Goal: Navigation & Orientation: Find specific page/section

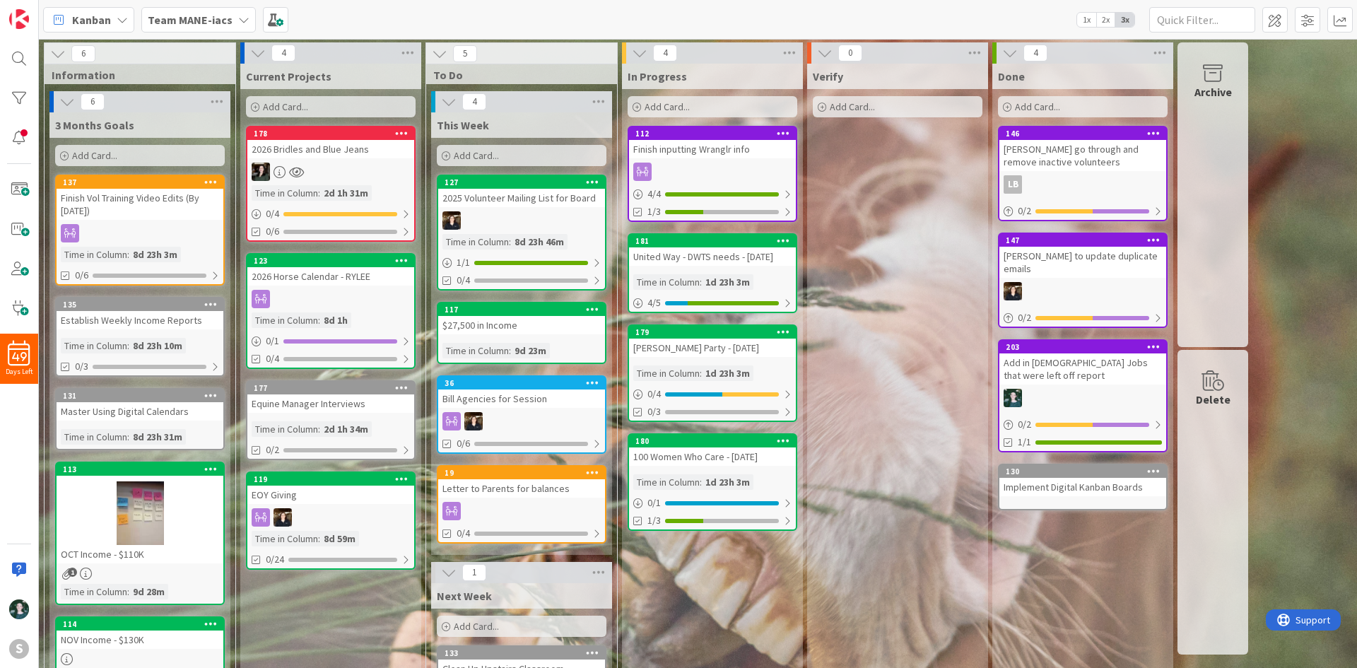
click at [1094, 368] on div "Add in [DEMOGRAPHIC_DATA] Jobs that were left off report" at bounding box center [1082, 368] width 167 height 31
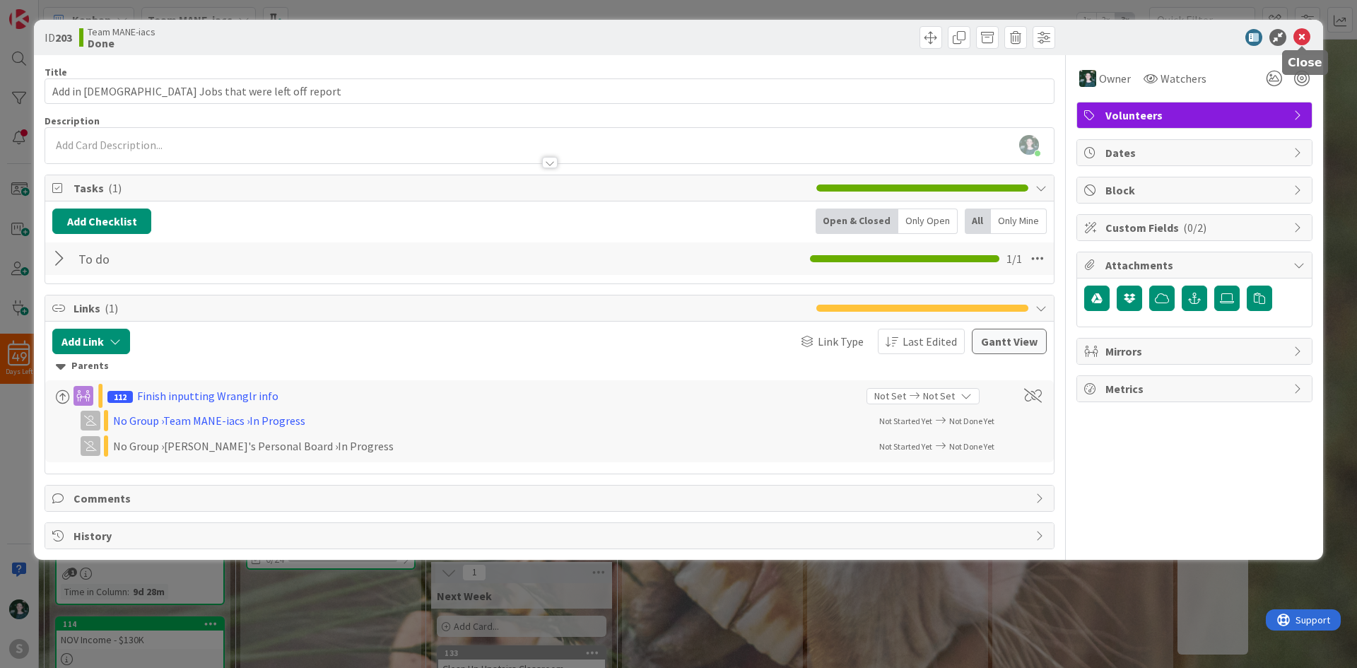
click at [1298, 41] on icon at bounding box center [1301, 37] width 17 height 17
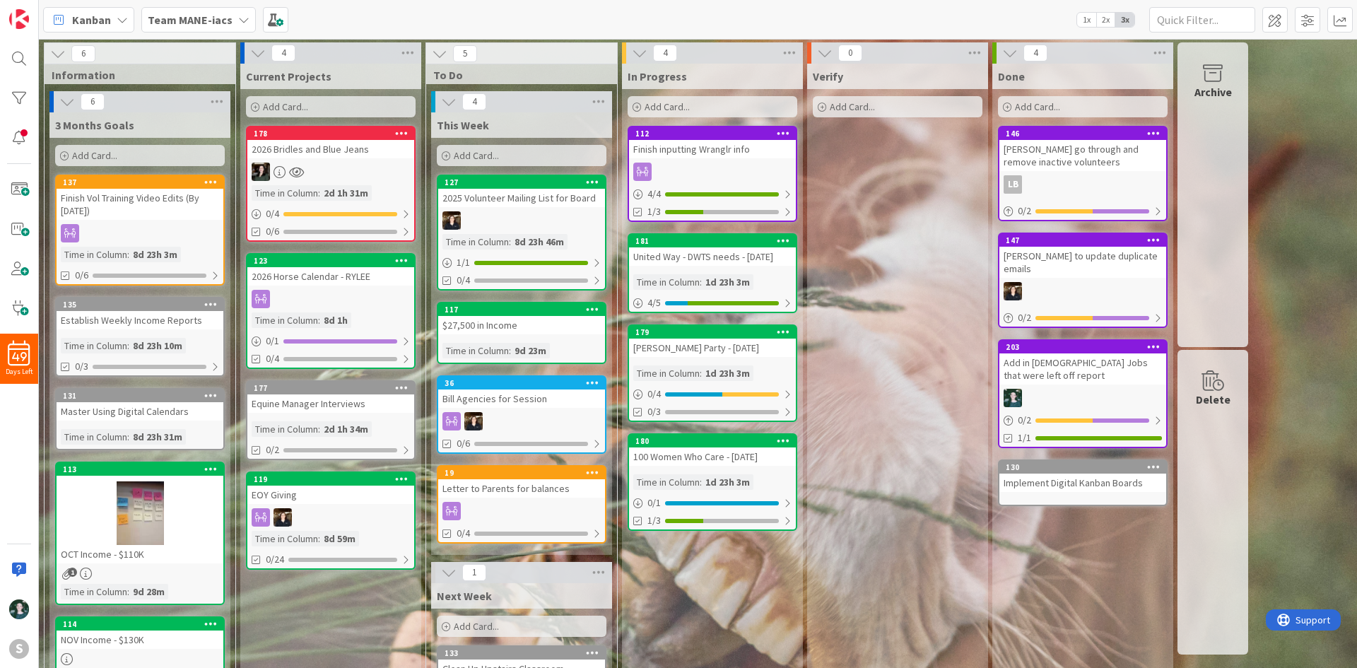
click at [221, 20] on b "Team MANE-iacs" at bounding box center [190, 20] width 85 height 14
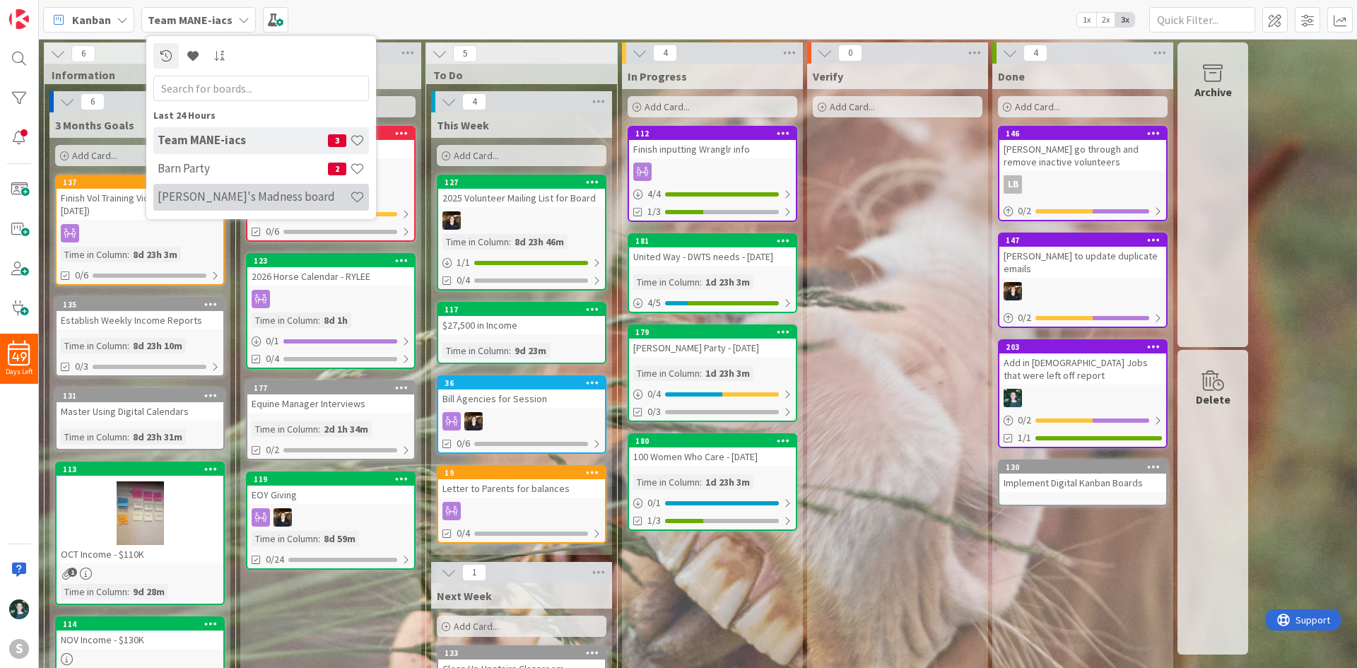
click at [250, 196] on h4 "[PERSON_NAME]'s Madness board" at bounding box center [254, 196] width 192 height 14
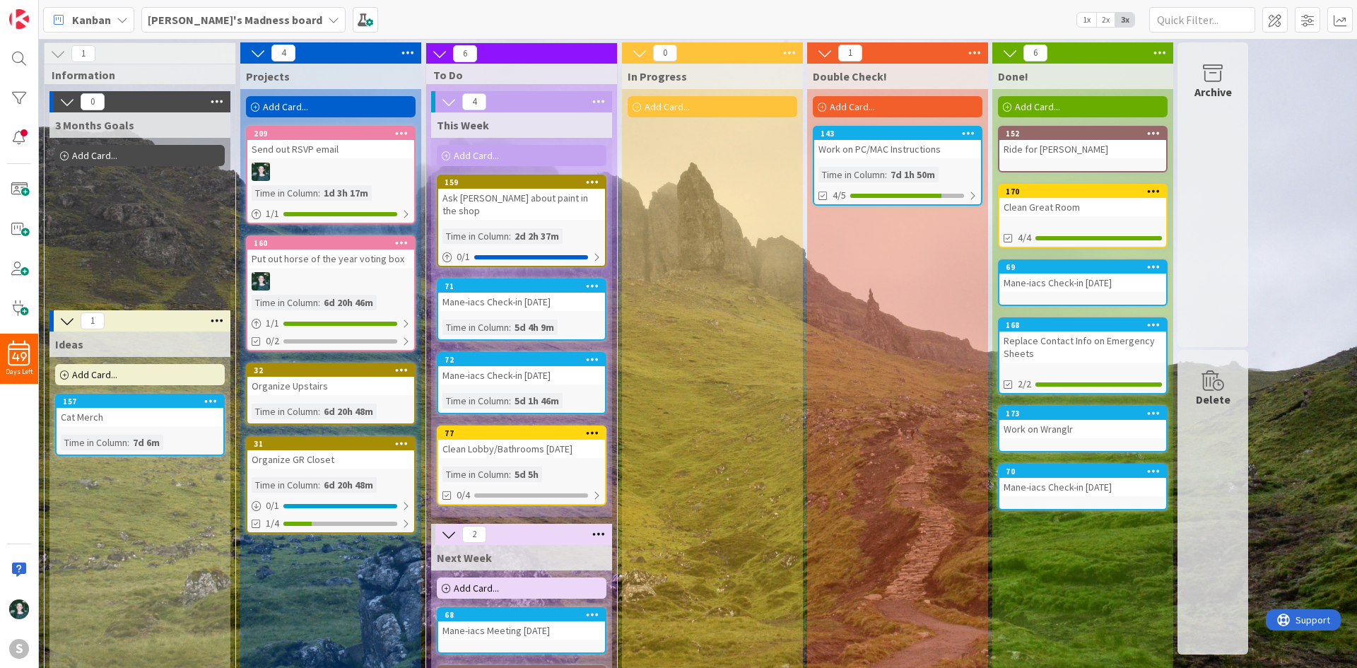
click at [192, 23] on b "[PERSON_NAME]'s Madness board" at bounding box center [235, 20] width 175 height 14
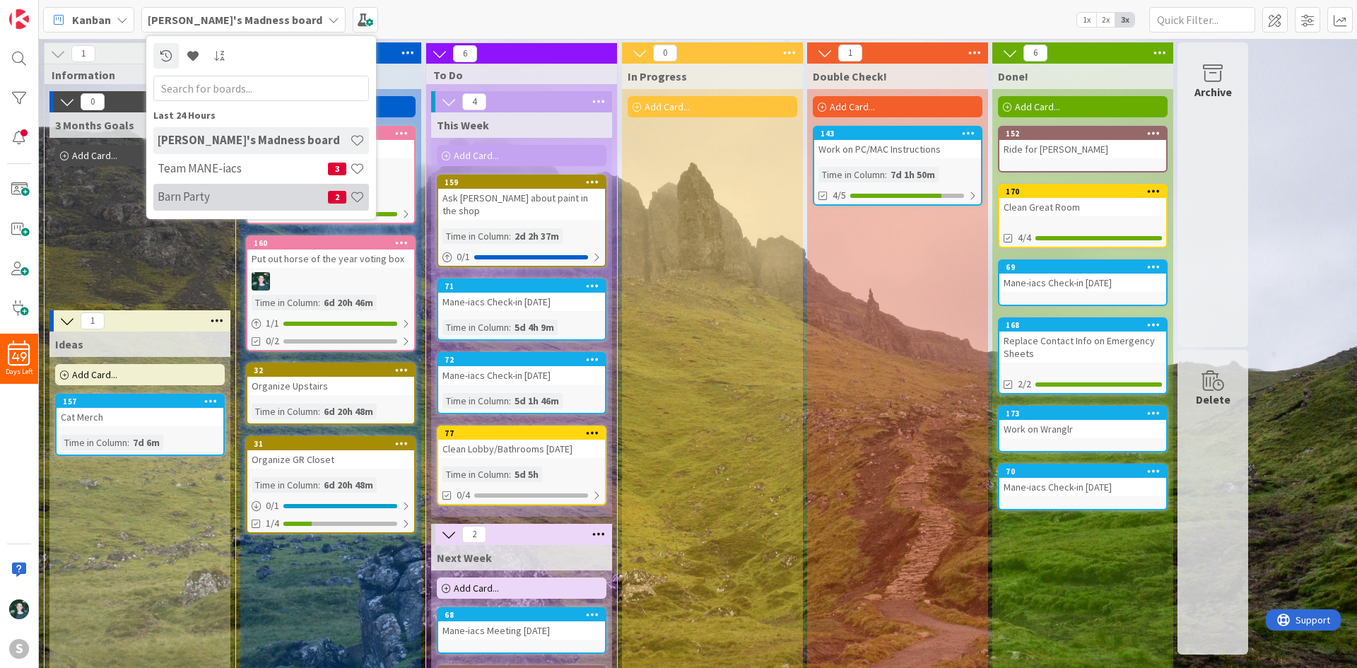
click at [230, 187] on div "Barn Party 2" at bounding box center [261, 197] width 216 height 27
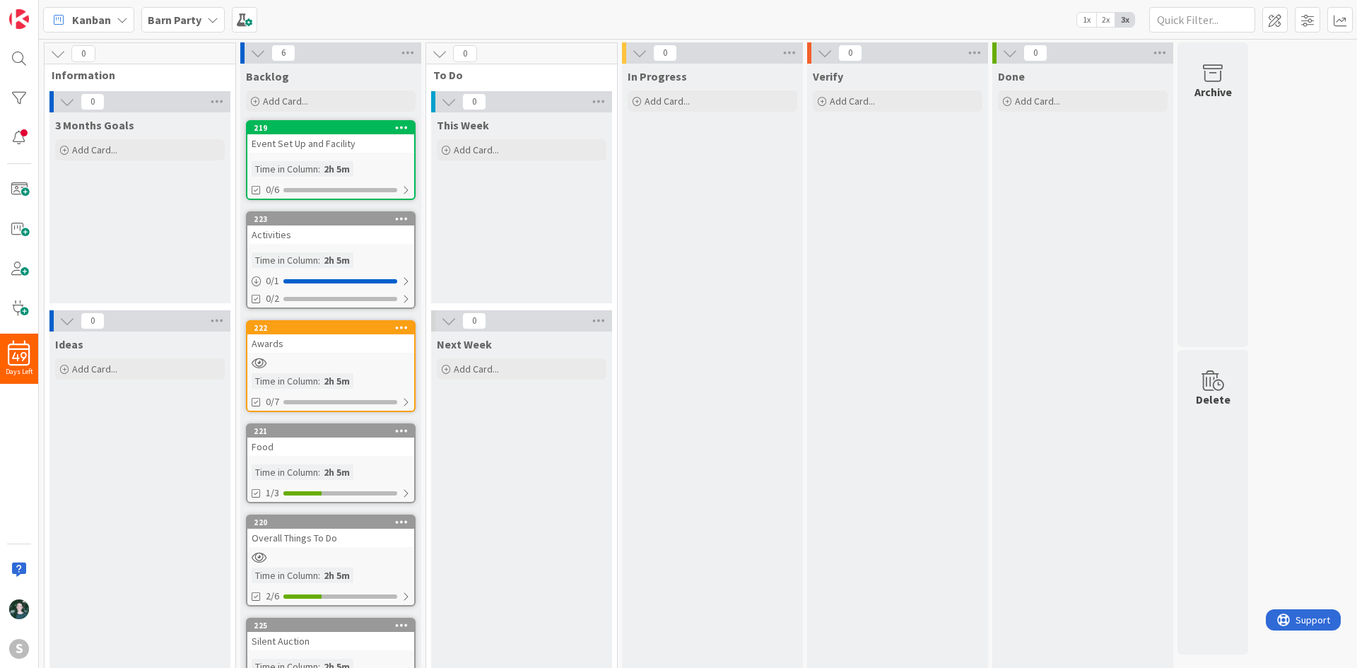
click at [190, 20] on b "Barn Party" at bounding box center [175, 20] width 54 height 14
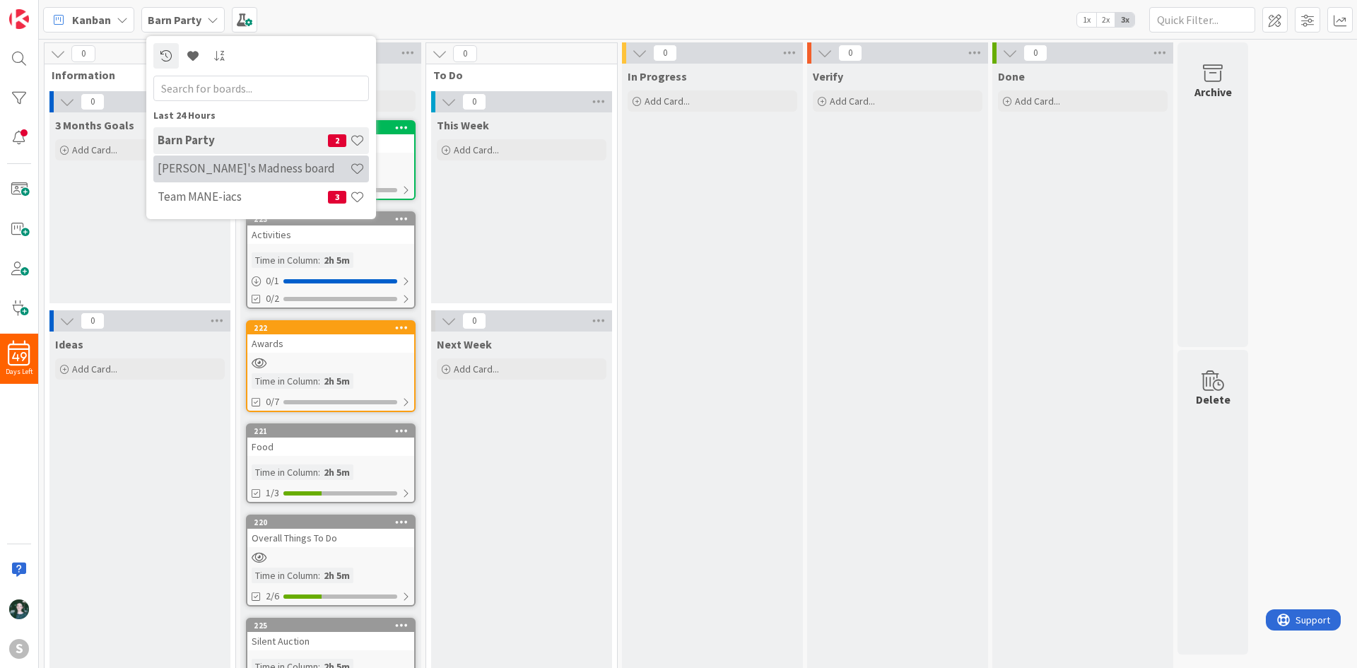
click at [252, 166] on h4 "[PERSON_NAME]'s Madness board" at bounding box center [254, 168] width 192 height 14
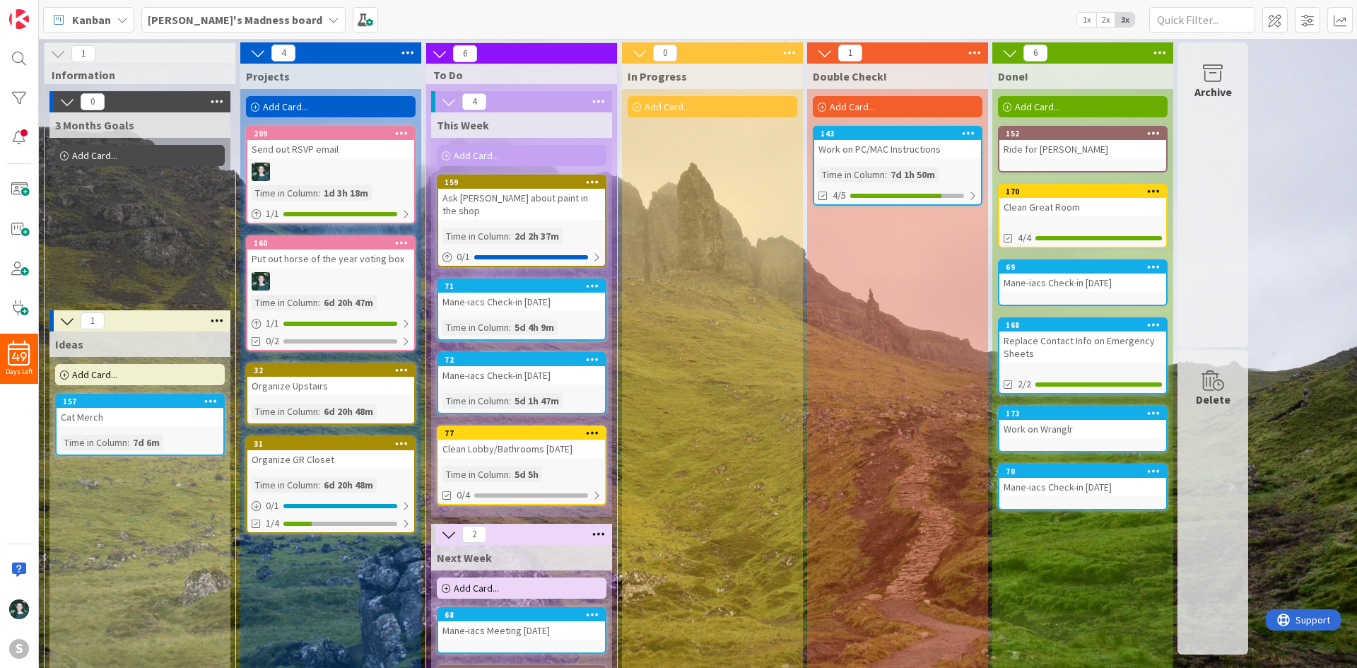
click at [219, 29] on div "[PERSON_NAME]'s Madness board" at bounding box center [243, 19] width 204 height 25
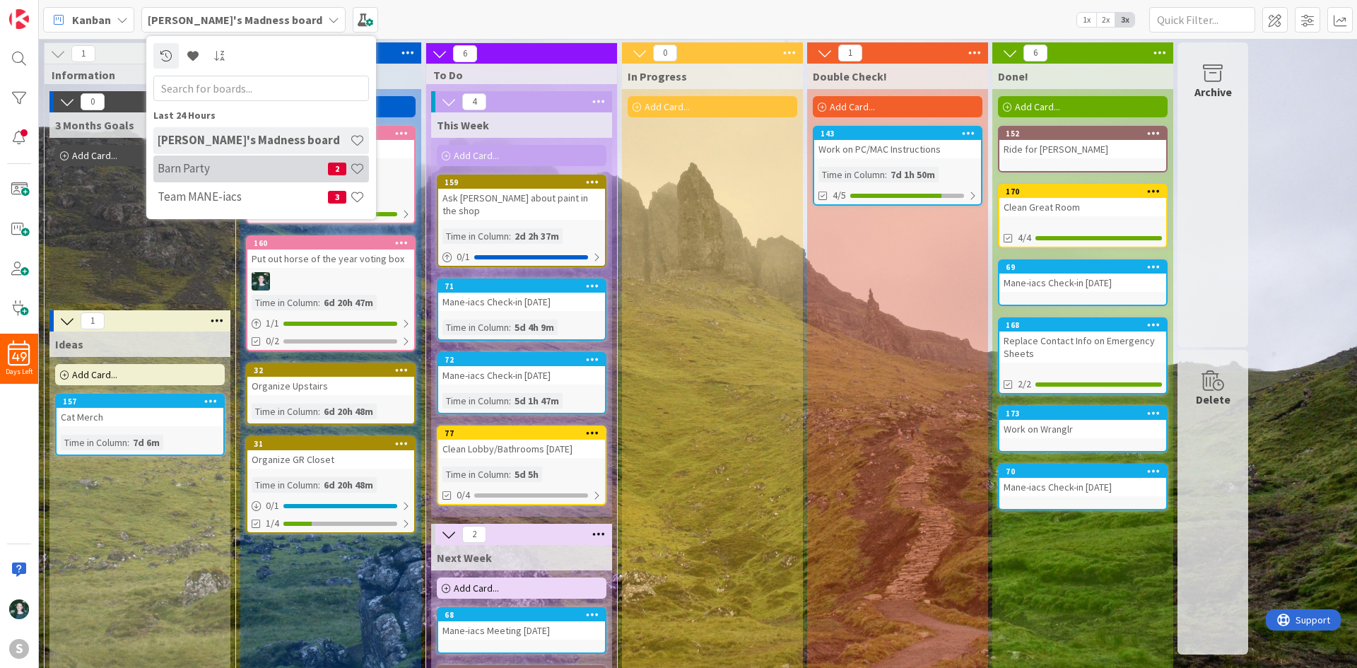
click at [250, 168] on h4 "Barn Party" at bounding box center [243, 168] width 170 height 14
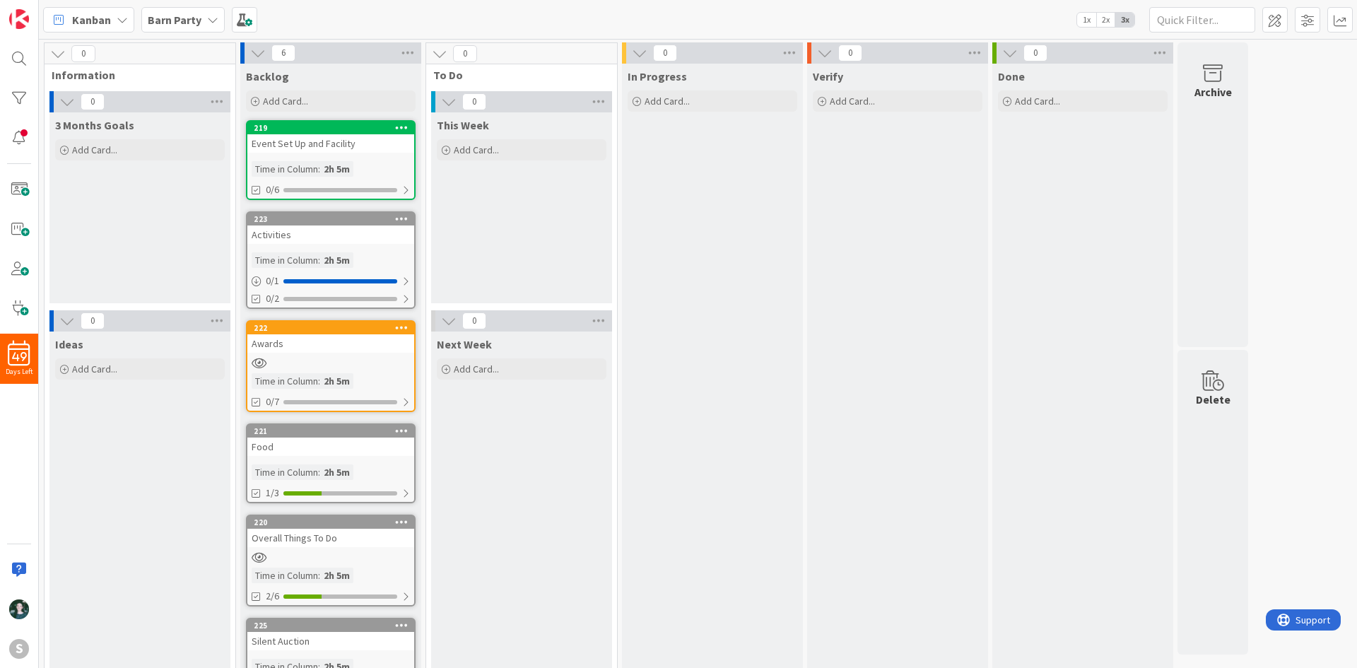
click at [315, 145] on div "Event Set Up and Facility" at bounding box center [330, 143] width 167 height 18
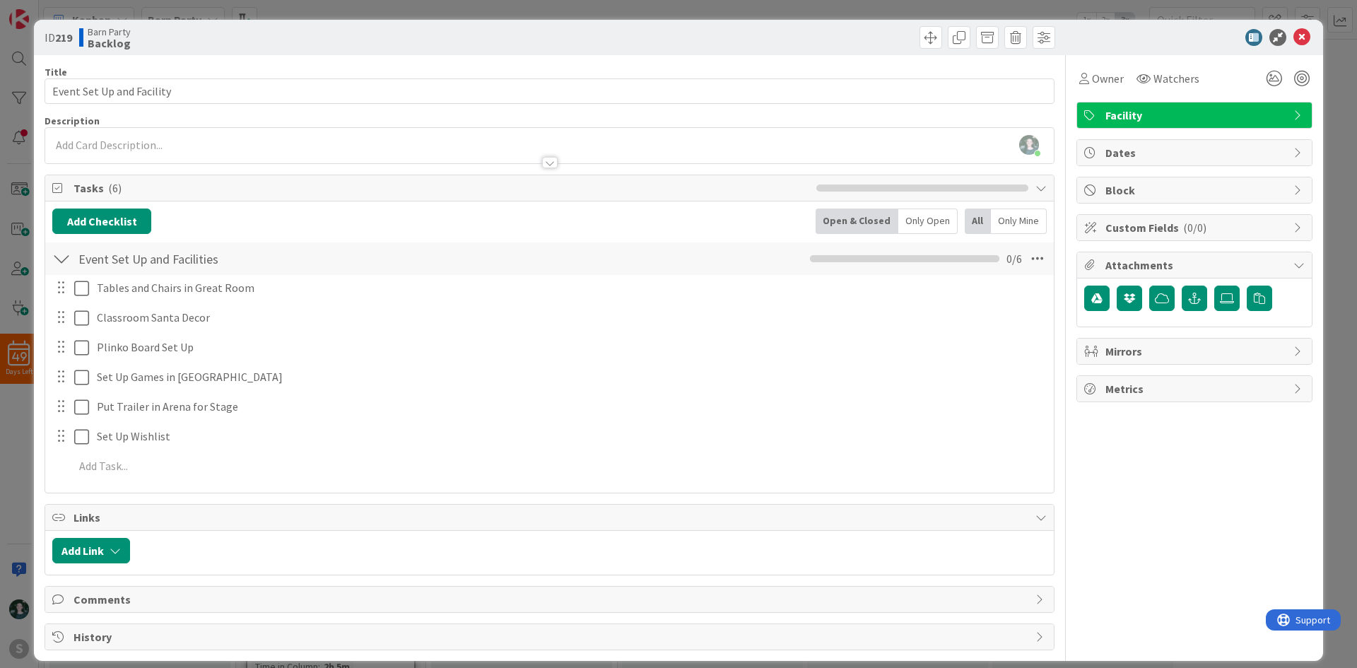
scroll to position [13, 0]
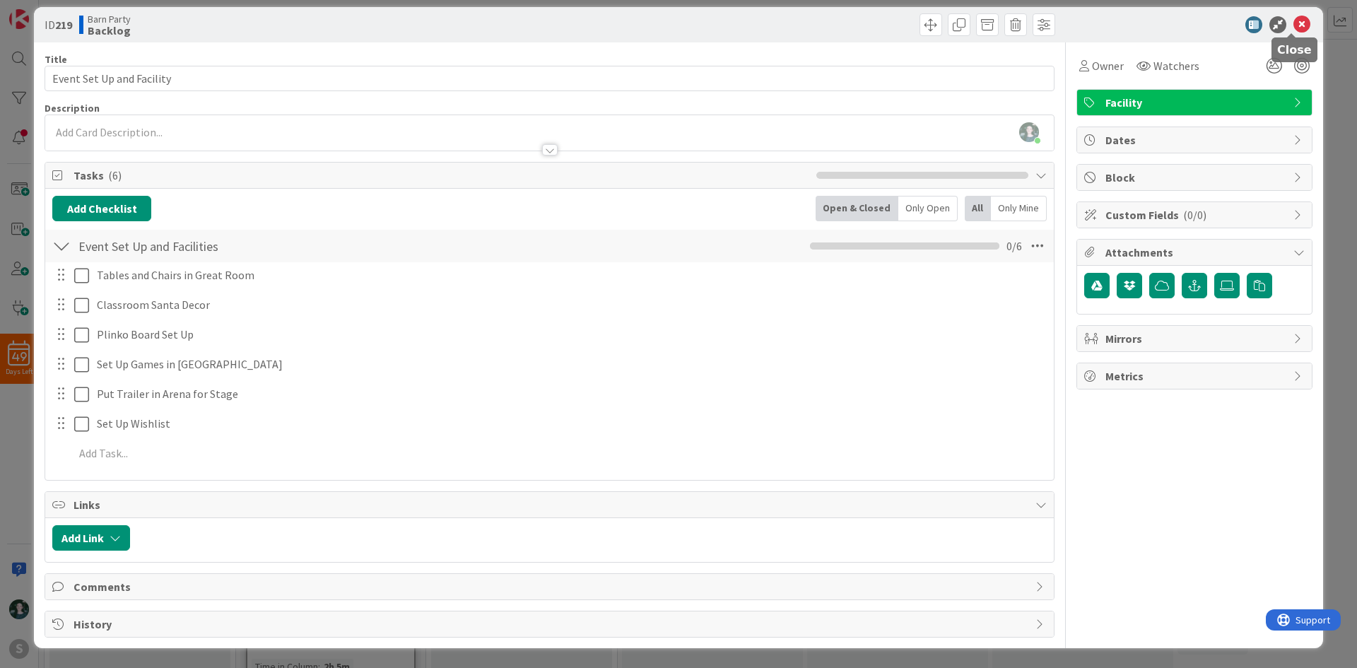
click at [1293, 27] on icon at bounding box center [1301, 24] width 17 height 17
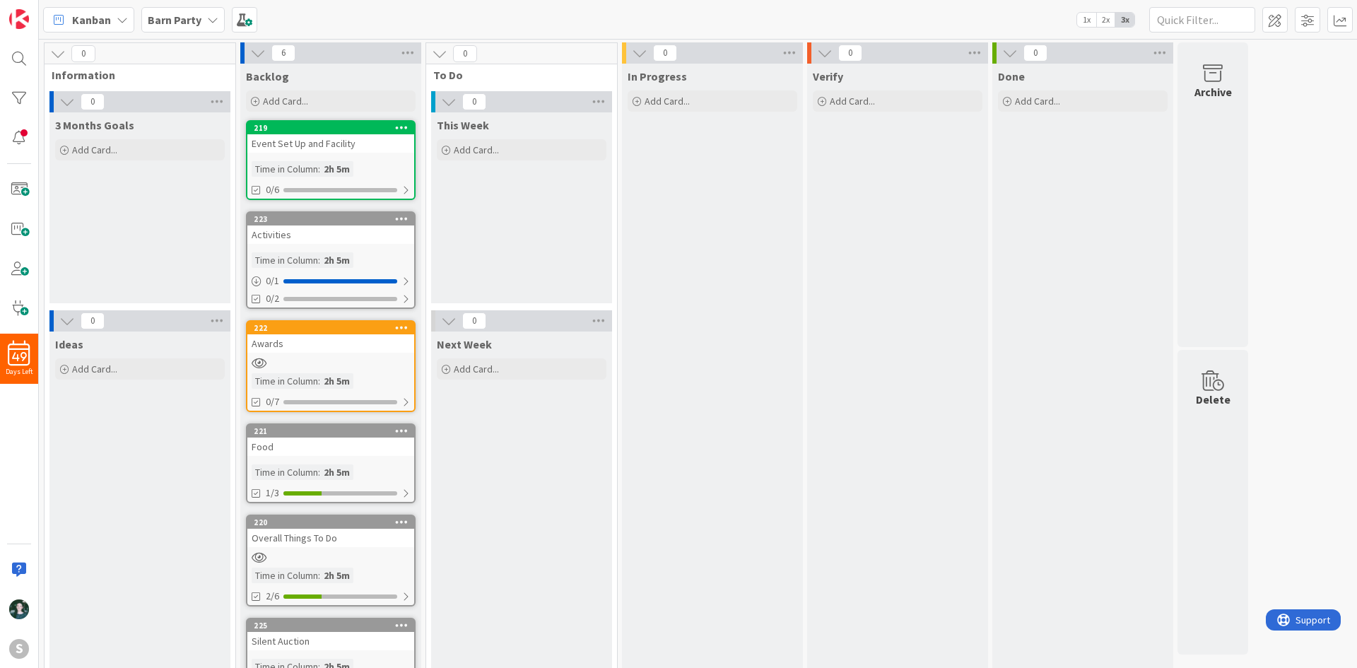
click at [295, 233] on div "Activities" at bounding box center [330, 234] width 167 height 18
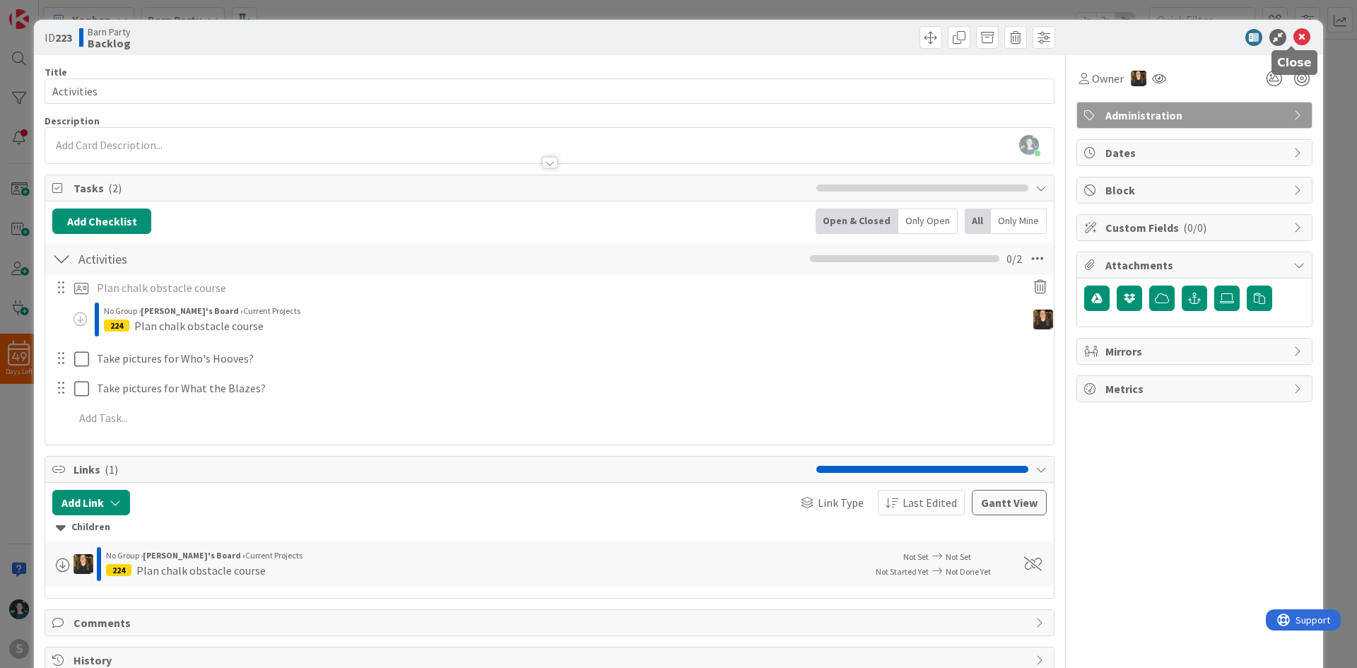
click at [1293, 43] on icon at bounding box center [1301, 37] width 17 height 17
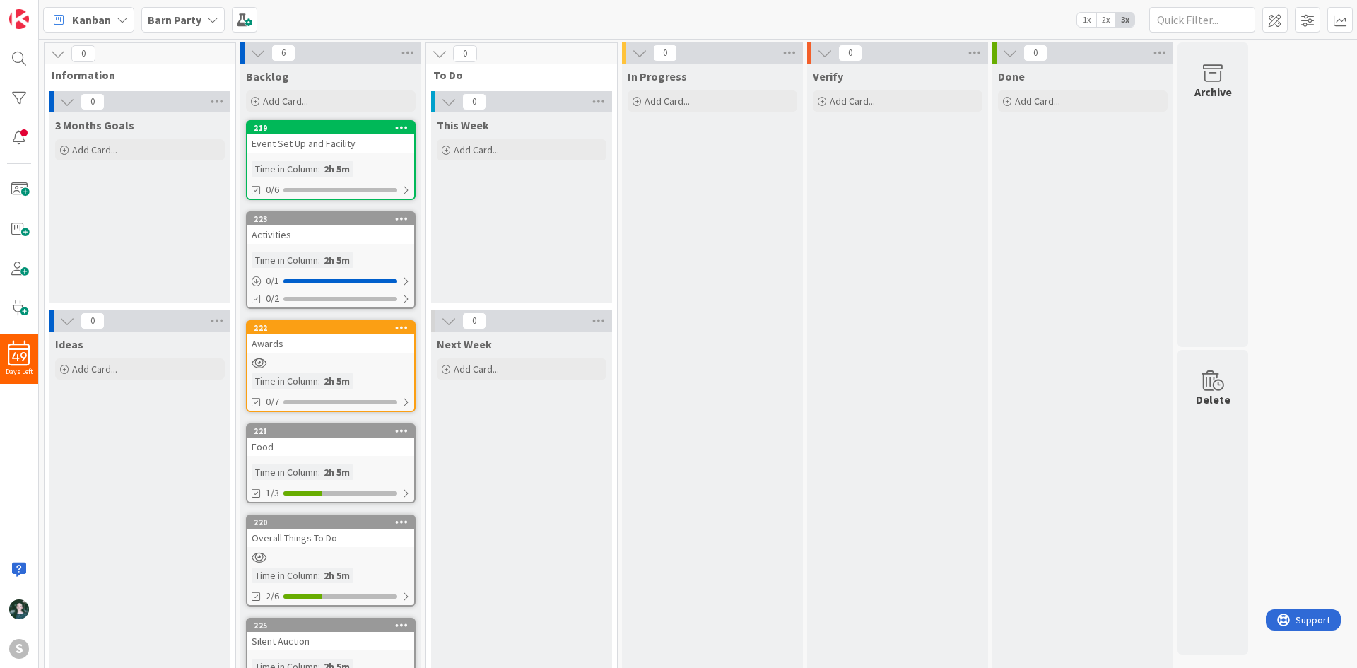
click at [335, 342] on div "Awards" at bounding box center [330, 343] width 167 height 18
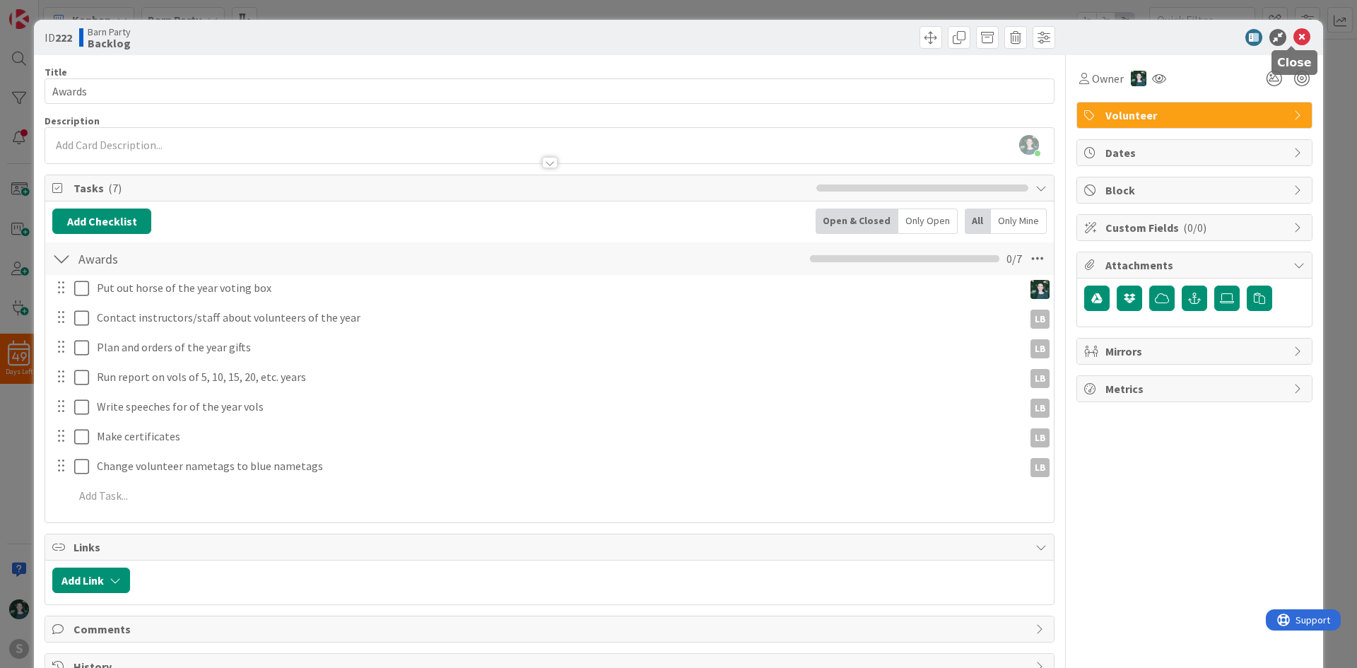
click at [1293, 41] on icon at bounding box center [1301, 37] width 17 height 17
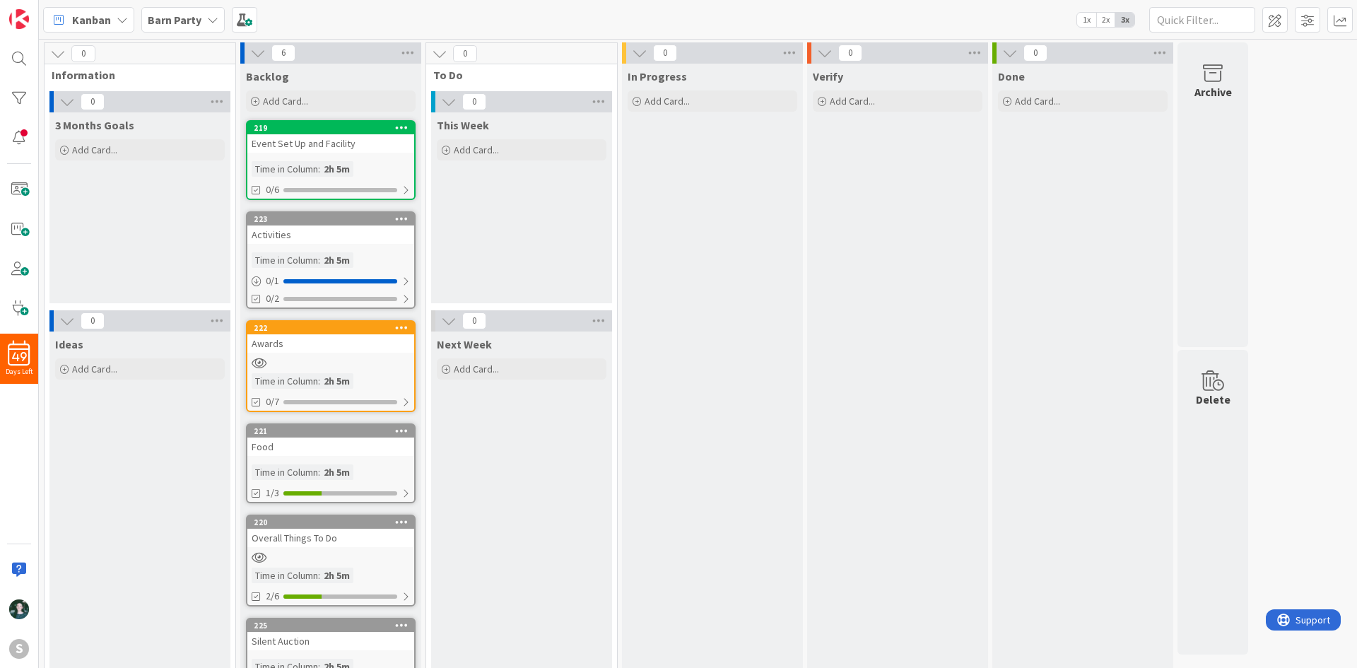
click at [184, 23] on b "Barn Party" at bounding box center [175, 20] width 54 height 14
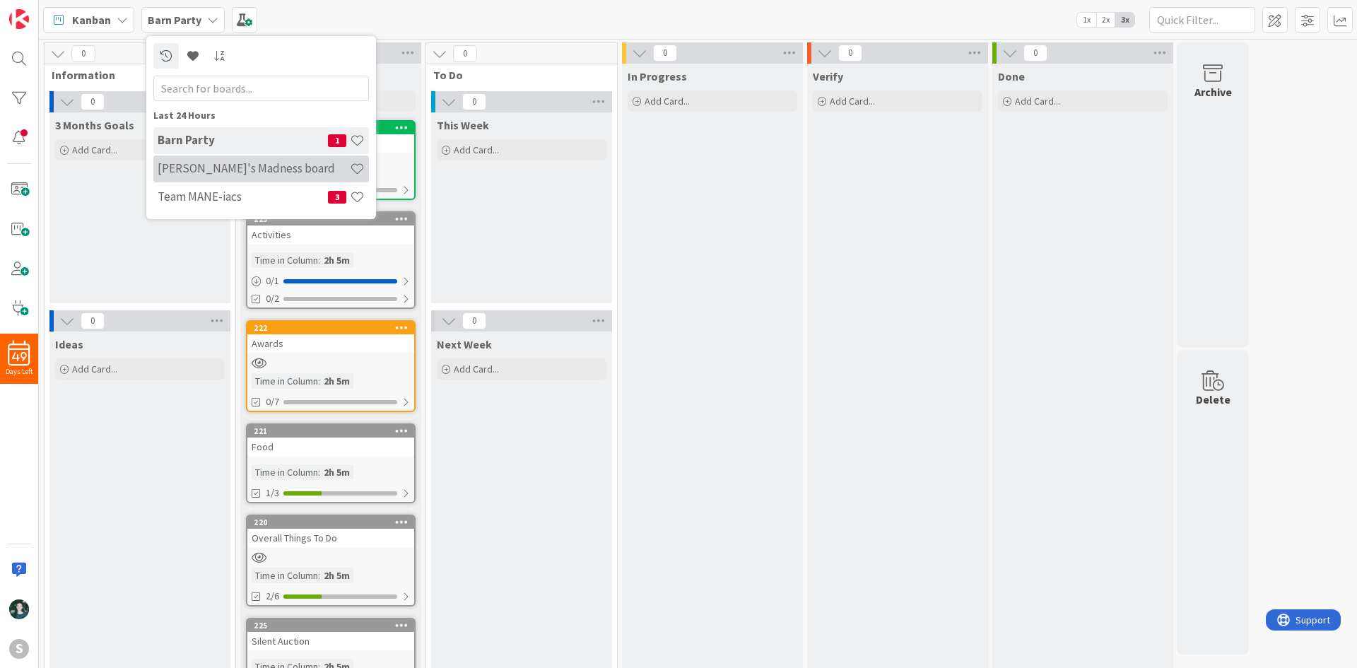
click at [257, 166] on h4 "[PERSON_NAME]'s Madness board" at bounding box center [254, 168] width 192 height 14
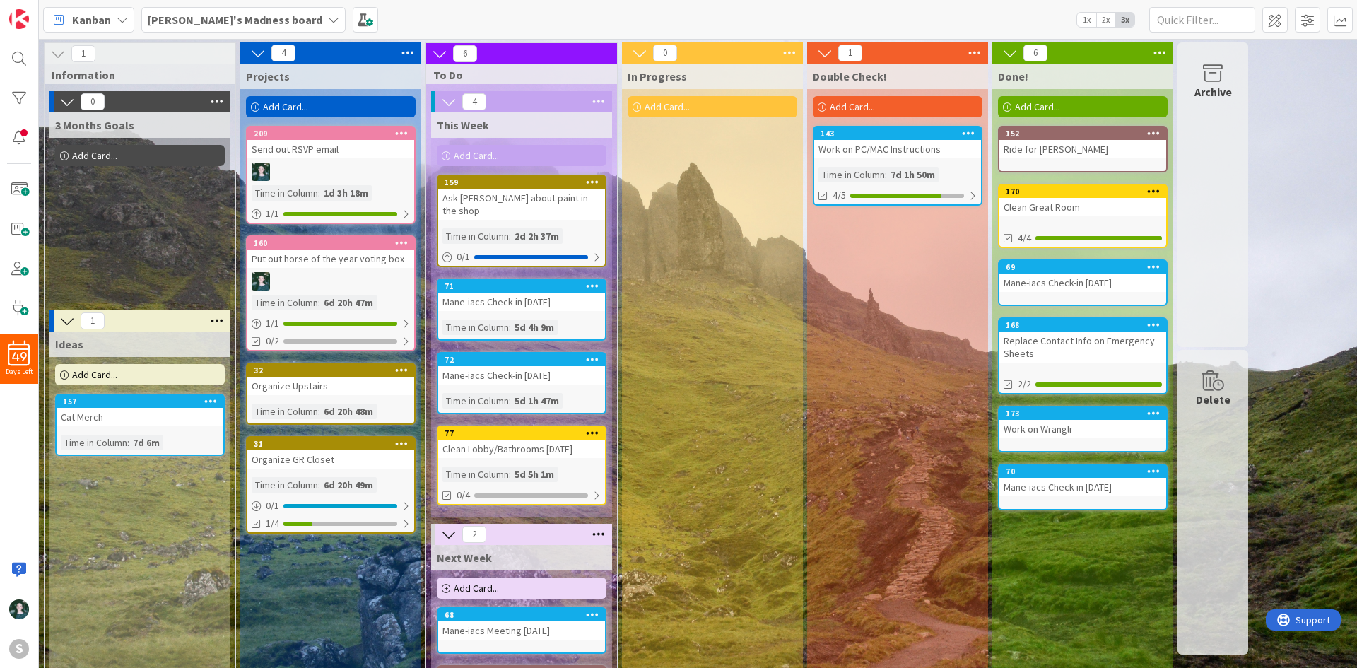
click at [401, 245] on icon at bounding box center [401, 242] width 13 height 10
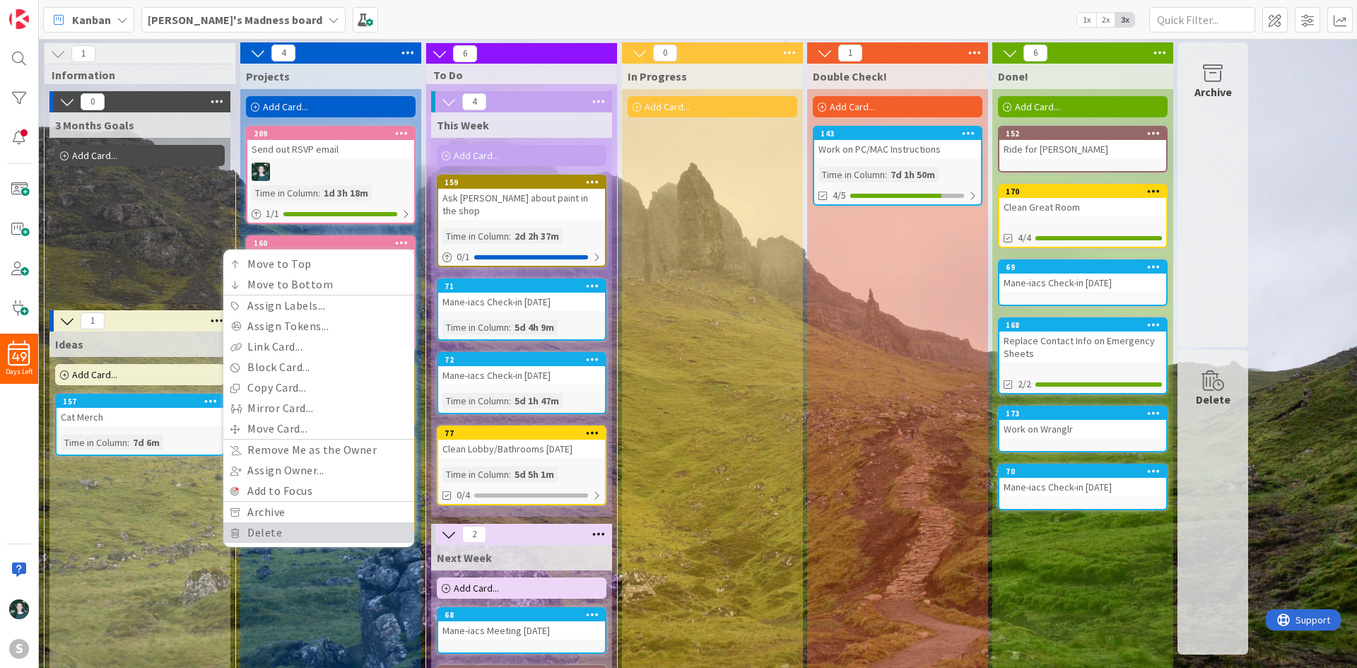
click at [348, 538] on link "Delete" at bounding box center [318, 532] width 191 height 20
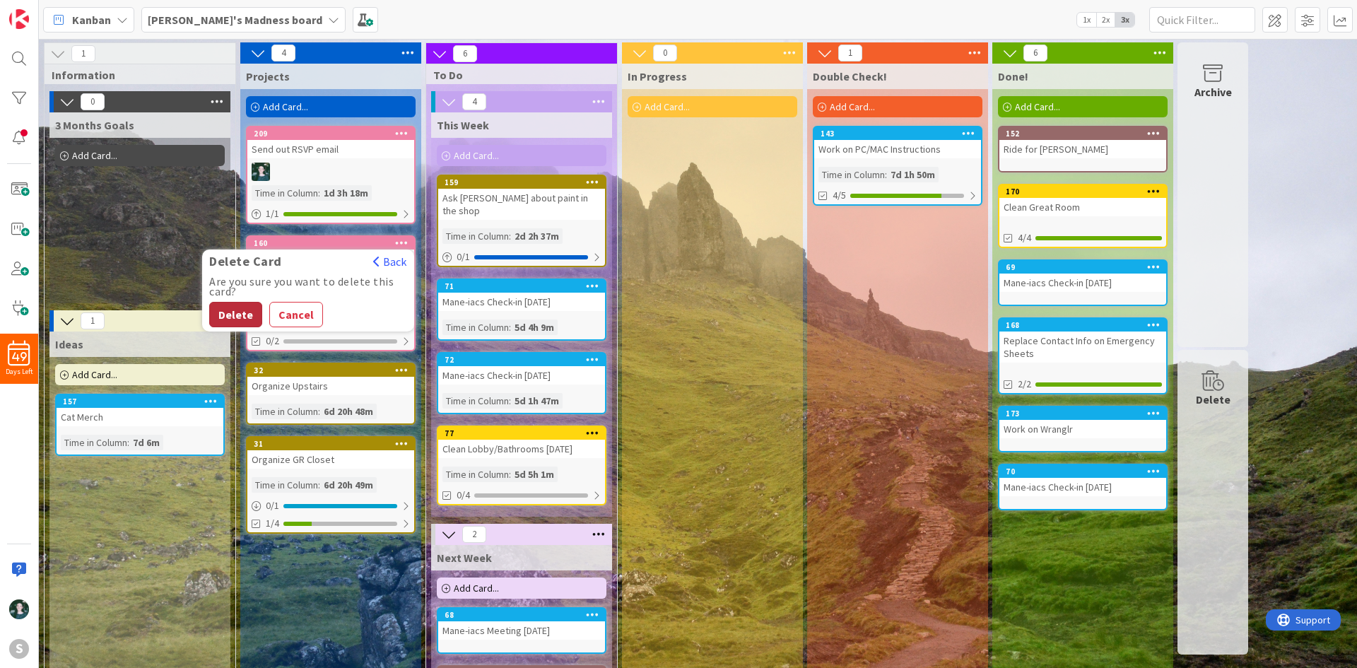
click at [234, 315] on button "Delete" at bounding box center [235, 314] width 53 height 25
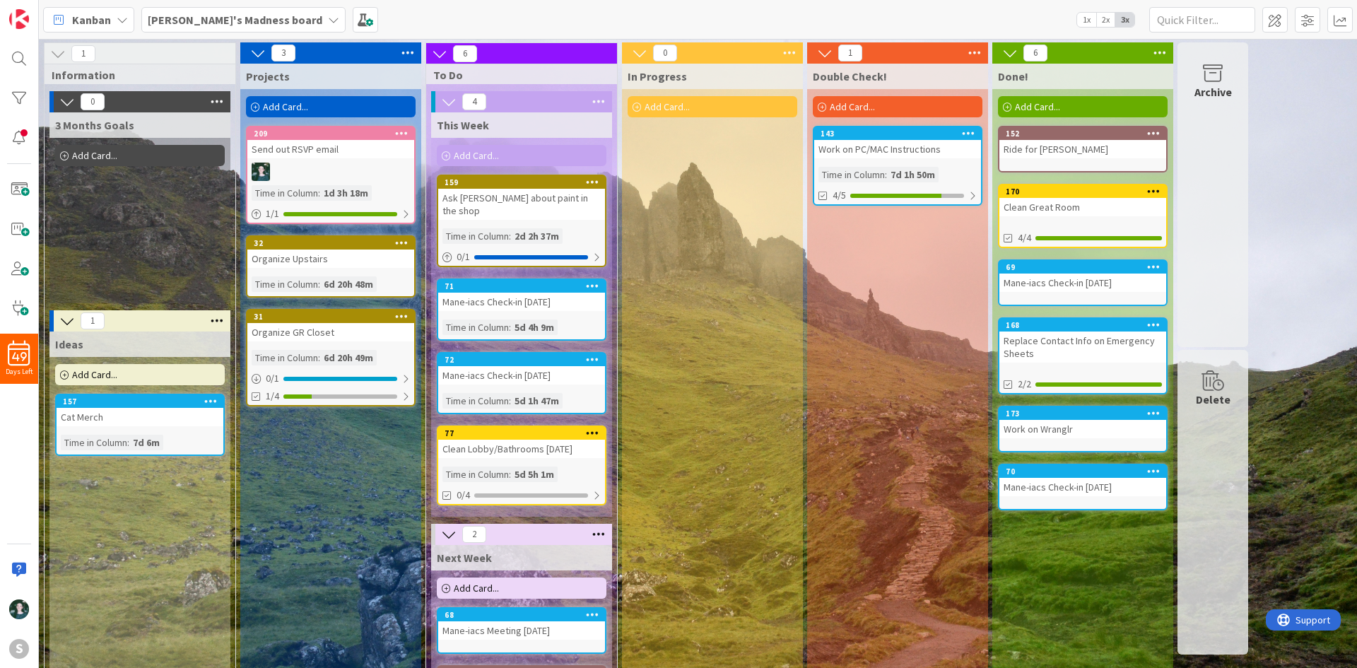
click at [254, 19] on b "[PERSON_NAME]'s Madness board" at bounding box center [235, 20] width 175 height 14
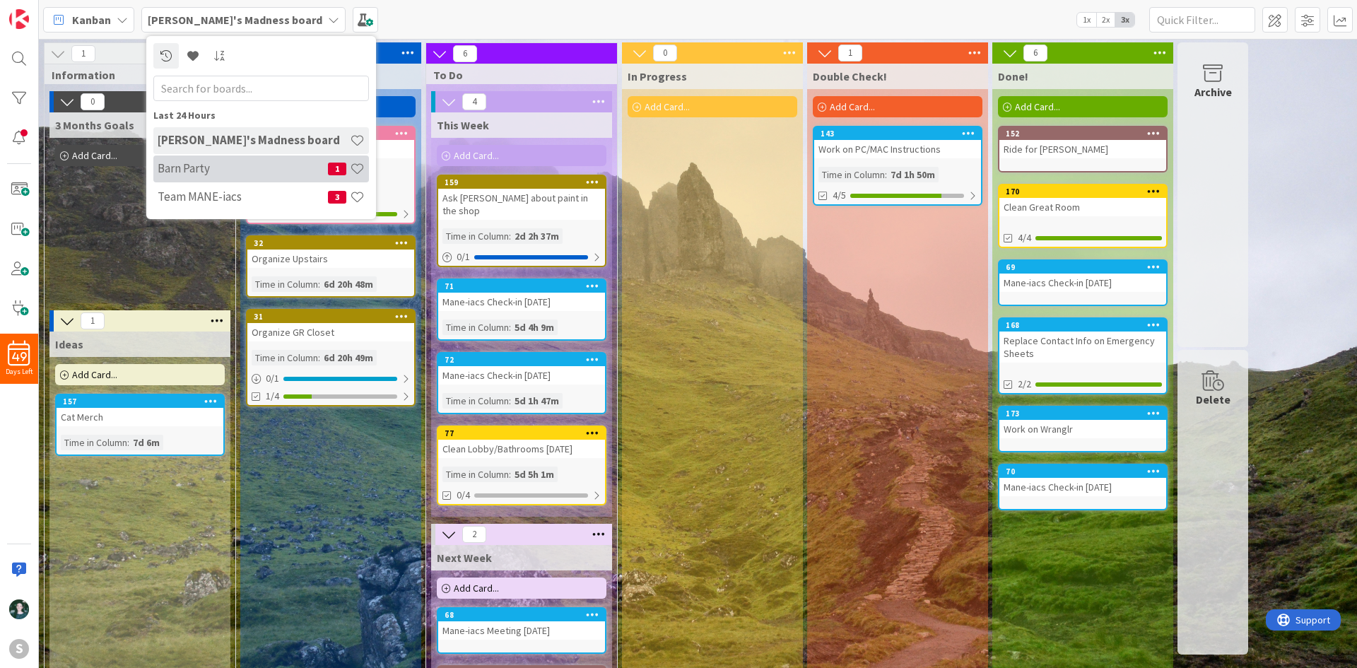
click at [246, 171] on h4 "Barn Party" at bounding box center [243, 168] width 170 height 14
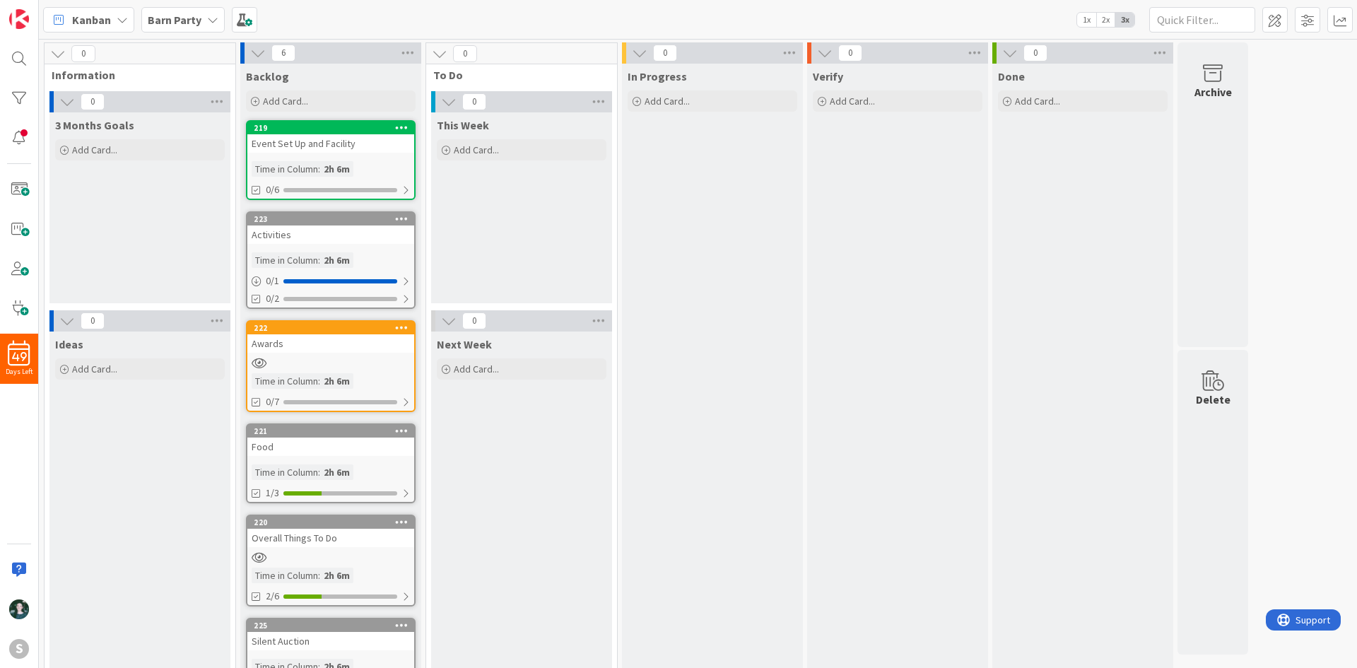
click at [326, 344] on div "Awards" at bounding box center [330, 343] width 167 height 18
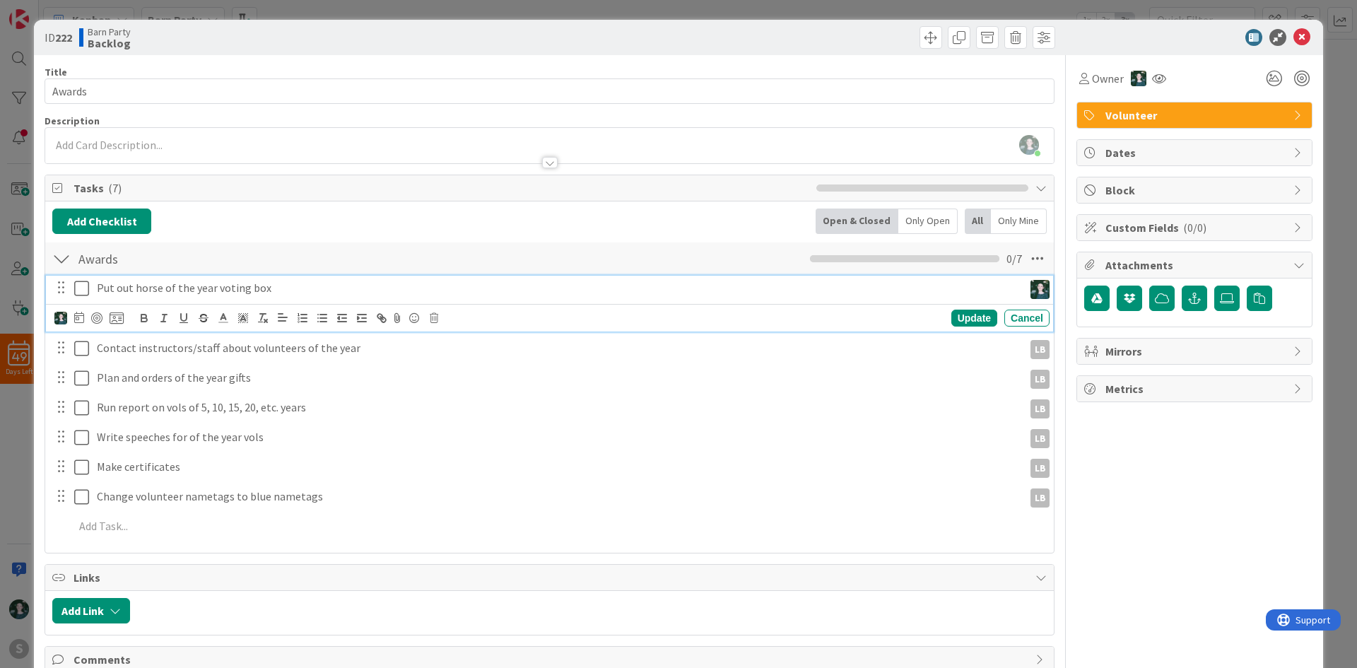
click at [489, 284] on p "Put out horse of the year voting box" at bounding box center [557, 288] width 921 height 16
click at [119, 319] on icon at bounding box center [117, 318] width 14 height 13
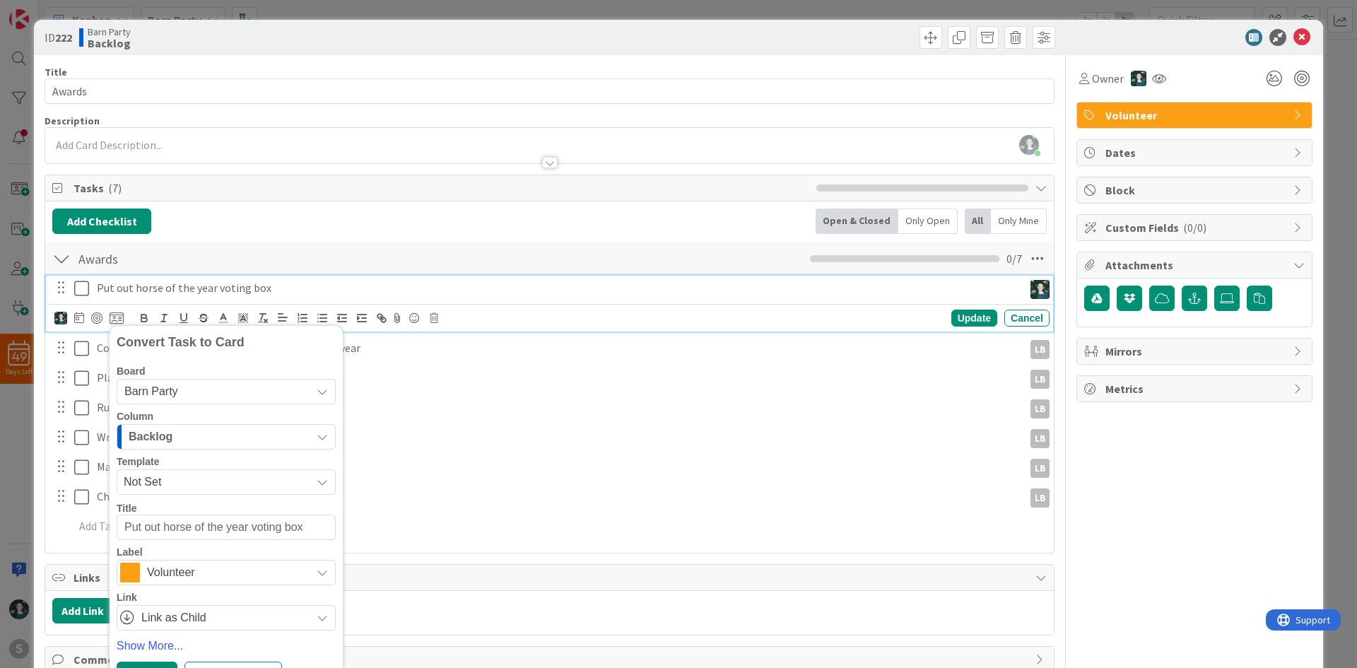
click at [223, 428] on div "Backlog" at bounding box center [218, 436] width 186 height 23
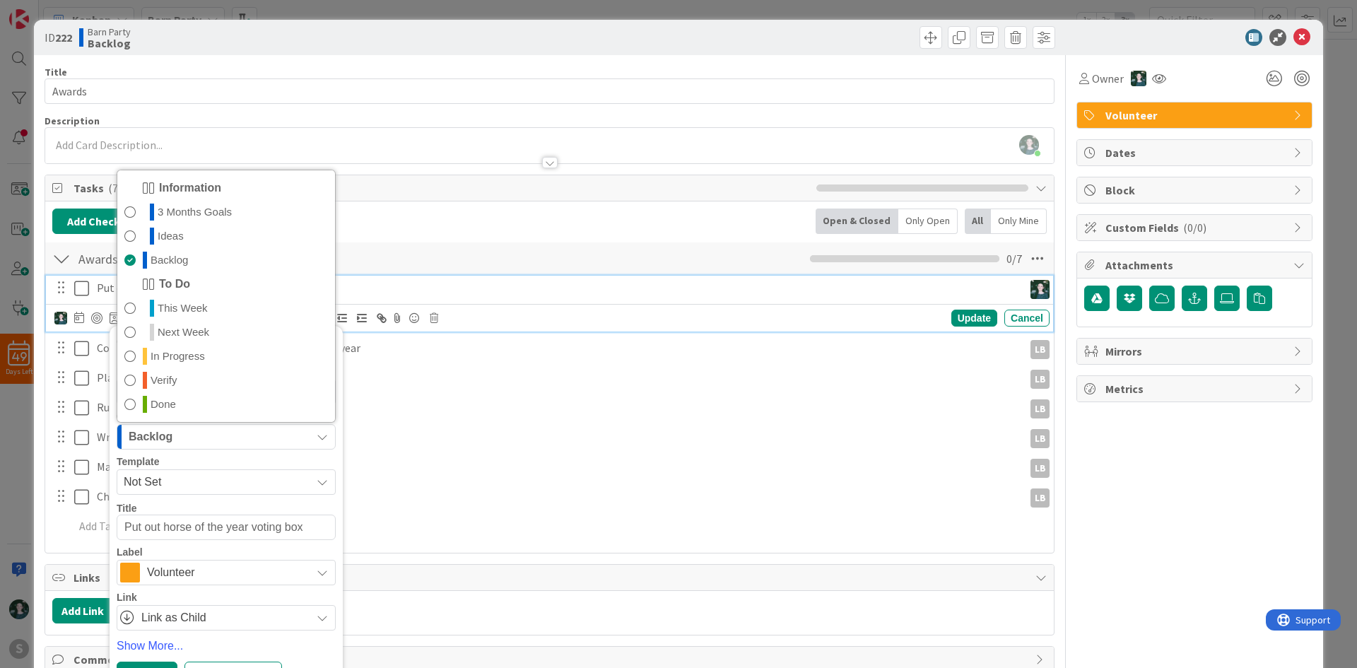
click at [245, 468] on div "Template Not Set" at bounding box center [226, 476] width 219 height 38
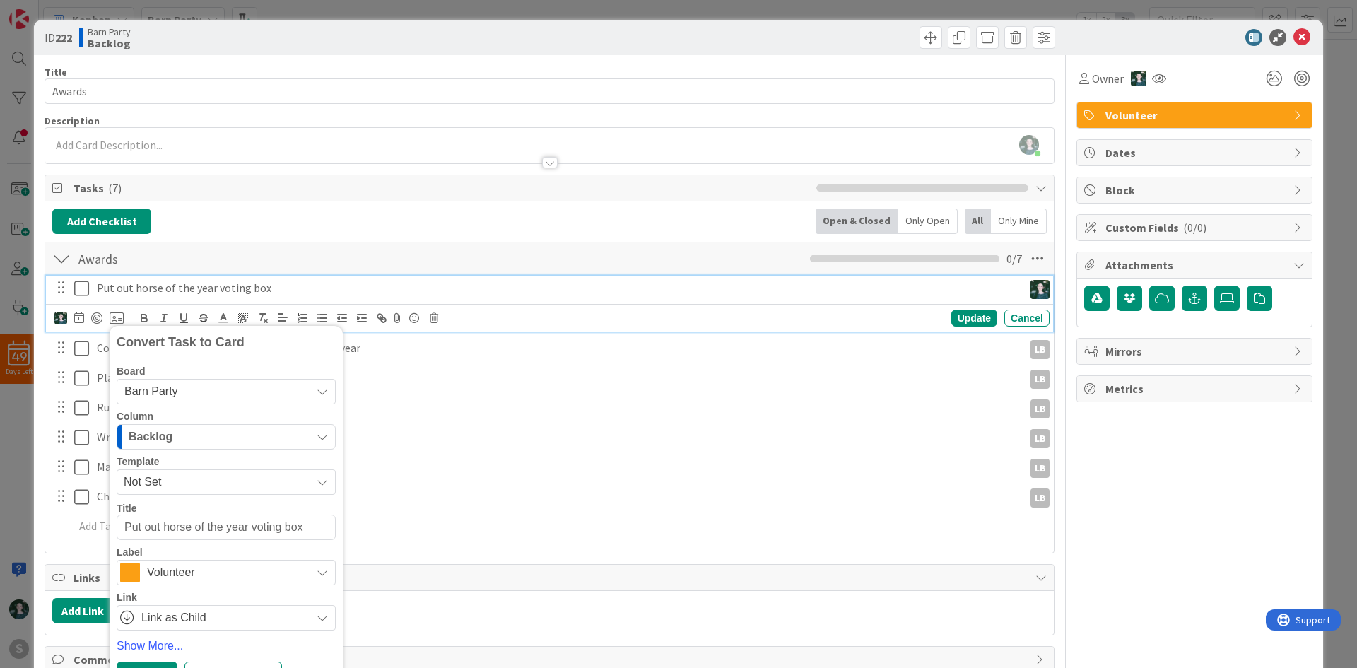
click at [230, 390] on span "Barn Party" at bounding box center [214, 392] width 180 height 20
click at [242, 448] on span "[PERSON_NAME]'s Madness board" at bounding box center [242, 457] width 199 height 21
click at [243, 438] on div "3 Months Goals" at bounding box center [218, 436] width 186 height 23
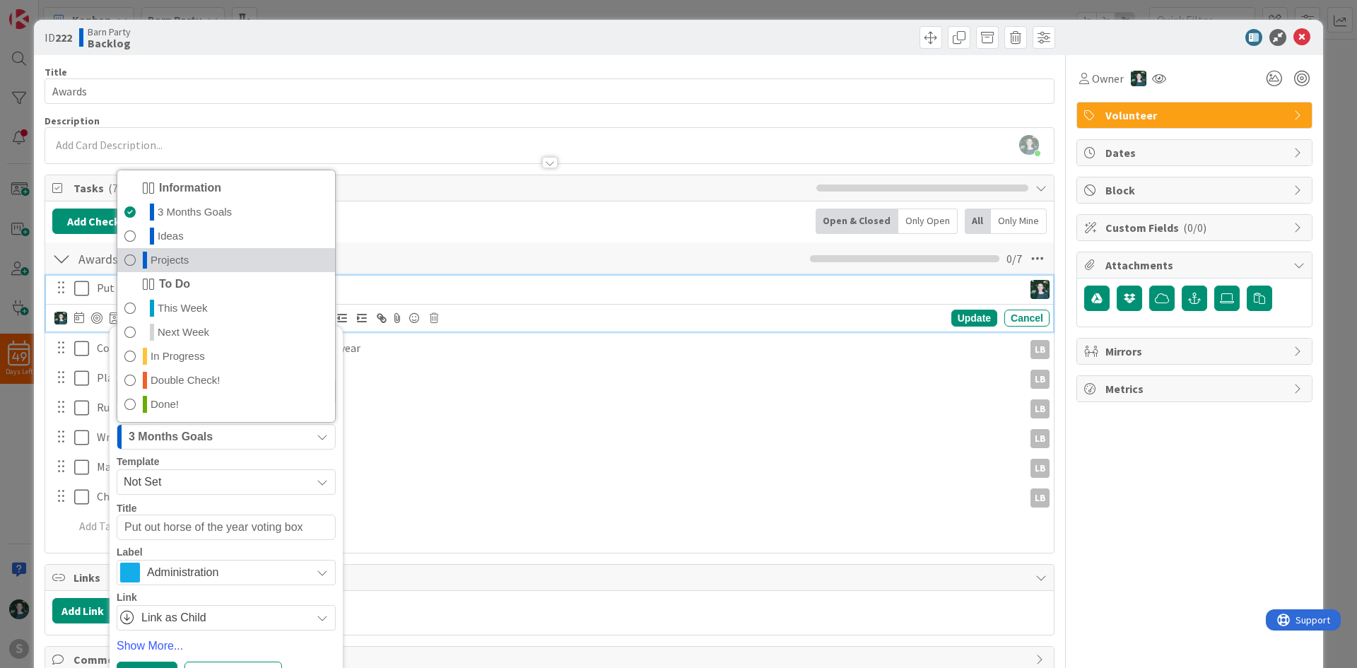
click at [228, 260] on link "Projects" at bounding box center [226, 260] width 218 height 24
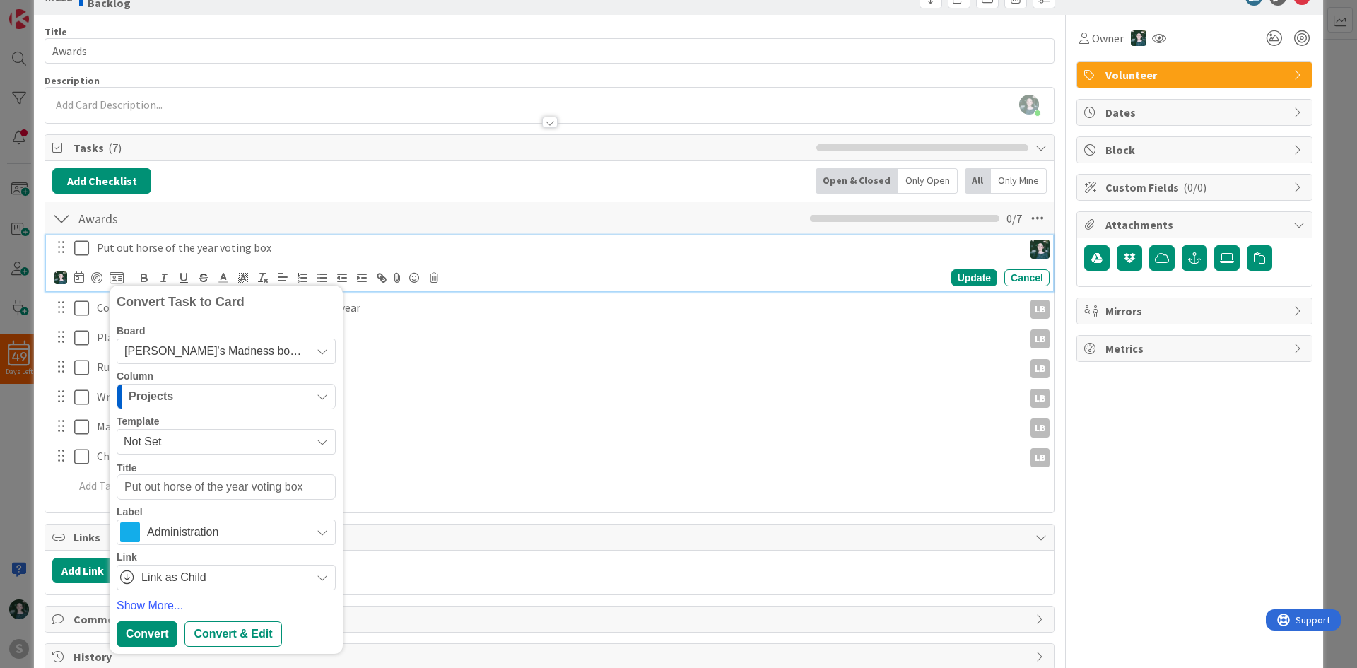
scroll to position [73, 0]
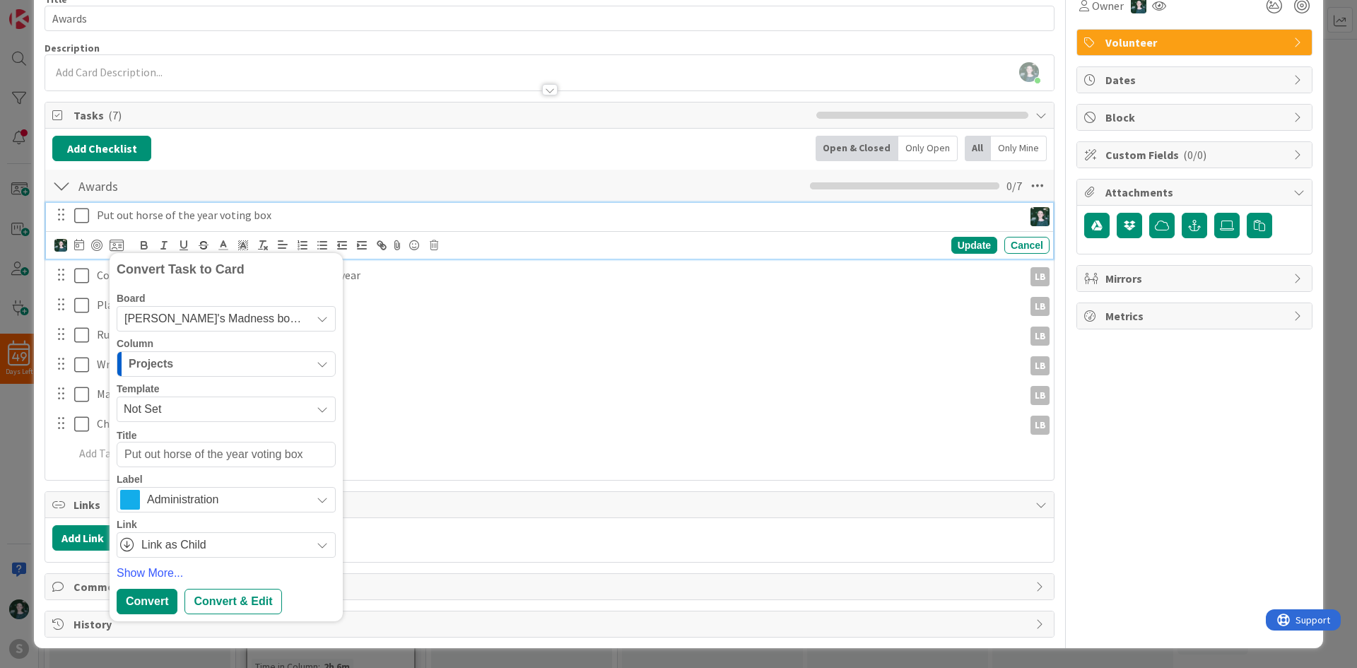
click at [254, 507] on span "Administration" at bounding box center [225, 500] width 157 height 20
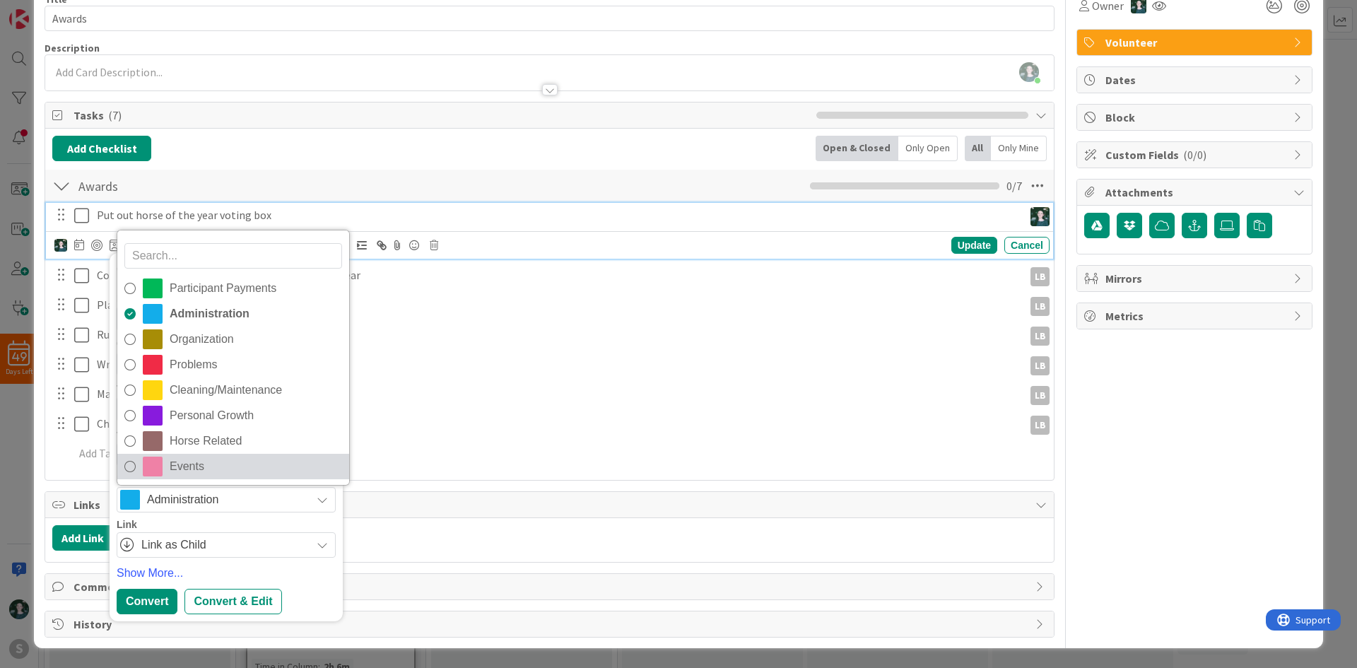
click at [230, 462] on span "Events" at bounding box center [256, 466] width 172 height 21
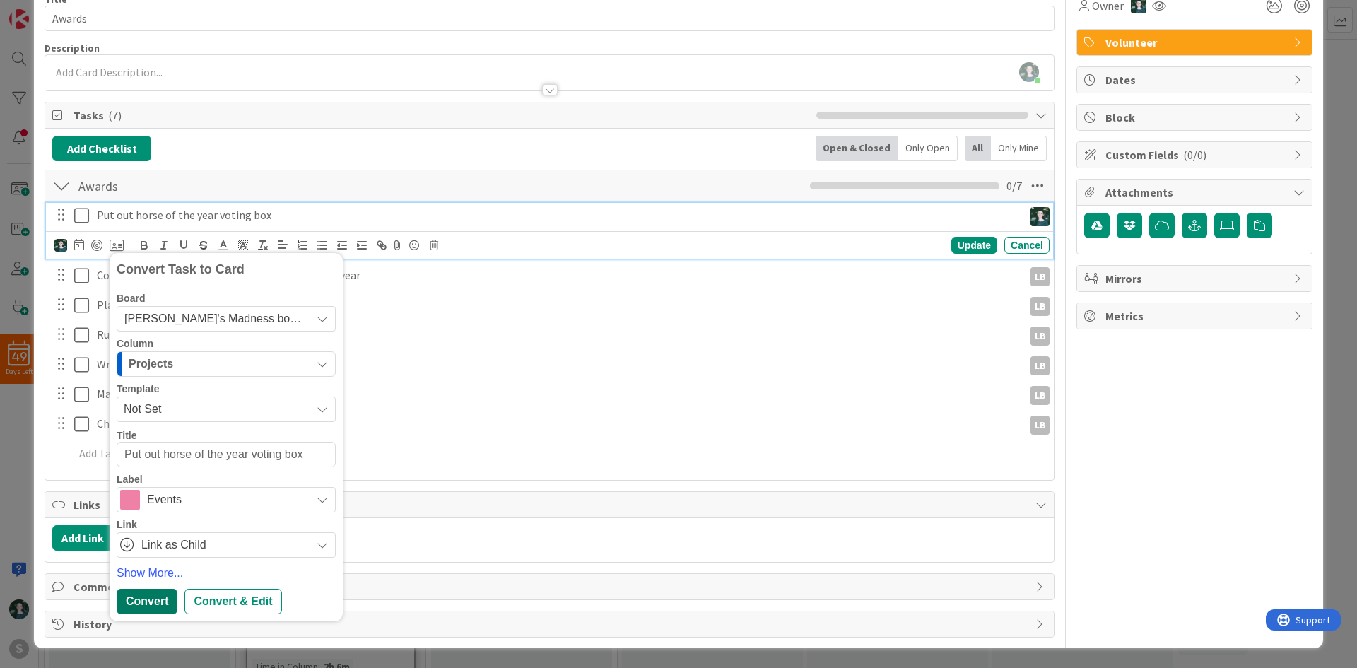
click at [159, 597] on div "Convert" at bounding box center [147, 601] width 61 height 25
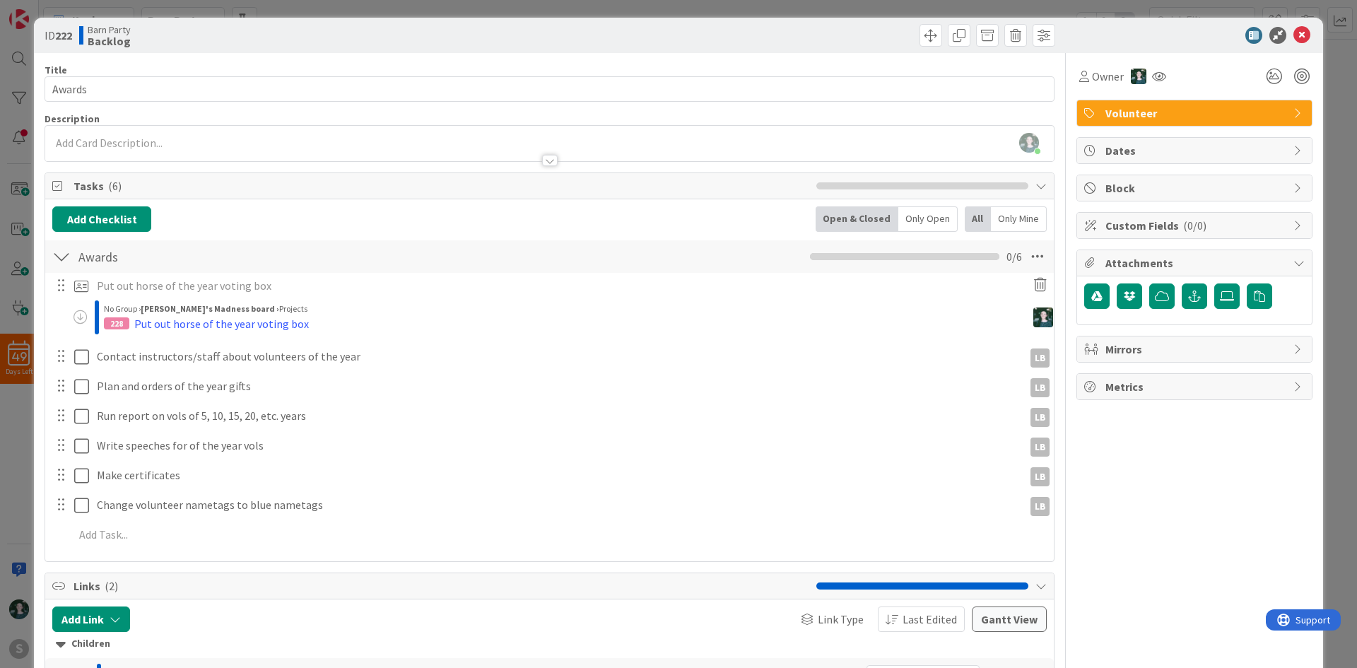
scroll to position [0, 0]
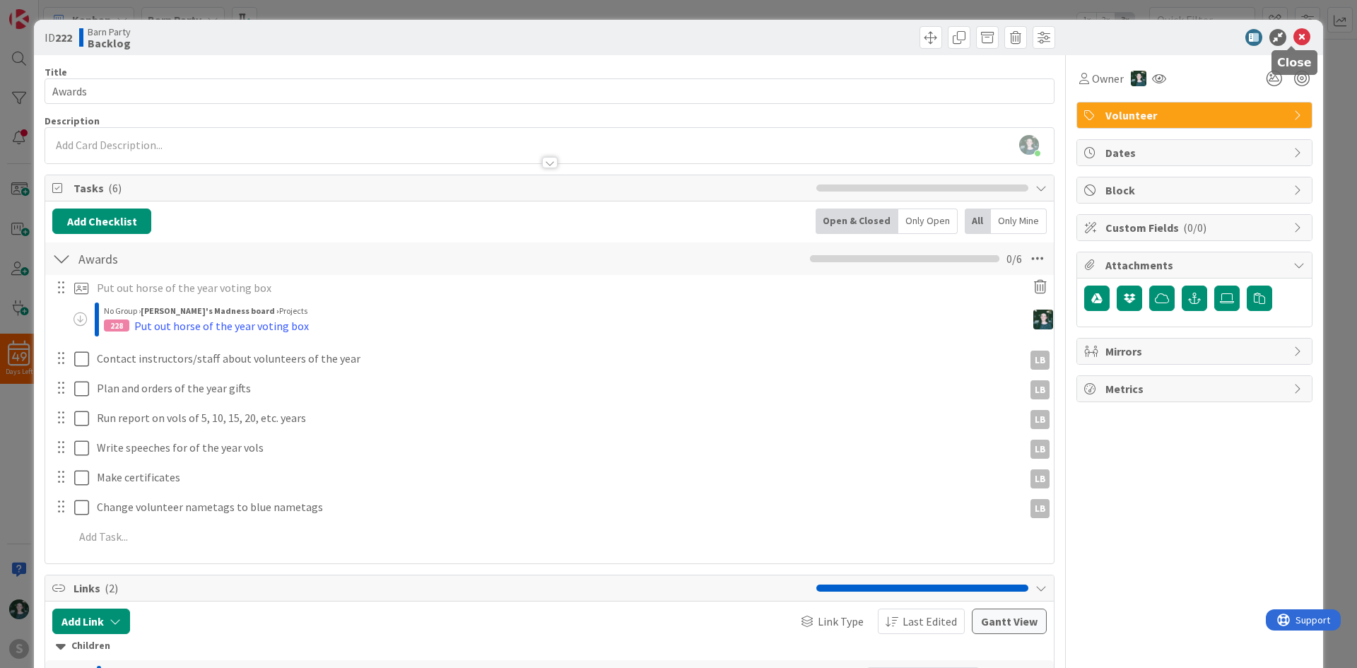
click at [1293, 40] on icon at bounding box center [1301, 37] width 17 height 17
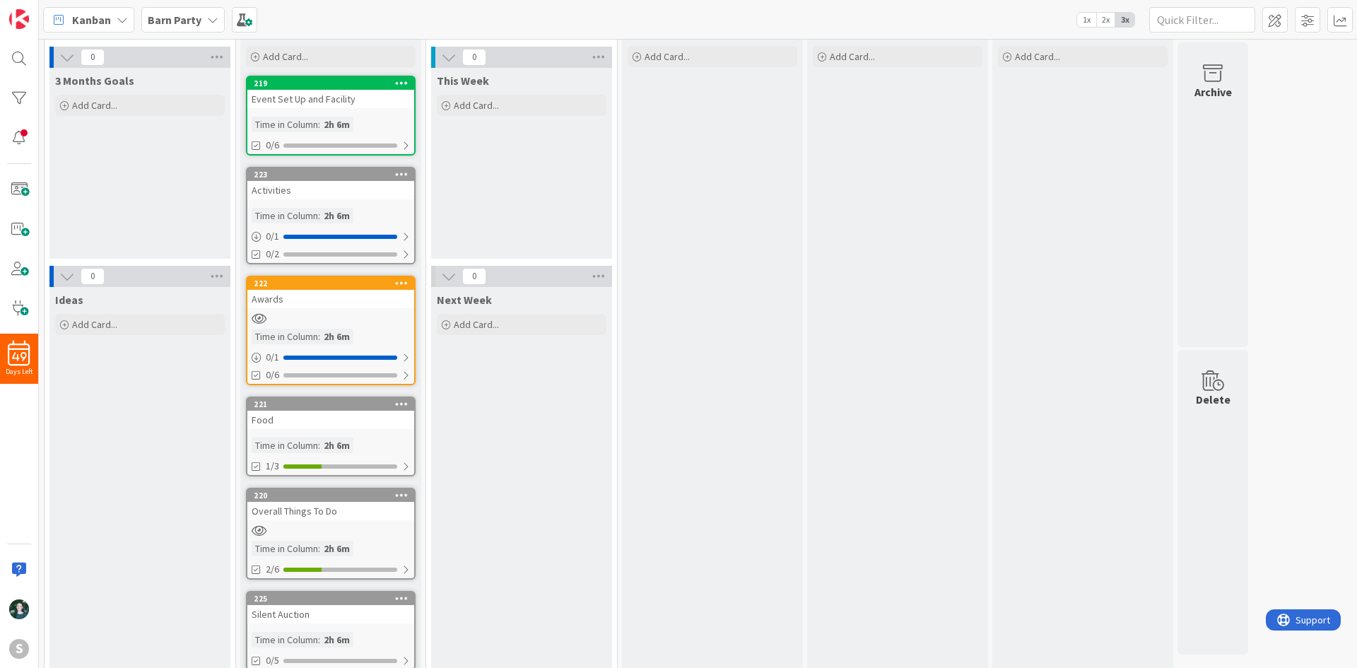
scroll to position [66, 0]
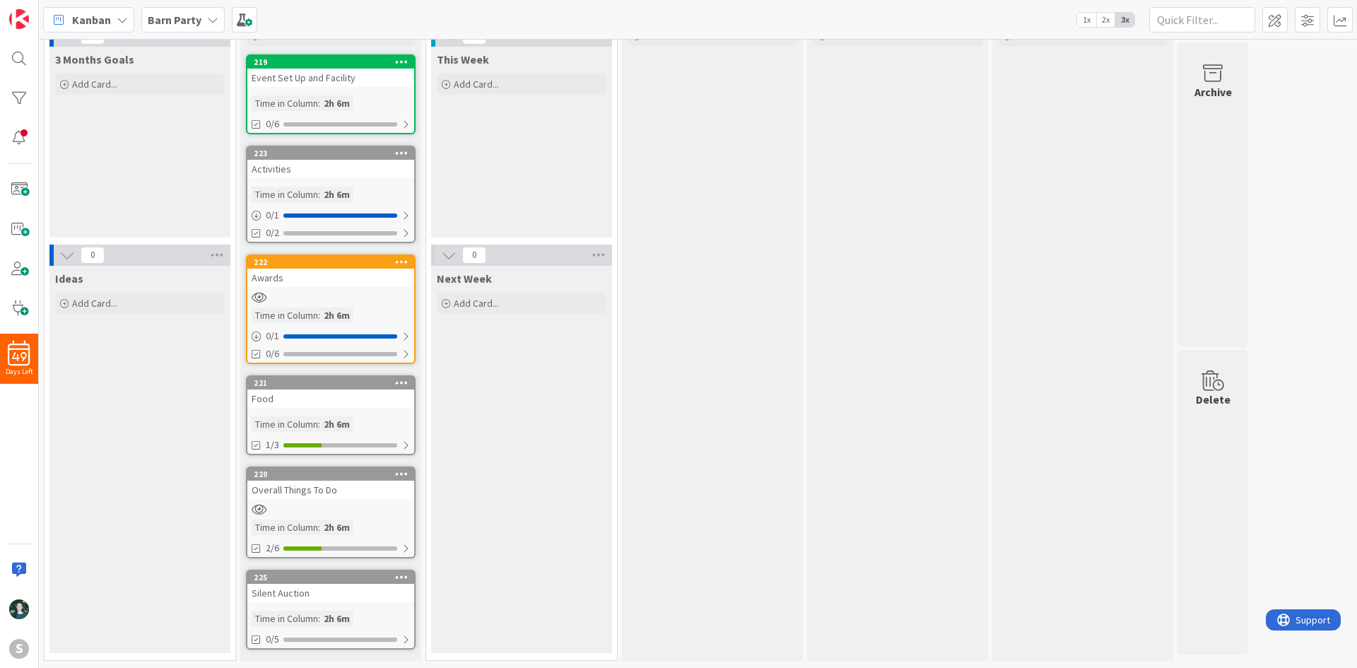
click at [331, 486] on div "Overall Things To Do" at bounding box center [330, 490] width 167 height 18
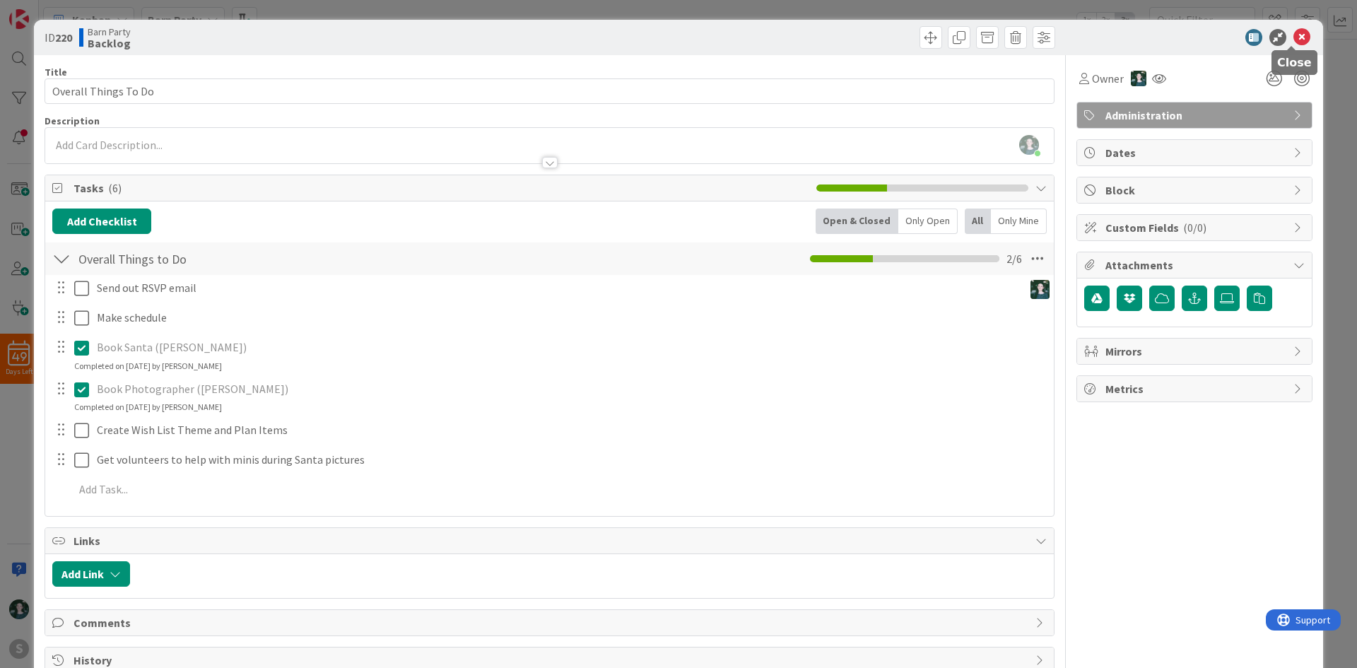
click at [1293, 34] on icon at bounding box center [1301, 37] width 17 height 17
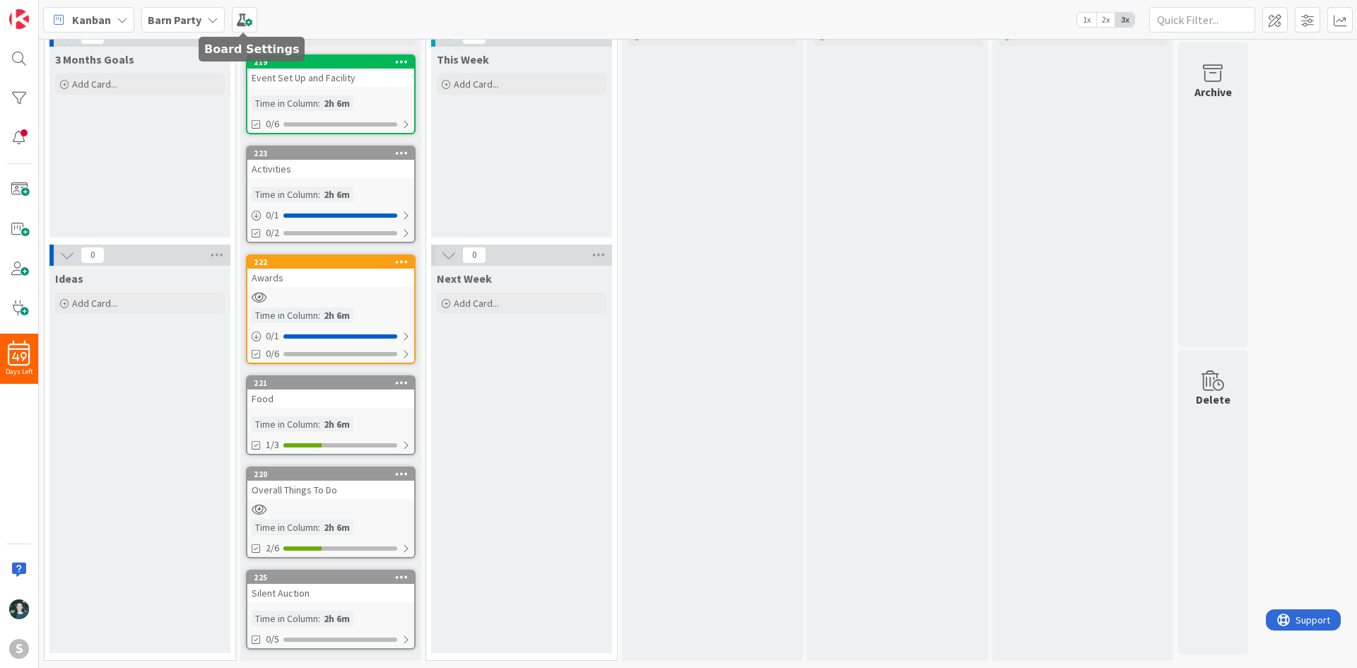
click at [189, 16] on b "Barn Party" at bounding box center [175, 20] width 54 height 14
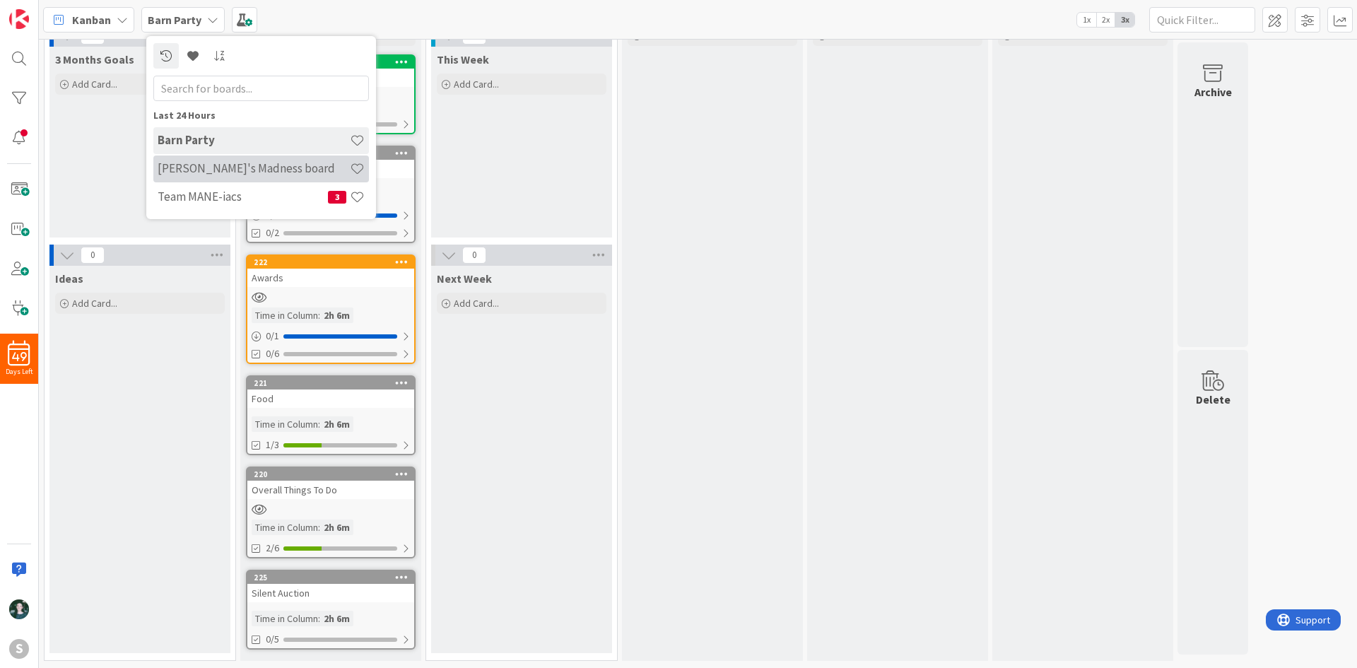
click at [225, 168] on h4 "[PERSON_NAME]'s Madness board" at bounding box center [254, 168] width 192 height 14
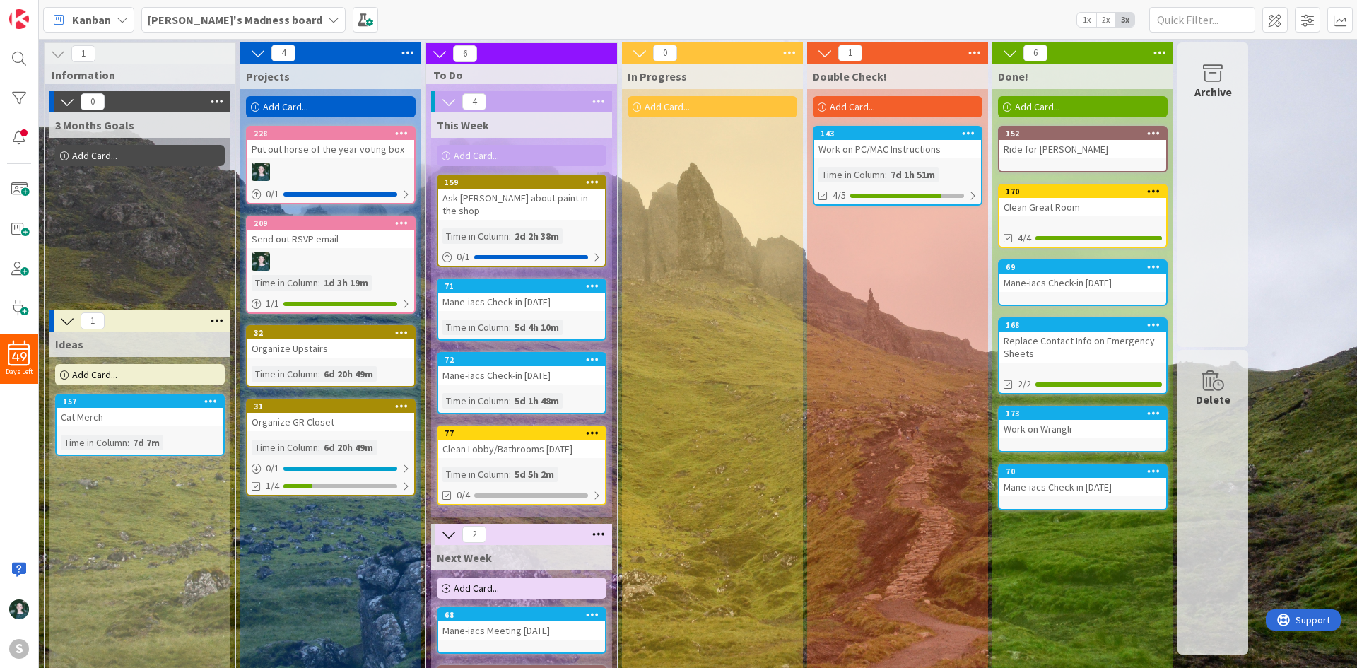
click at [396, 224] on icon at bounding box center [401, 223] width 13 height 10
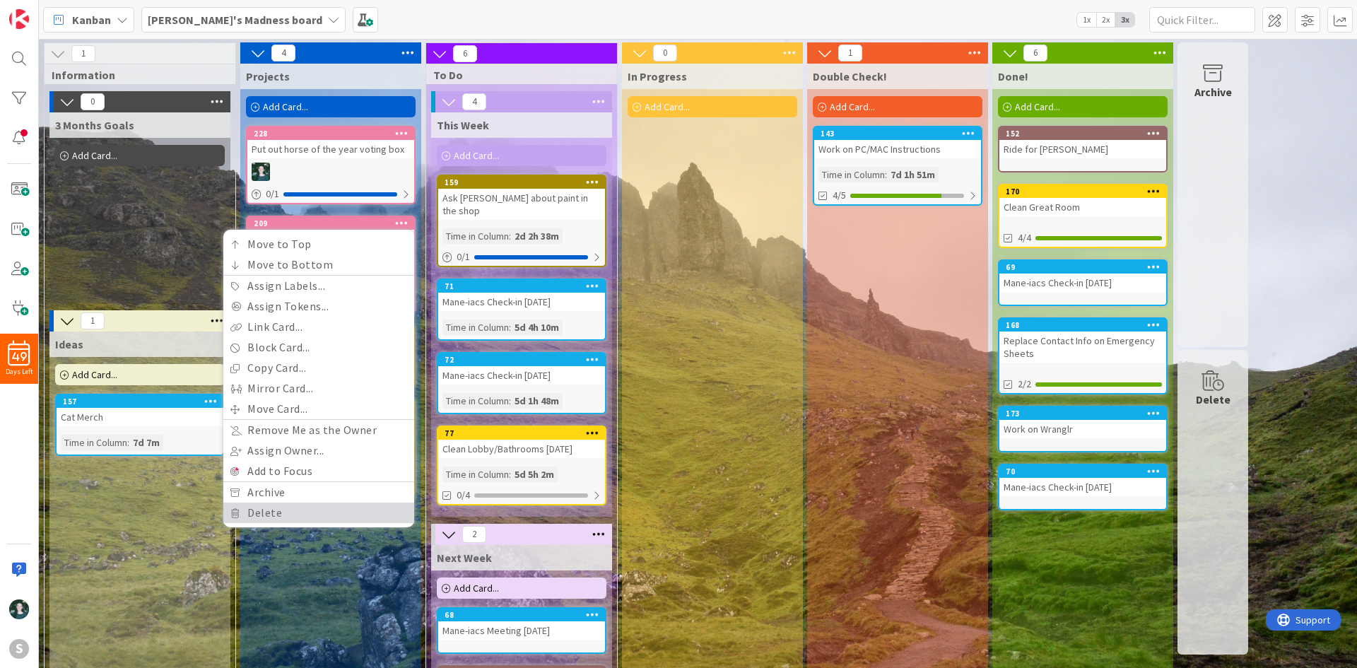
click at [333, 508] on link "Delete" at bounding box center [318, 513] width 191 height 20
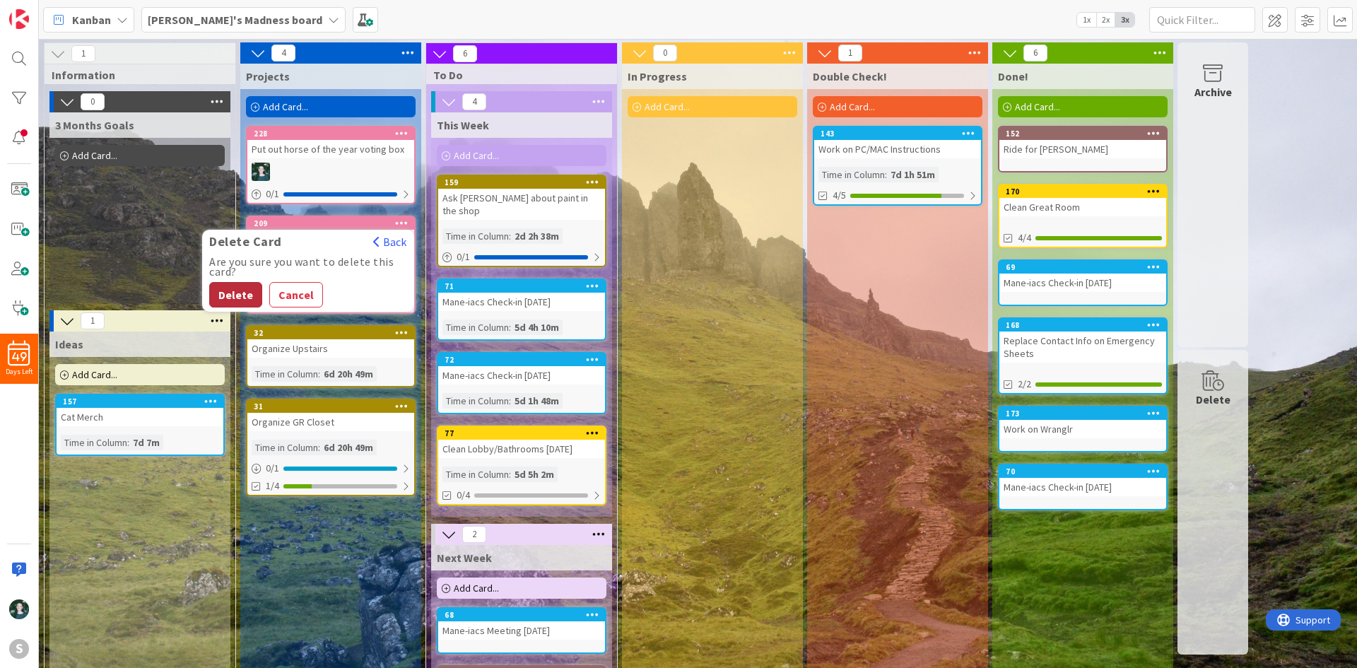
click at [233, 295] on button "Delete" at bounding box center [235, 294] width 53 height 25
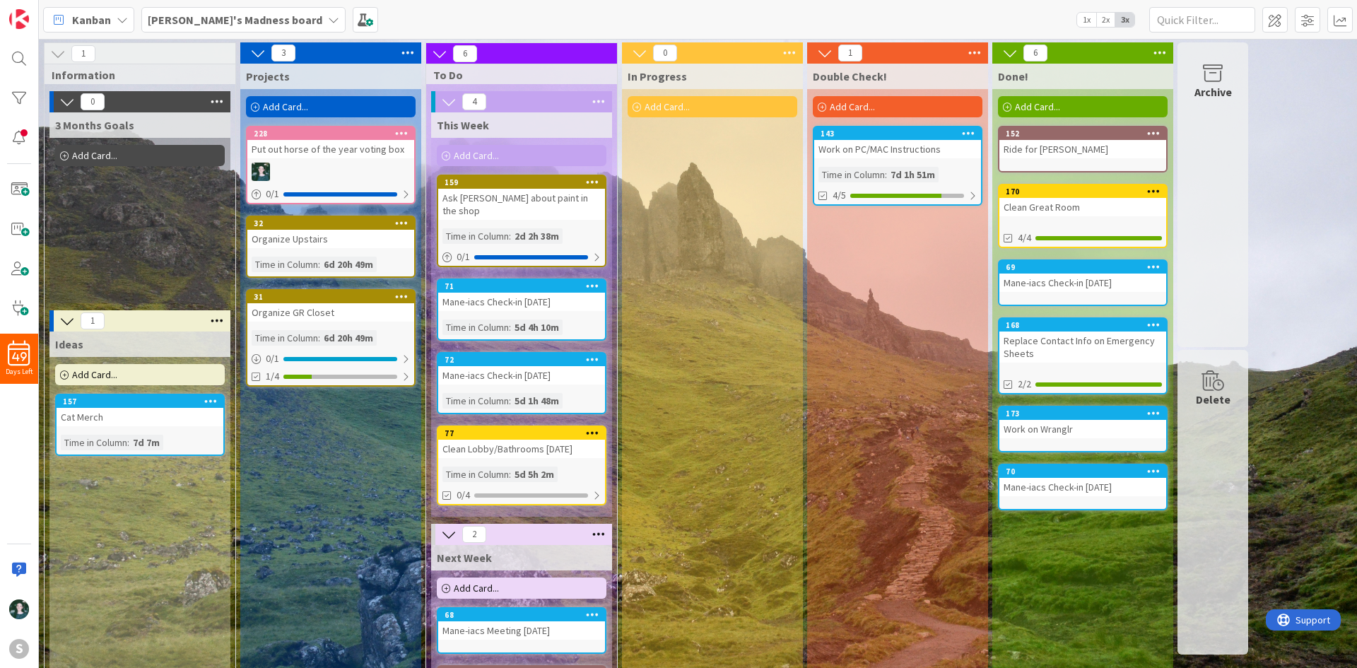
click at [245, 7] on div "[PERSON_NAME]'s Madness board" at bounding box center [243, 19] width 204 height 25
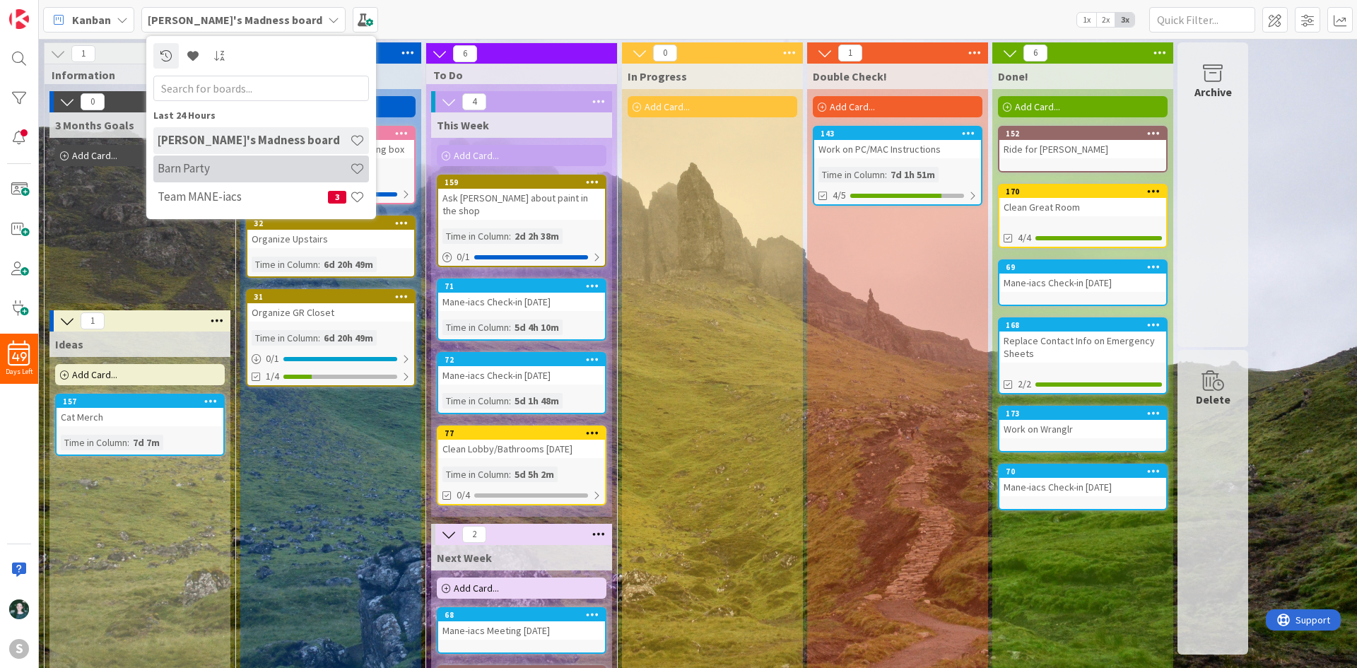
click at [264, 170] on h4 "Barn Party" at bounding box center [254, 168] width 192 height 14
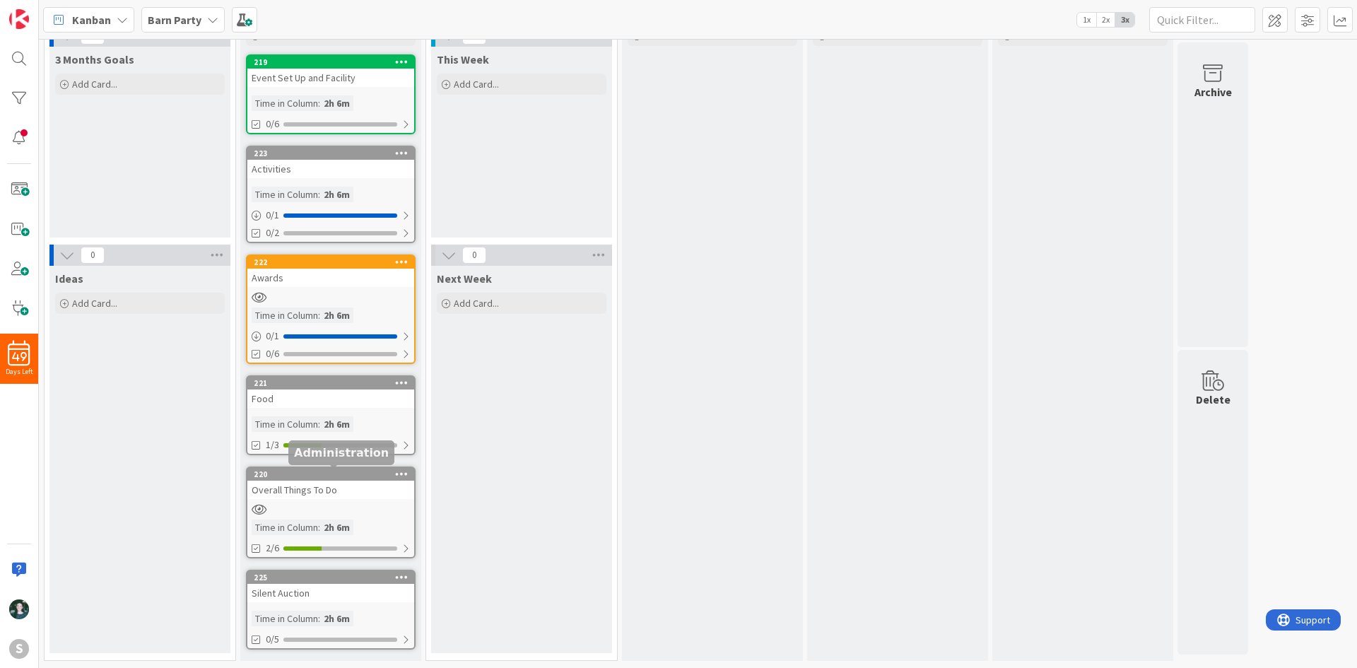
click at [341, 476] on div "220" at bounding box center [334, 474] width 160 height 10
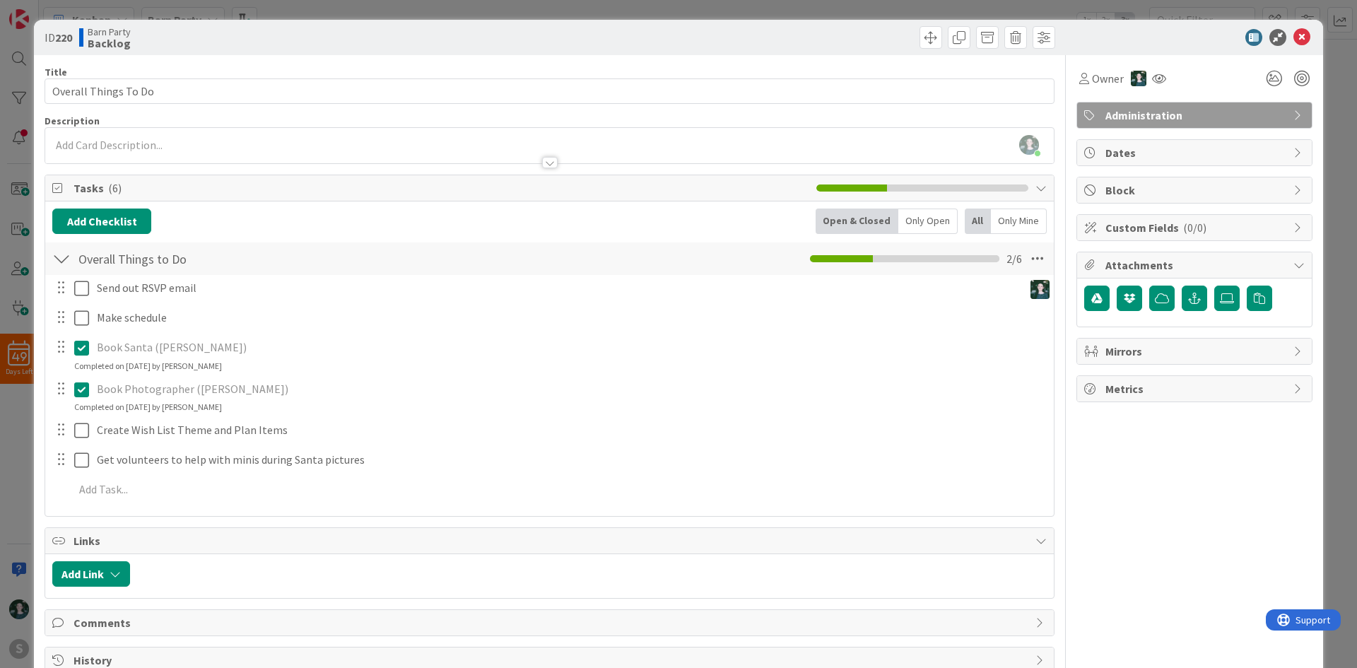
click at [63, 290] on div at bounding box center [61, 287] width 18 height 21
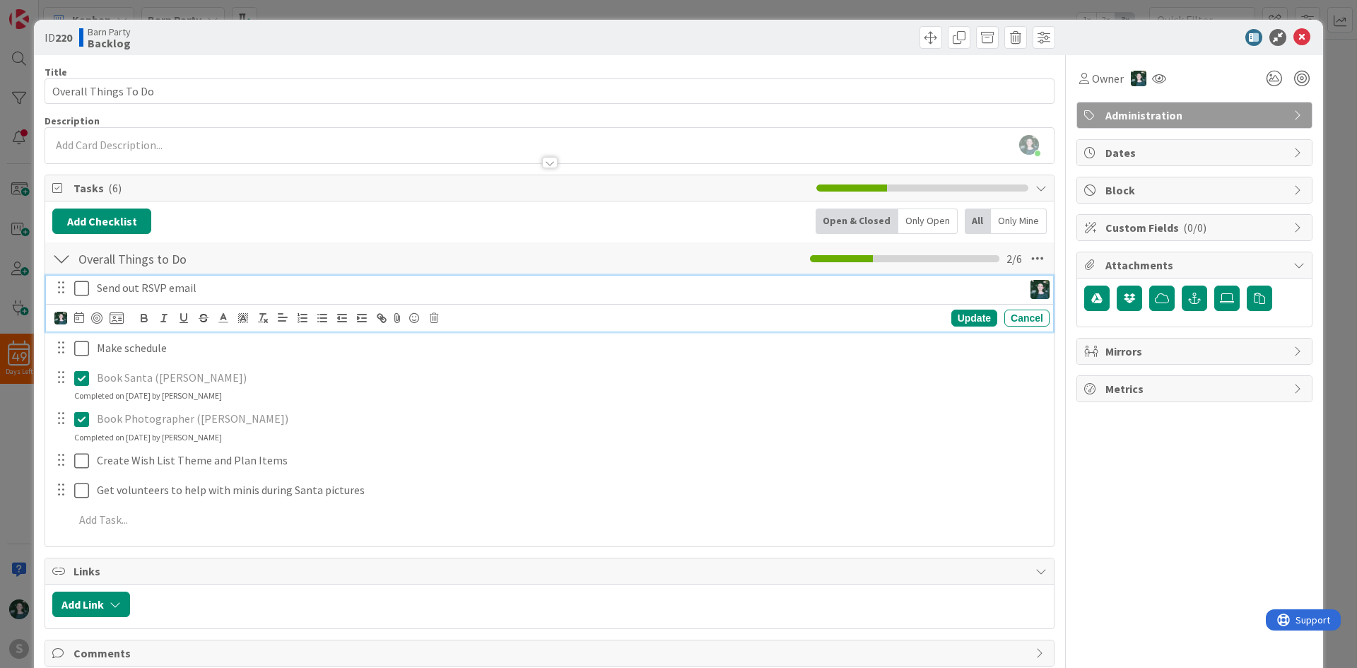
click at [165, 293] on p "Send out RSVP email" at bounding box center [557, 288] width 921 height 16
click at [118, 319] on icon at bounding box center [117, 318] width 14 height 13
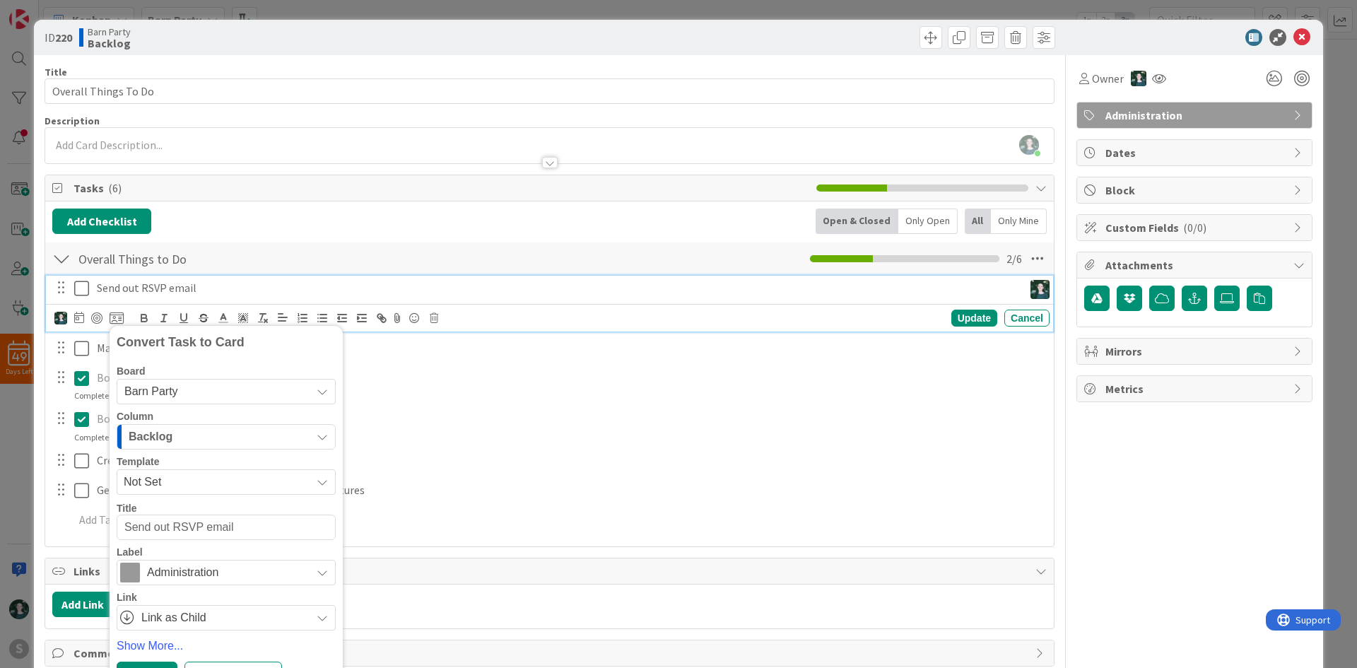
click at [206, 400] on span "Barn Party" at bounding box center [214, 392] width 180 height 20
click at [212, 462] on span "[PERSON_NAME]'s Madness board" at bounding box center [242, 457] width 199 height 21
click at [226, 423] on div "Column 3 Months Goals" at bounding box center [226, 430] width 219 height 38
click at [228, 432] on div "3 Months Goals" at bounding box center [218, 436] width 186 height 23
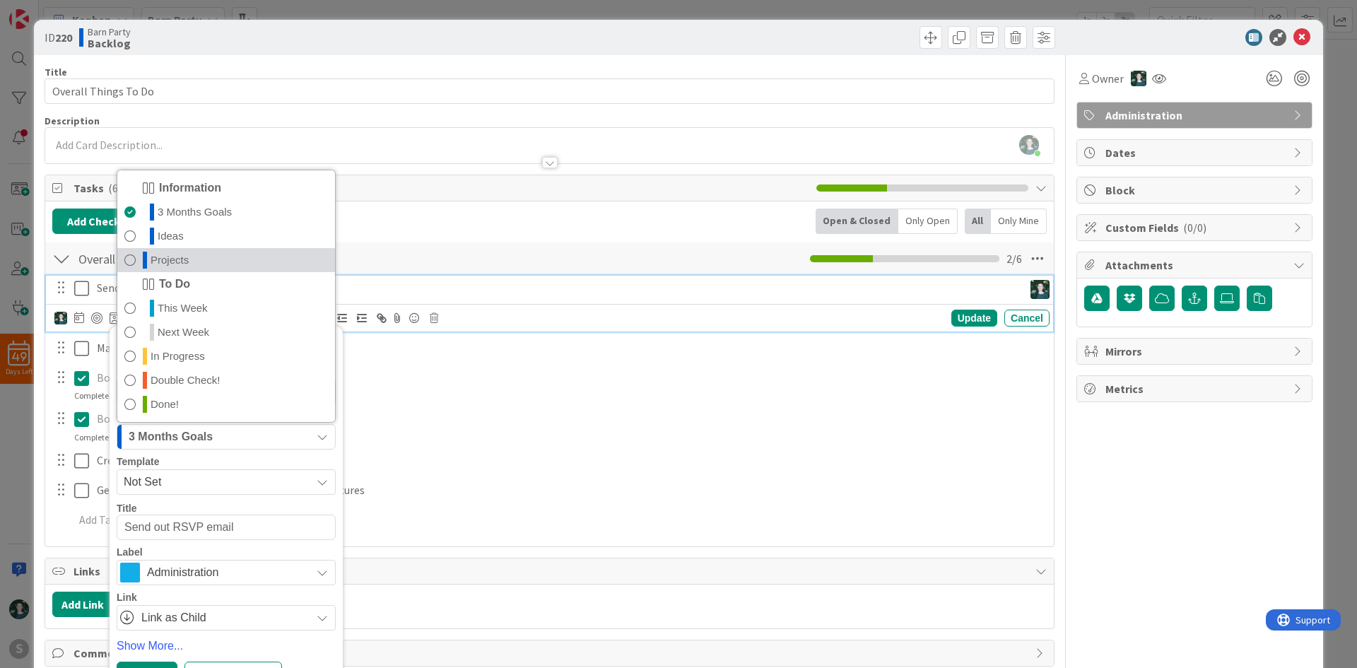
click at [213, 254] on link "Projects" at bounding box center [226, 260] width 218 height 24
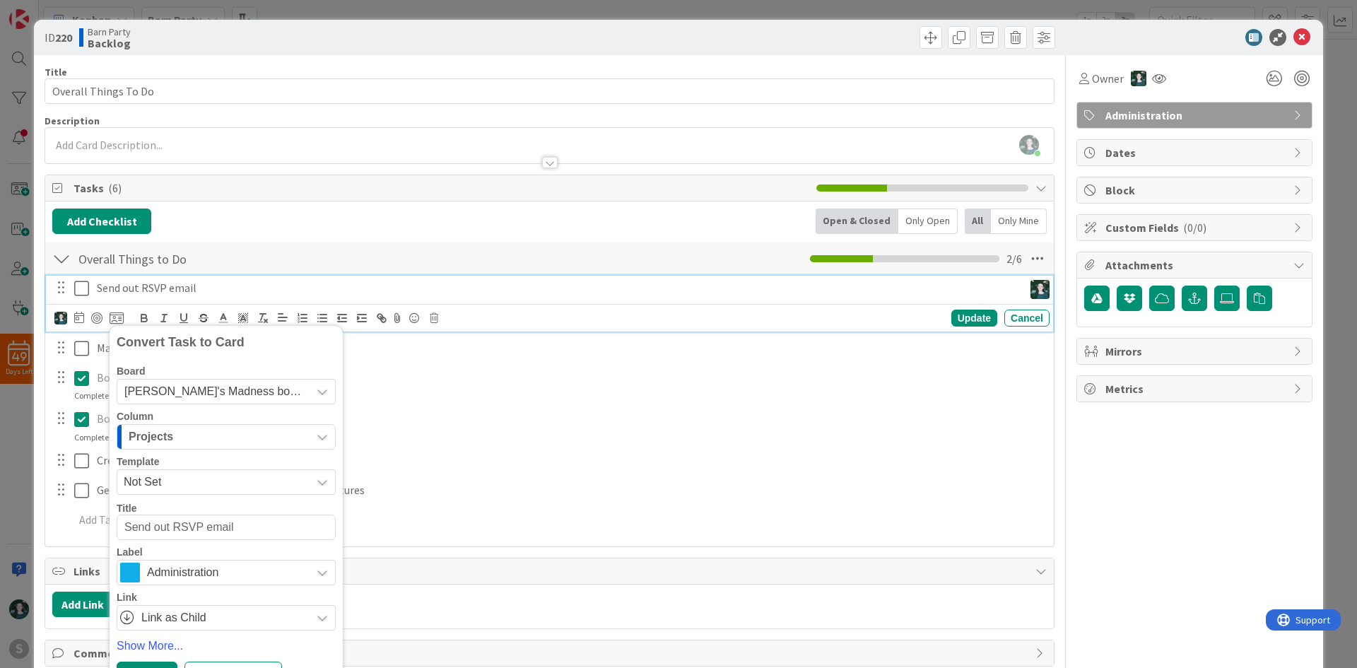
scroll to position [66, 0]
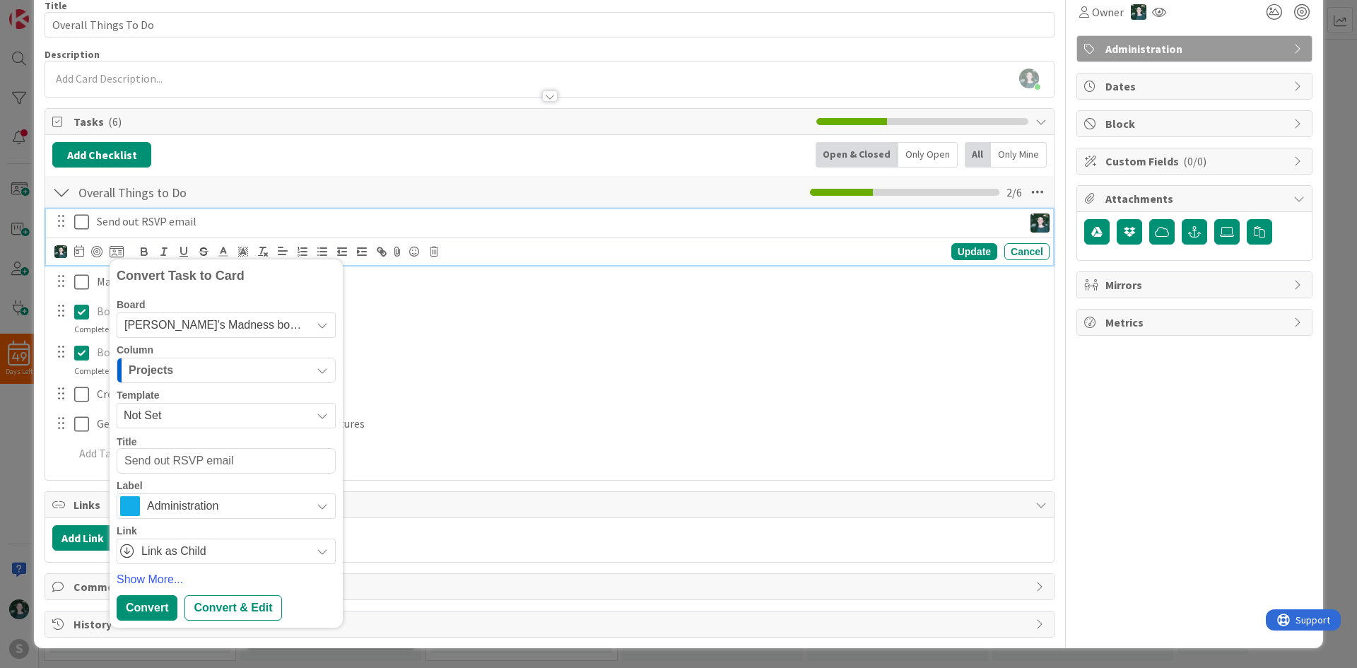
click at [246, 494] on div "Administration" at bounding box center [226, 505] width 219 height 25
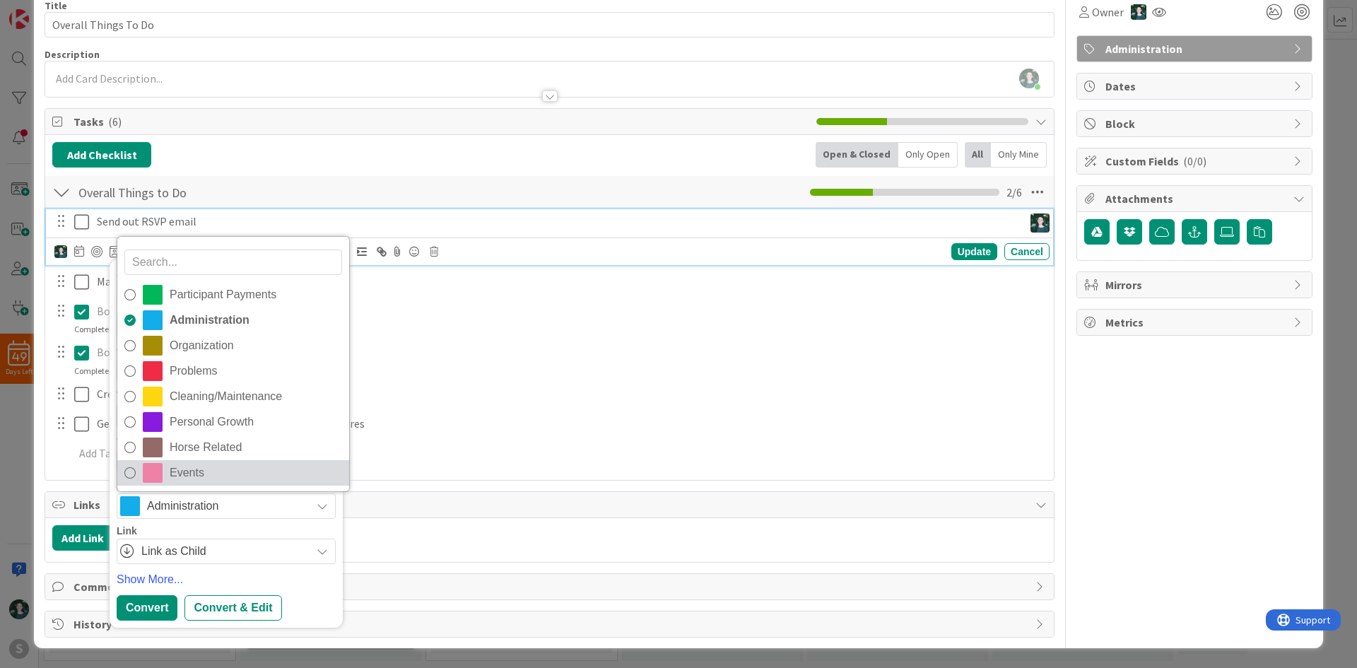
click at [235, 468] on span "Events" at bounding box center [256, 472] width 172 height 21
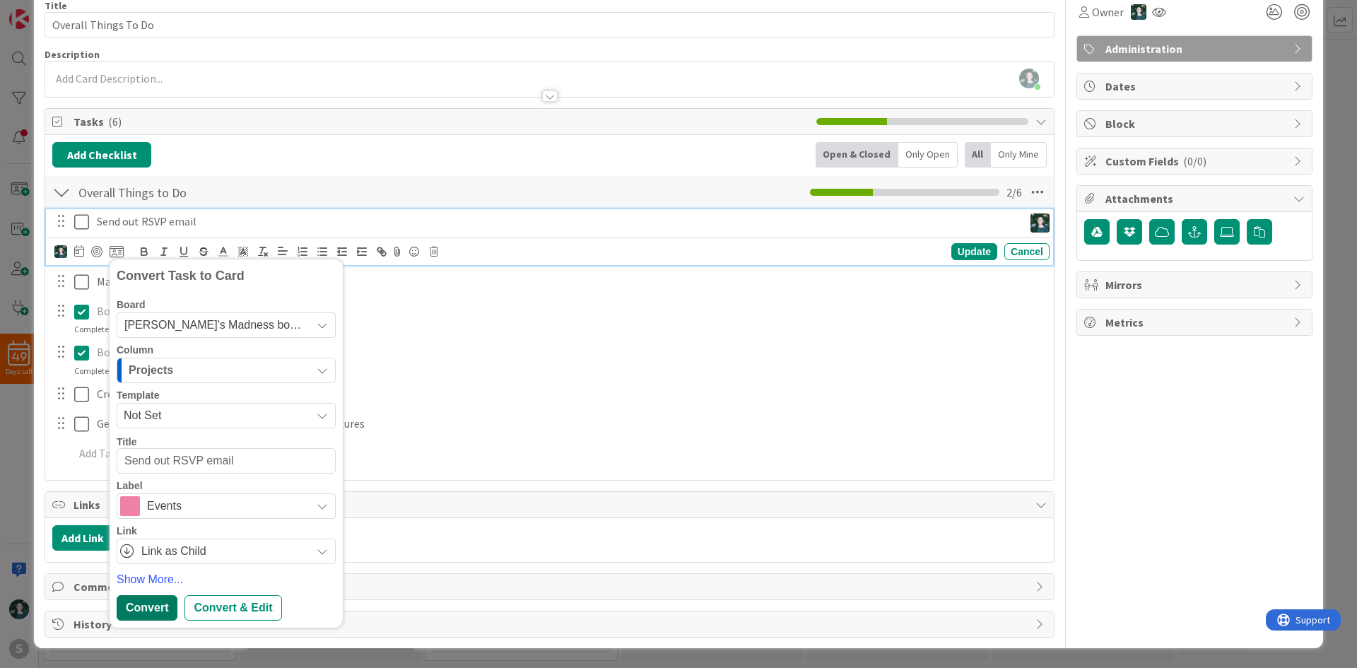
click at [158, 610] on div "Convert" at bounding box center [147, 607] width 61 height 25
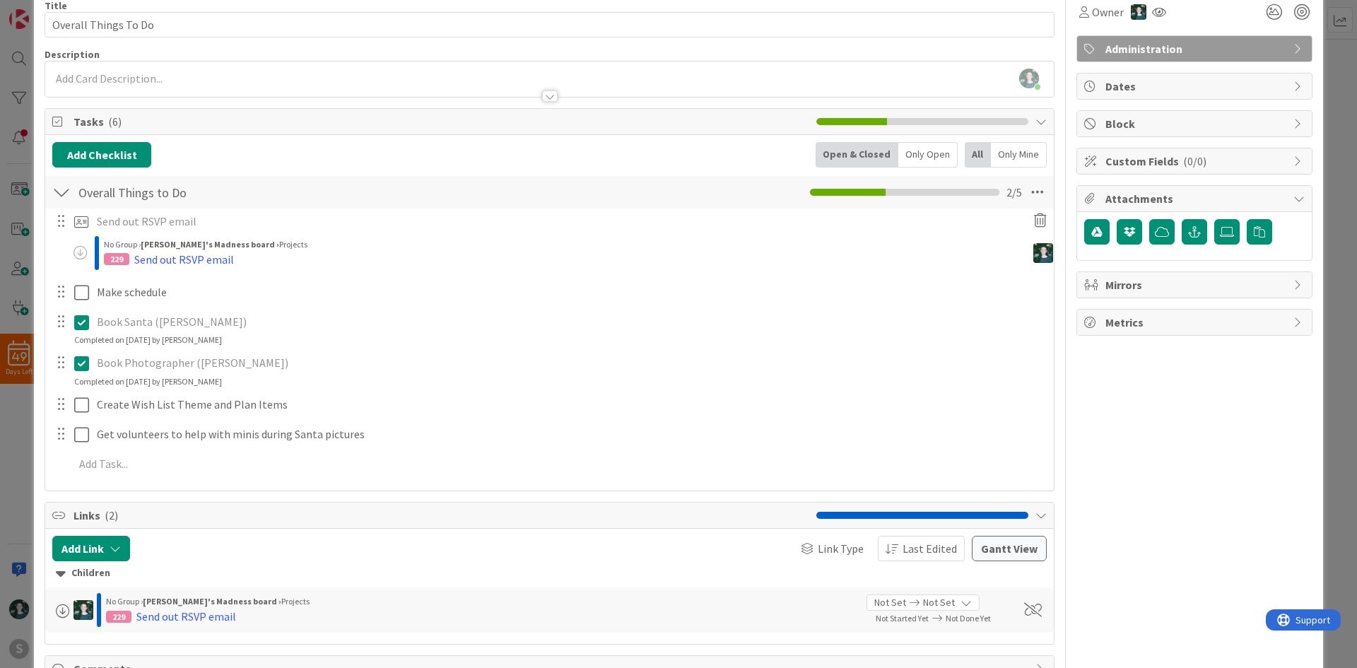
type textarea "x"
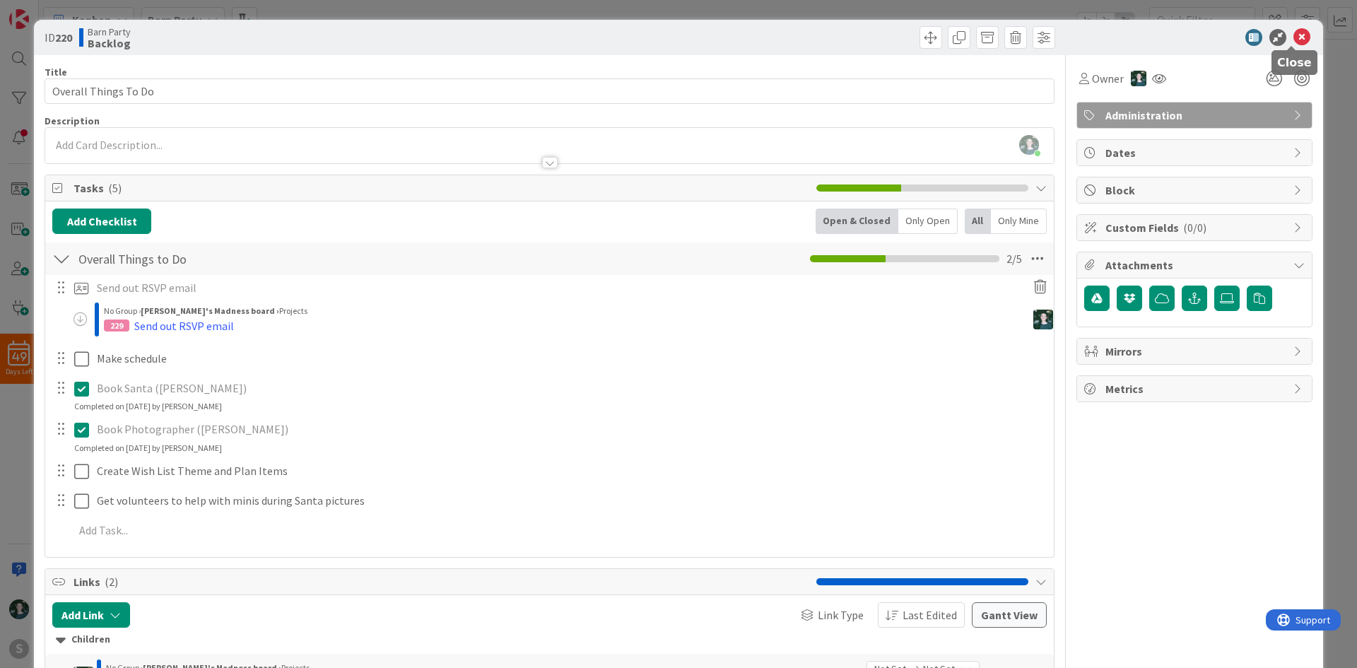
click at [1293, 39] on icon at bounding box center [1301, 37] width 17 height 17
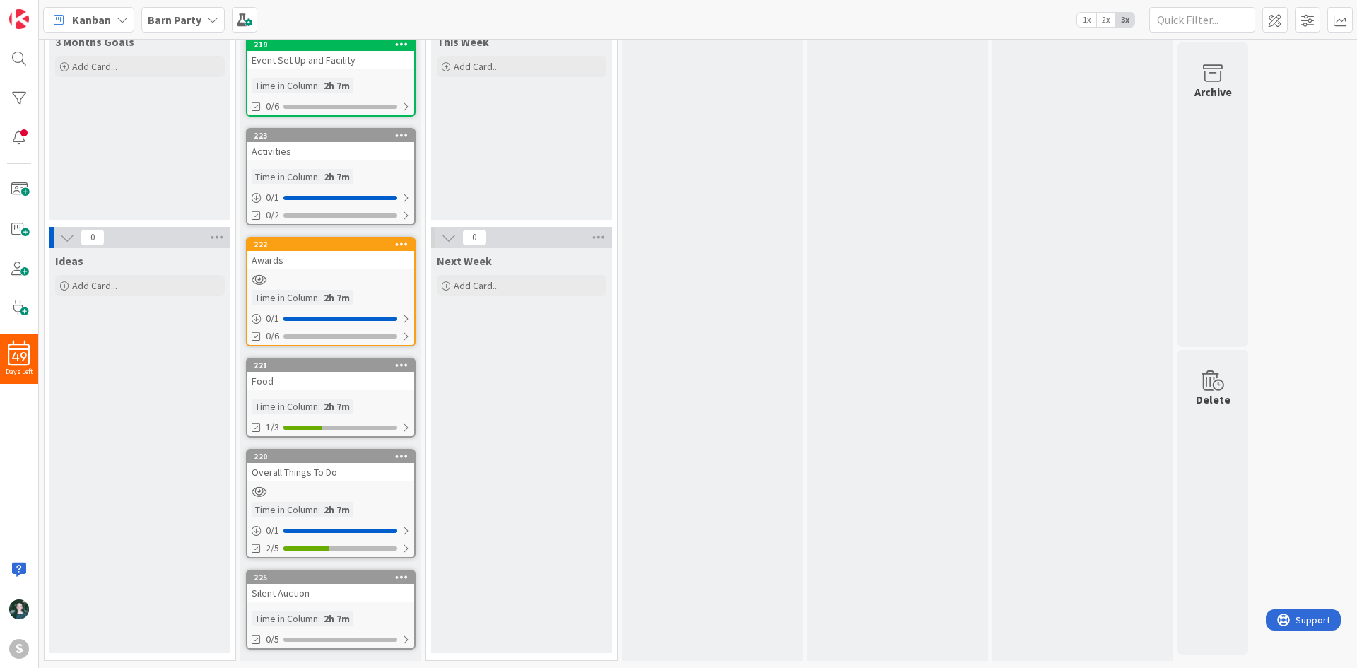
click at [367, 606] on div "225 Silent Auction Time in Column : 2h 7m 0/5" at bounding box center [331, 610] width 170 height 80
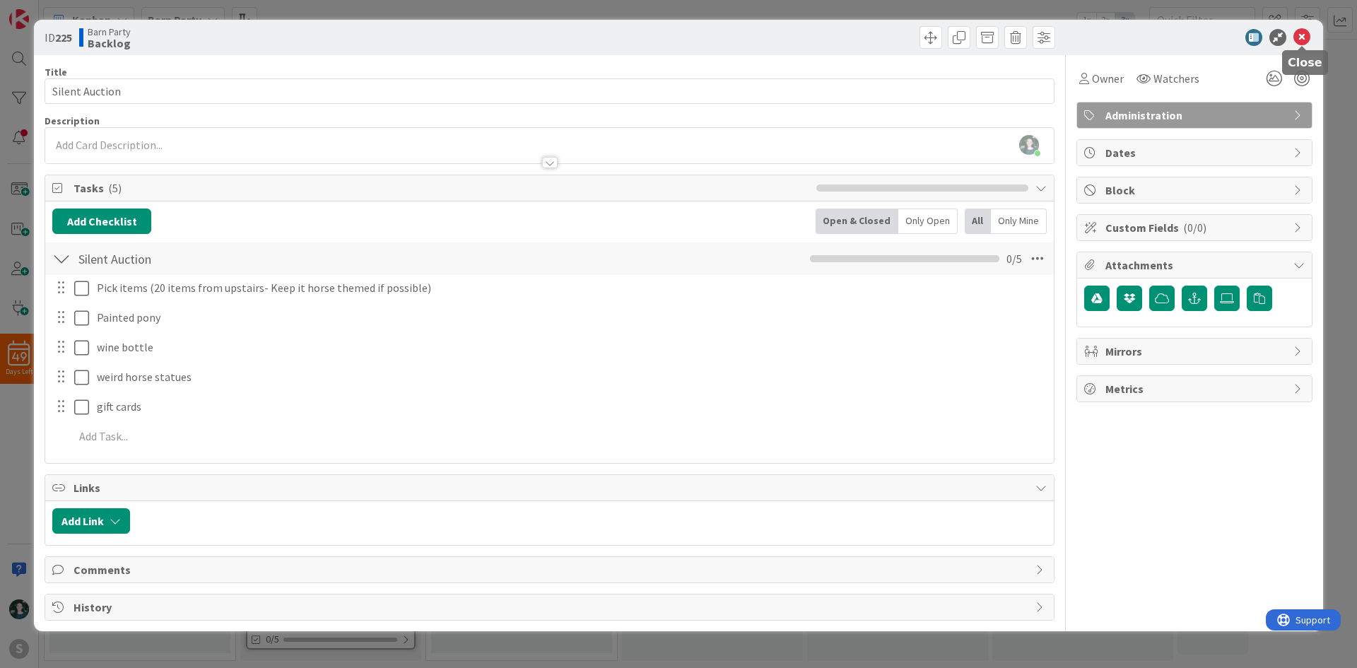
click at [1305, 38] on icon at bounding box center [1301, 37] width 17 height 17
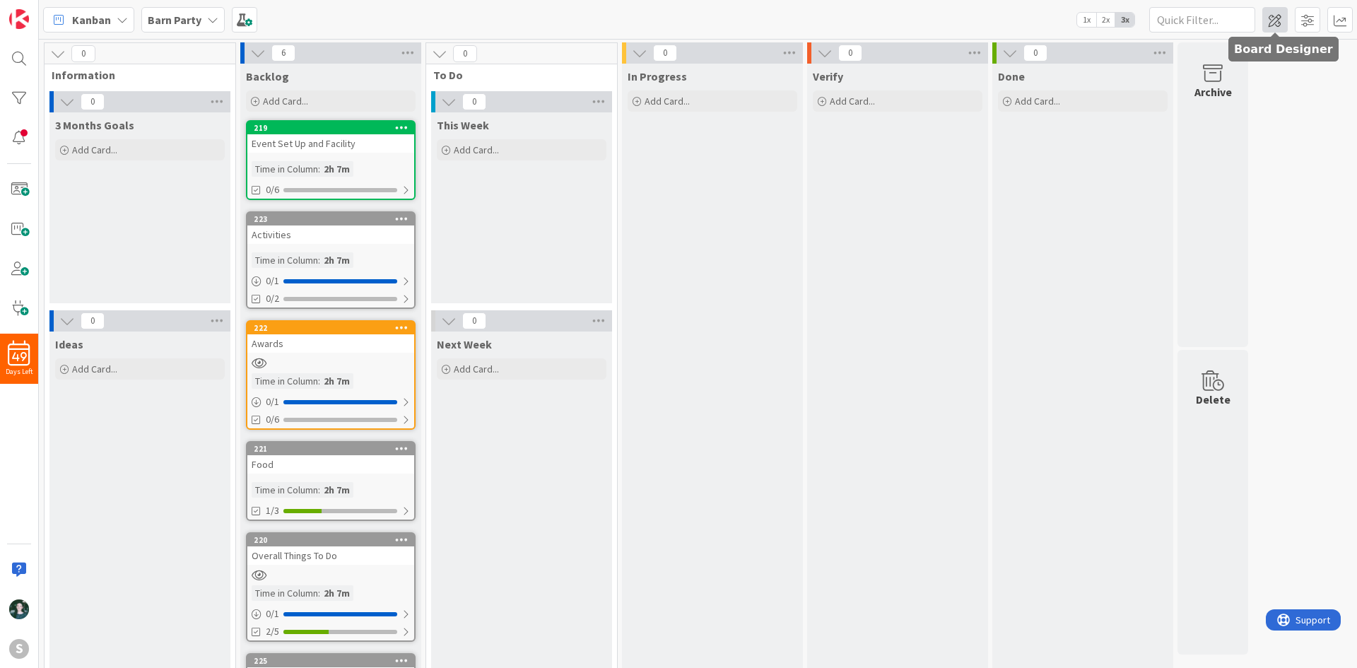
click at [1267, 21] on span at bounding box center [1274, 19] width 25 height 25
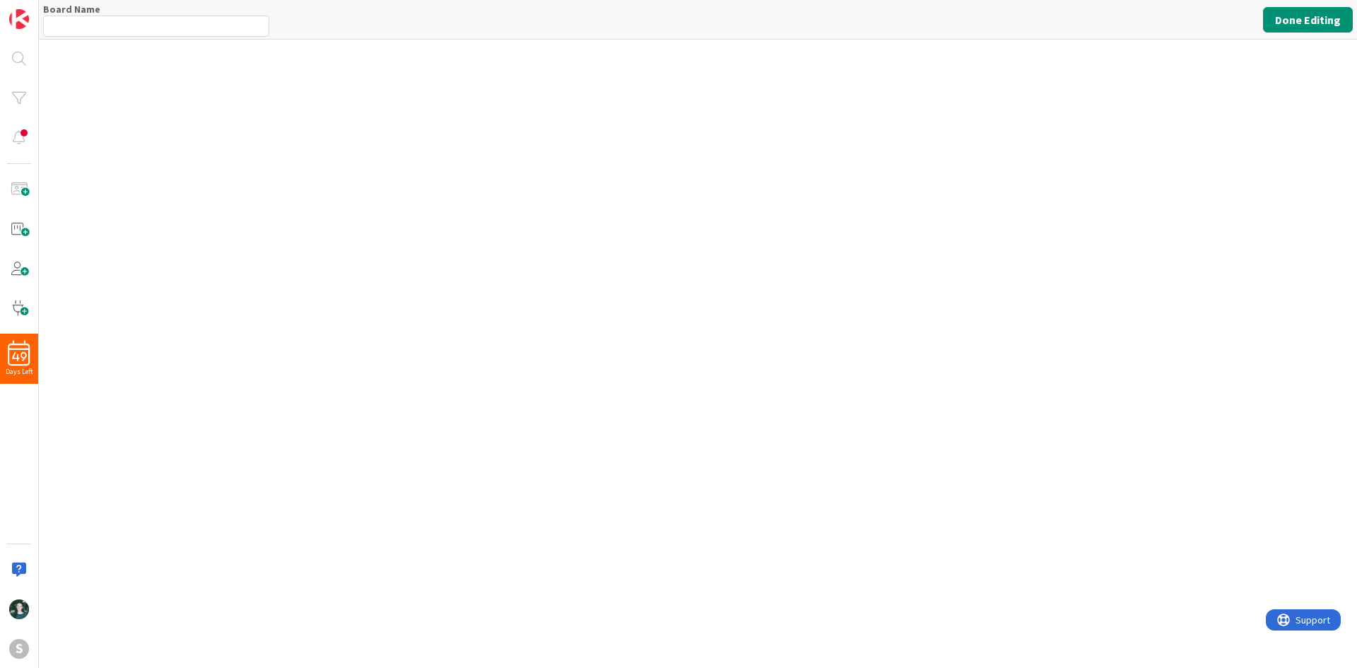
type input "Barn Party"
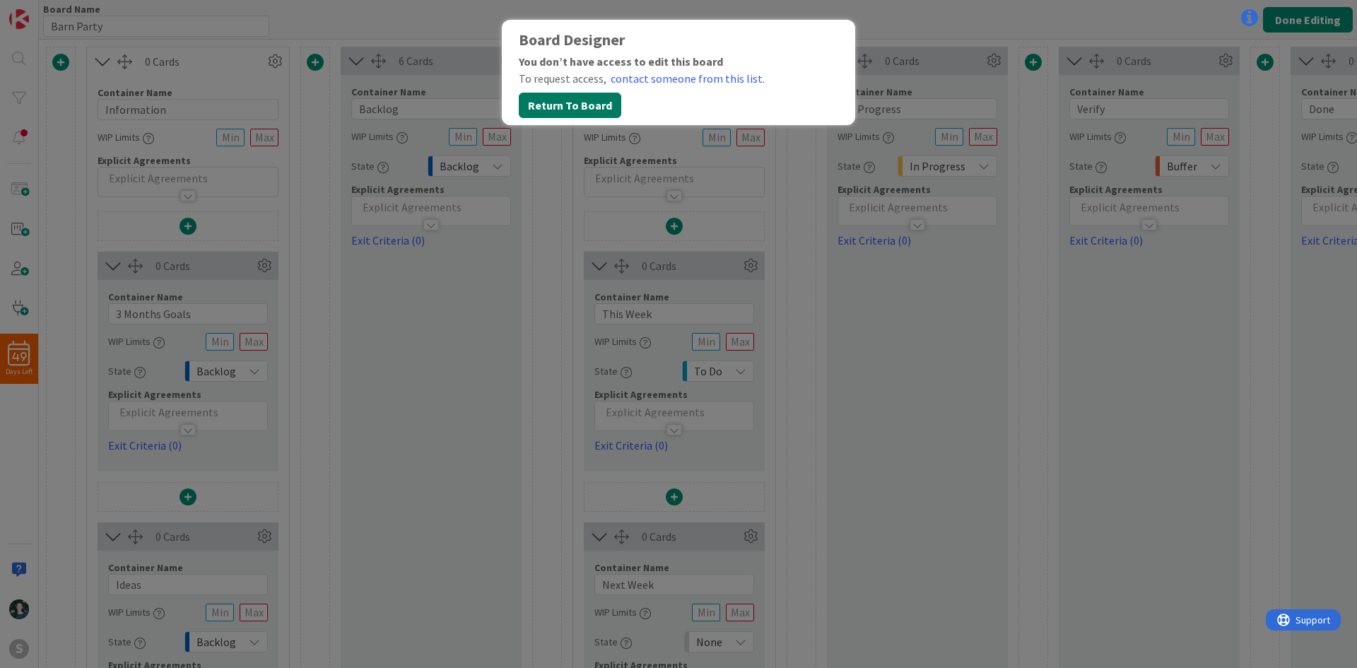
click at [609, 110] on button "Return To Board" at bounding box center [570, 105] width 102 height 25
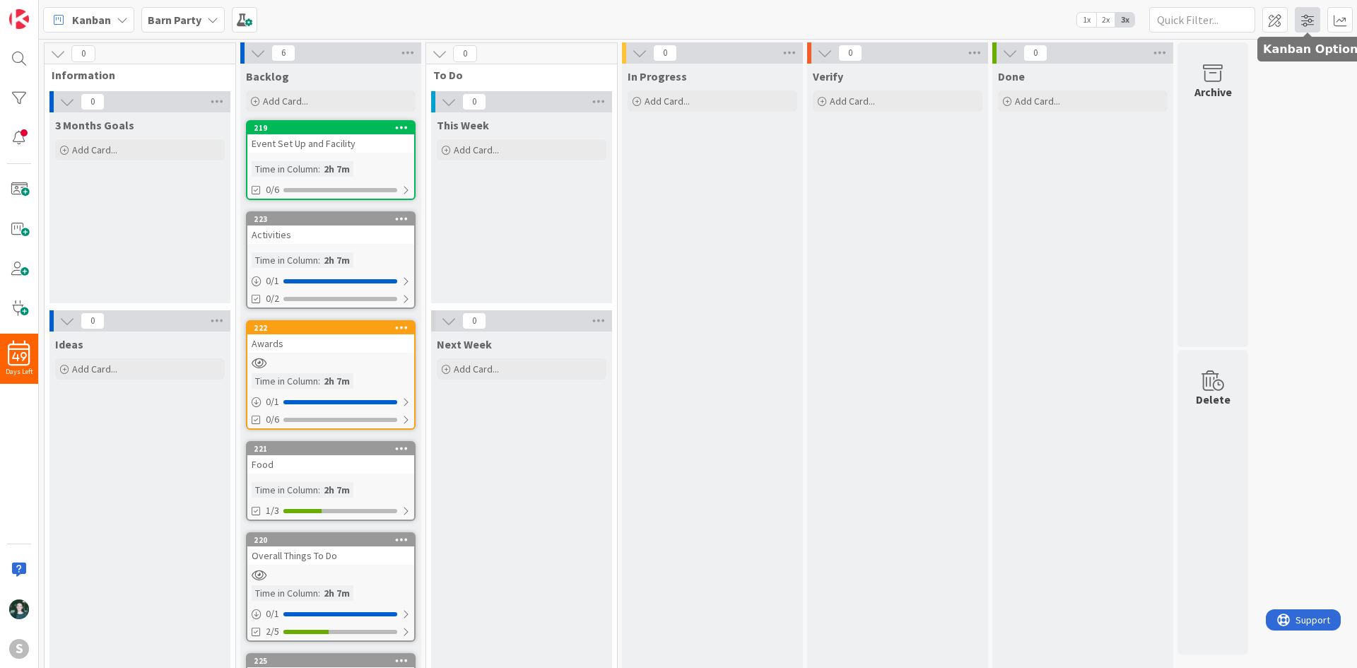
click at [1317, 17] on span at bounding box center [1307, 19] width 25 height 25
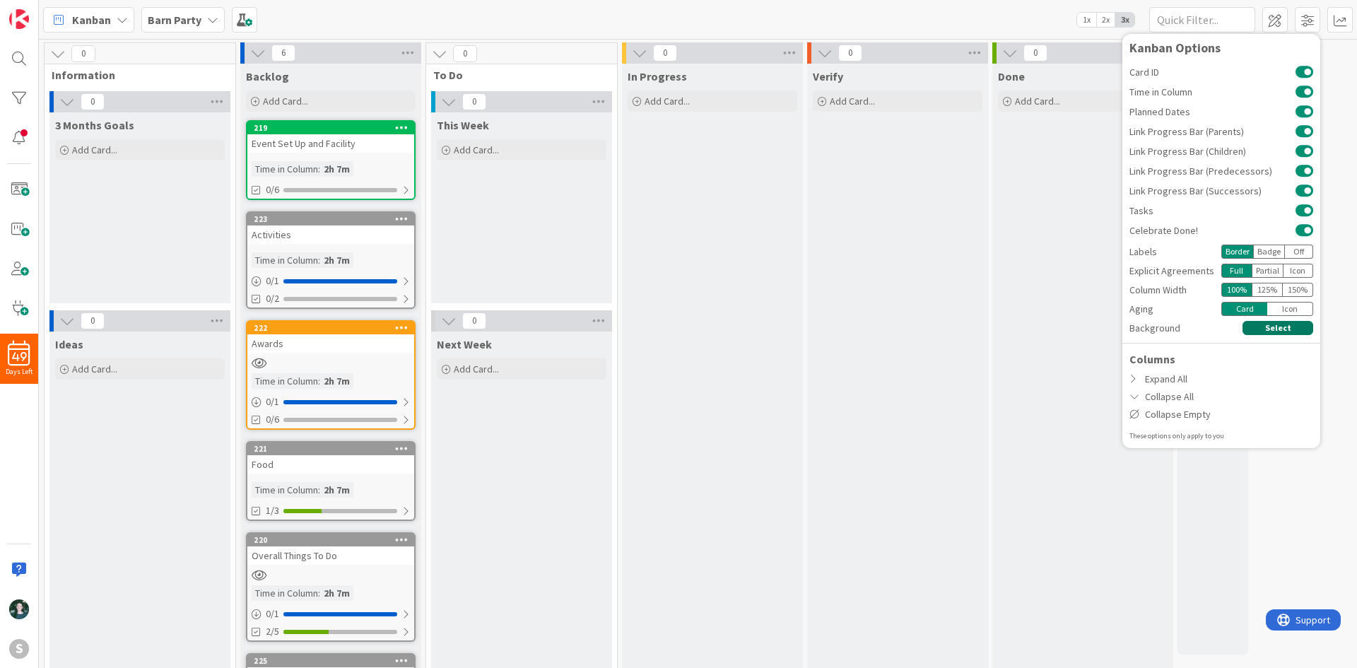
click at [1254, 327] on button "Select" at bounding box center [1278, 328] width 71 height 14
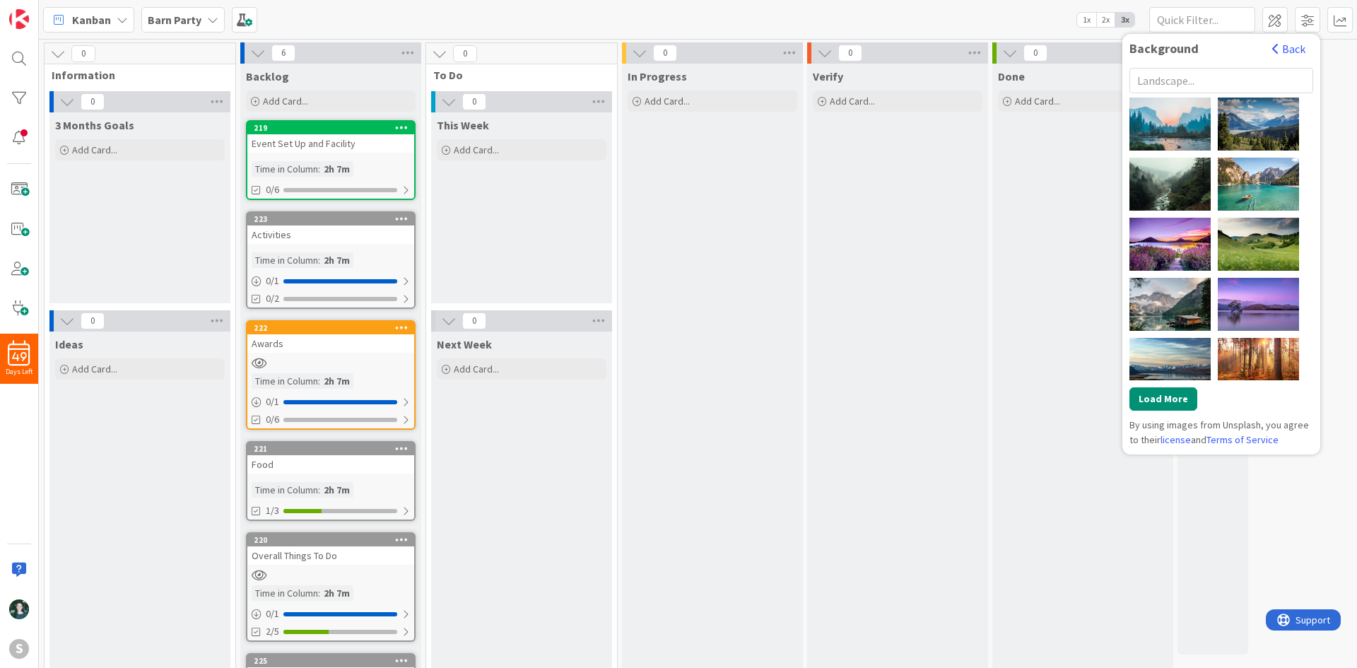
click at [1200, 80] on input "text" at bounding box center [1221, 80] width 184 height 25
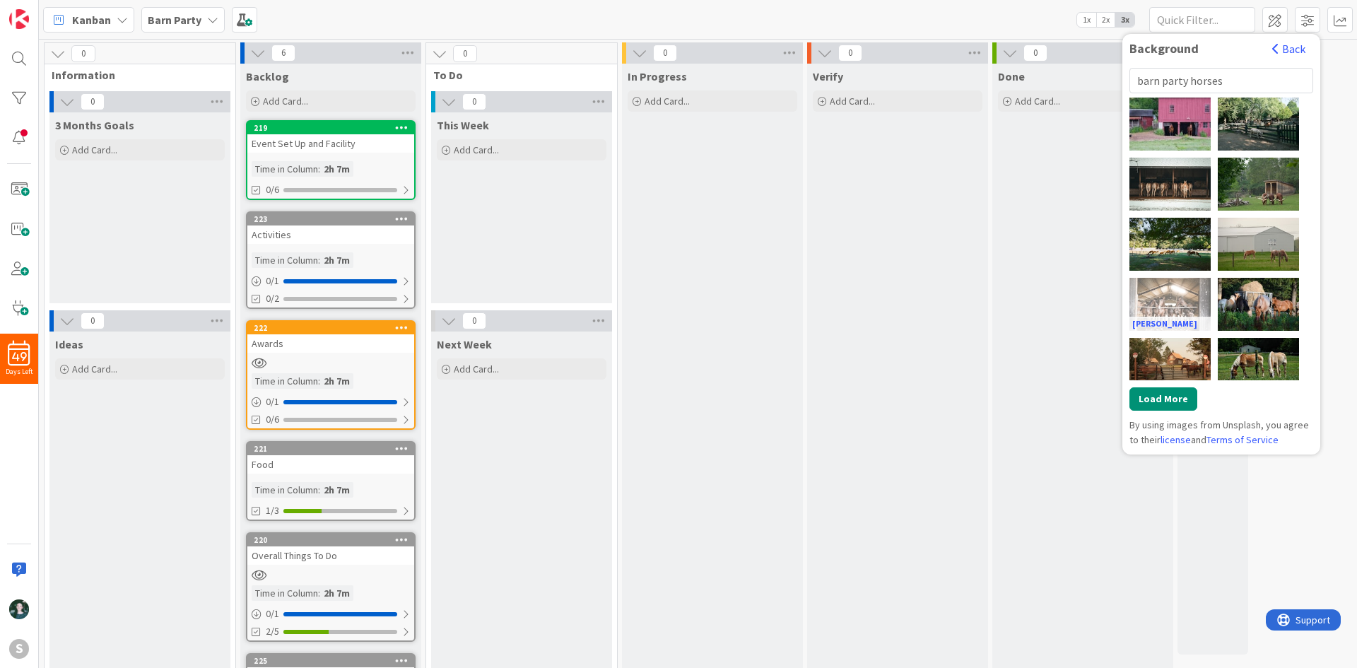
click at [1179, 306] on div "[PERSON_NAME]" at bounding box center [1169, 304] width 81 height 53
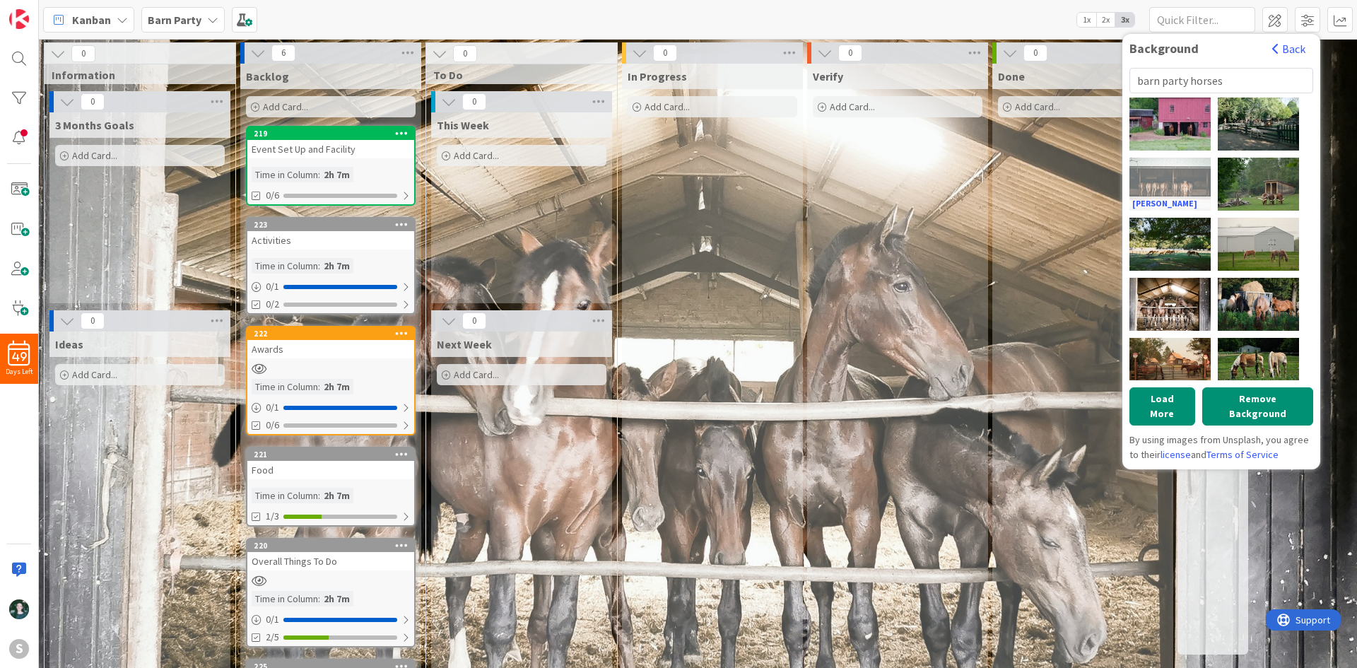
click at [1160, 177] on div "[PERSON_NAME]" at bounding box center [1169, 184] width 81 height 53
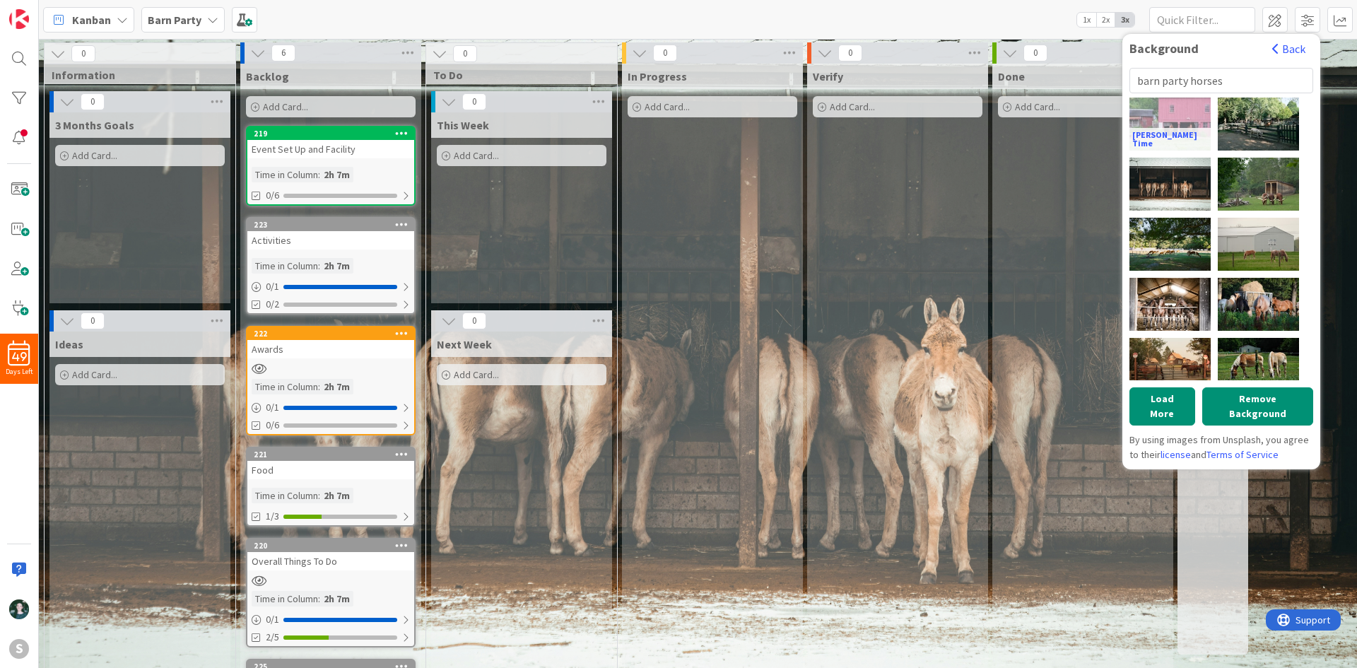
click at [1182, 126] on div "[PERSON_NAME] Time" at bounding box center [1169, 124] width 81 height 53
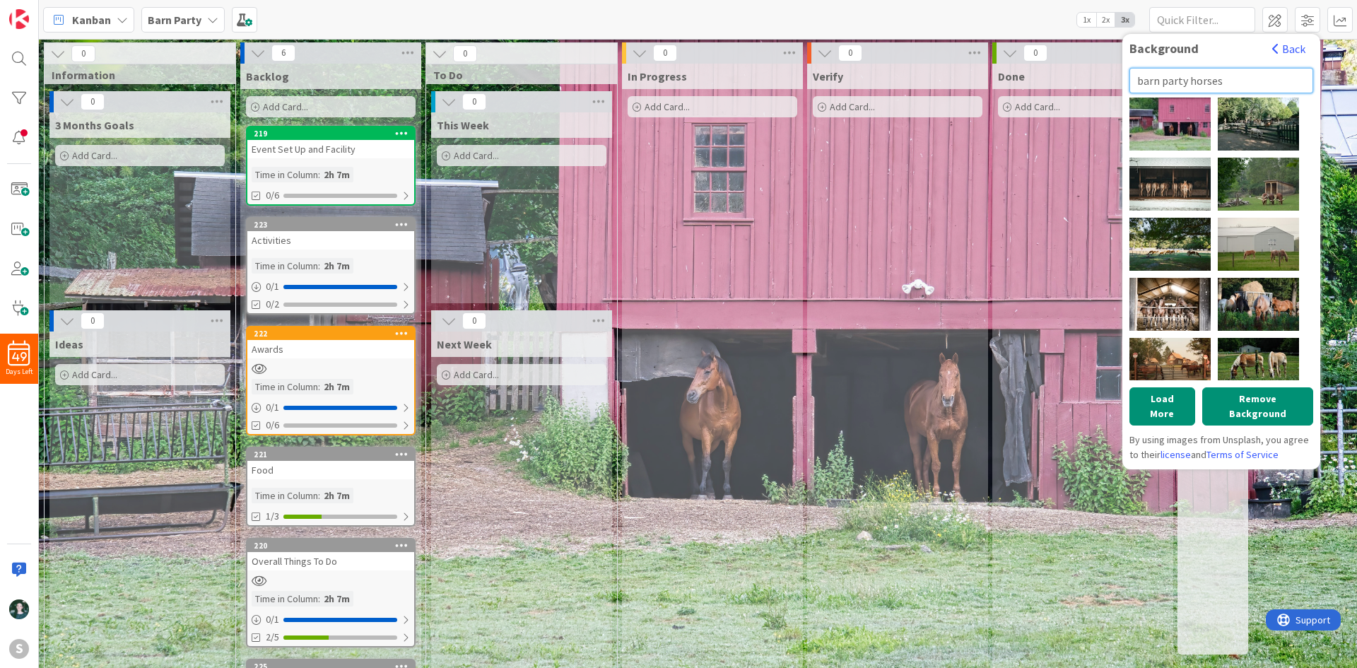
drag, startPoint x: 1246, startPoint y: 88, endPoint x: 1190, endPoint y: 88, distance: 56.5
click at [1190, 88] on input "barn party horses" at bounding box center [1221, 80] width 184 height 25
type input "barn party"
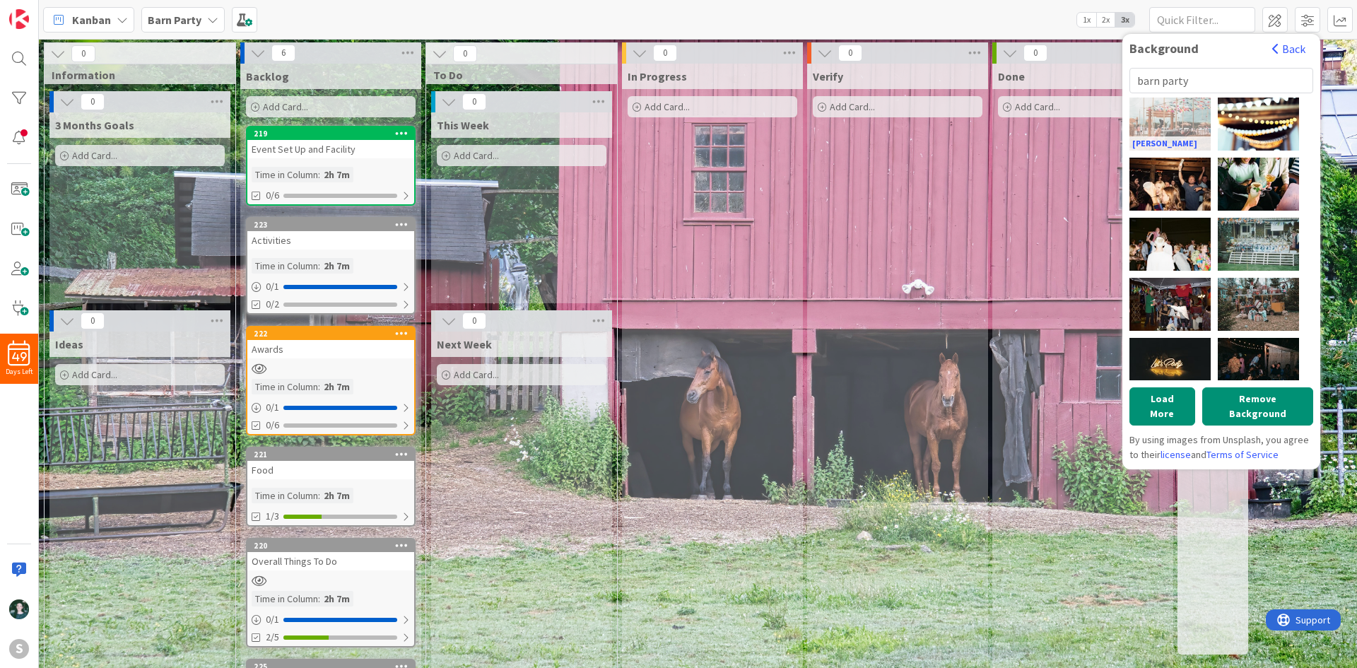
click at [1170, 124] on div "[PERSON_NAME]" at bounding box center [1169, 124] width 81 height 53
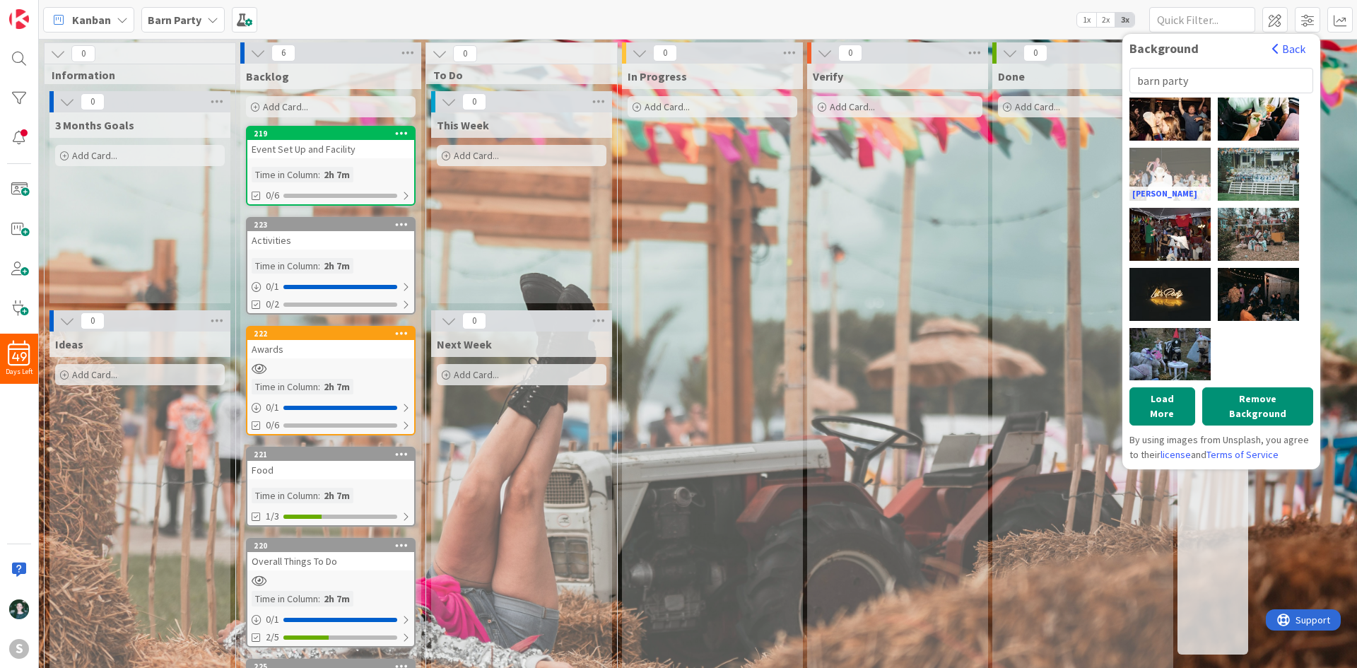
scroll to position [71, 0]
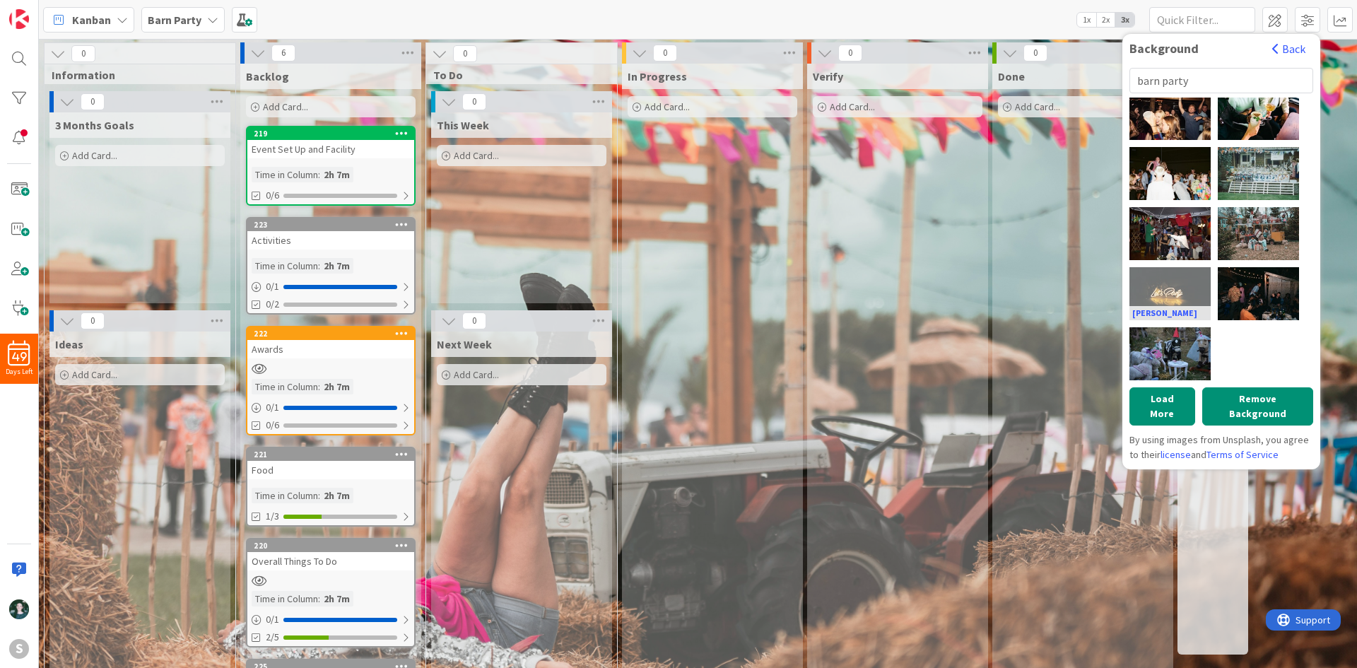
click at [1180, 293] on div "[PERSON_NAME]" at bounding box center [1169, 293] width 81 height 53
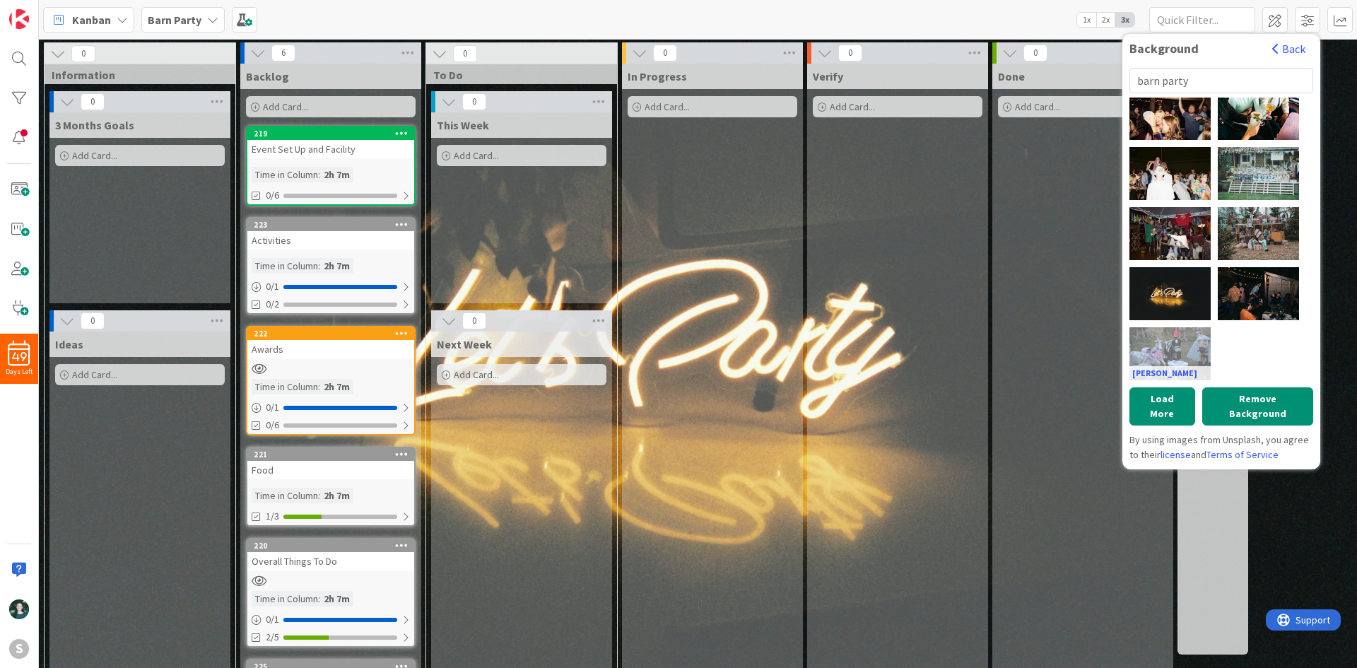
click at [1181, 349] on div "[PERSON_NAME]" at bounding box center [1169, 353] width 81 height 53
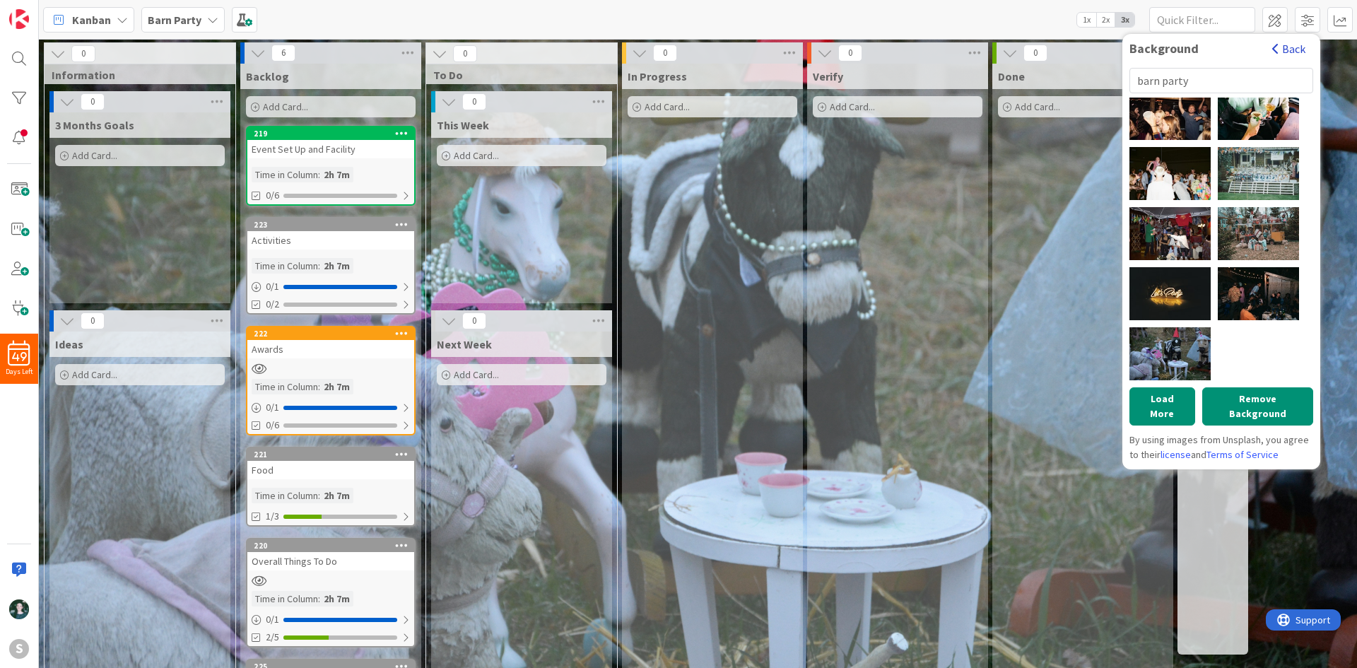
click at [1294, 45] on button "Back" at bounding box center [1289, 49] width 35 height 16
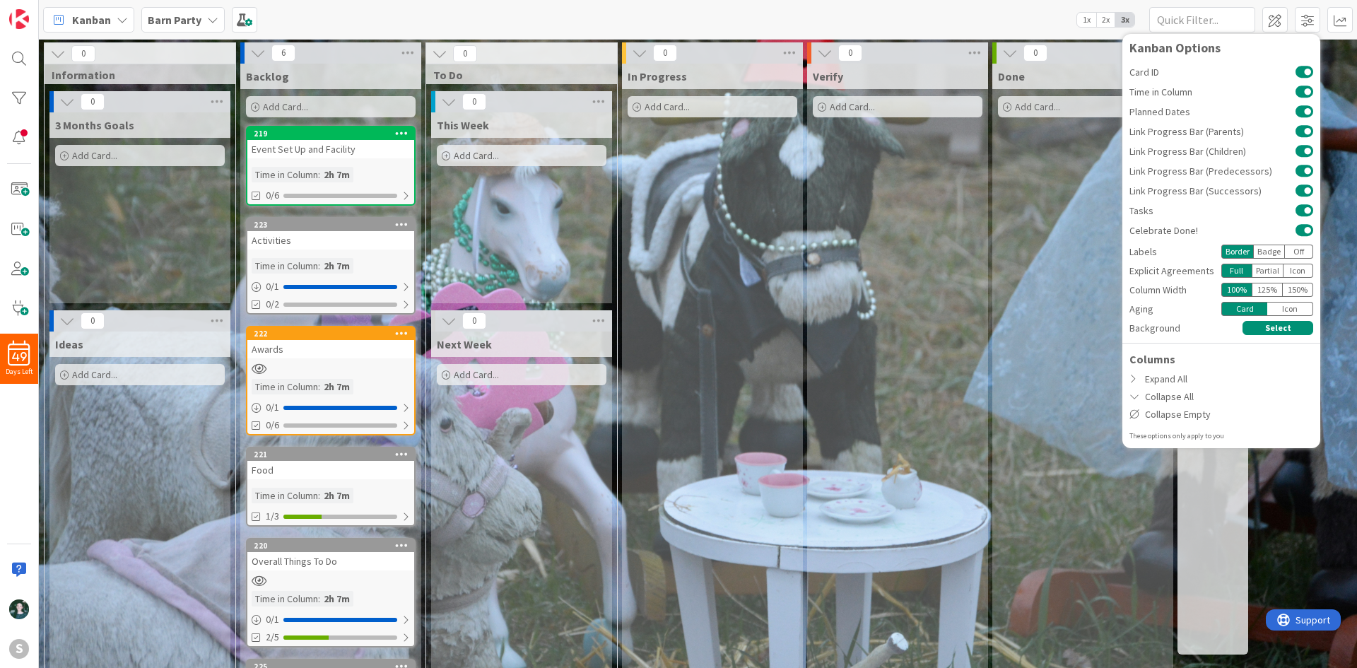
click at [961, 295] on div "Verify Add Card..." at bounding box center [897, 407] width 181 height 686
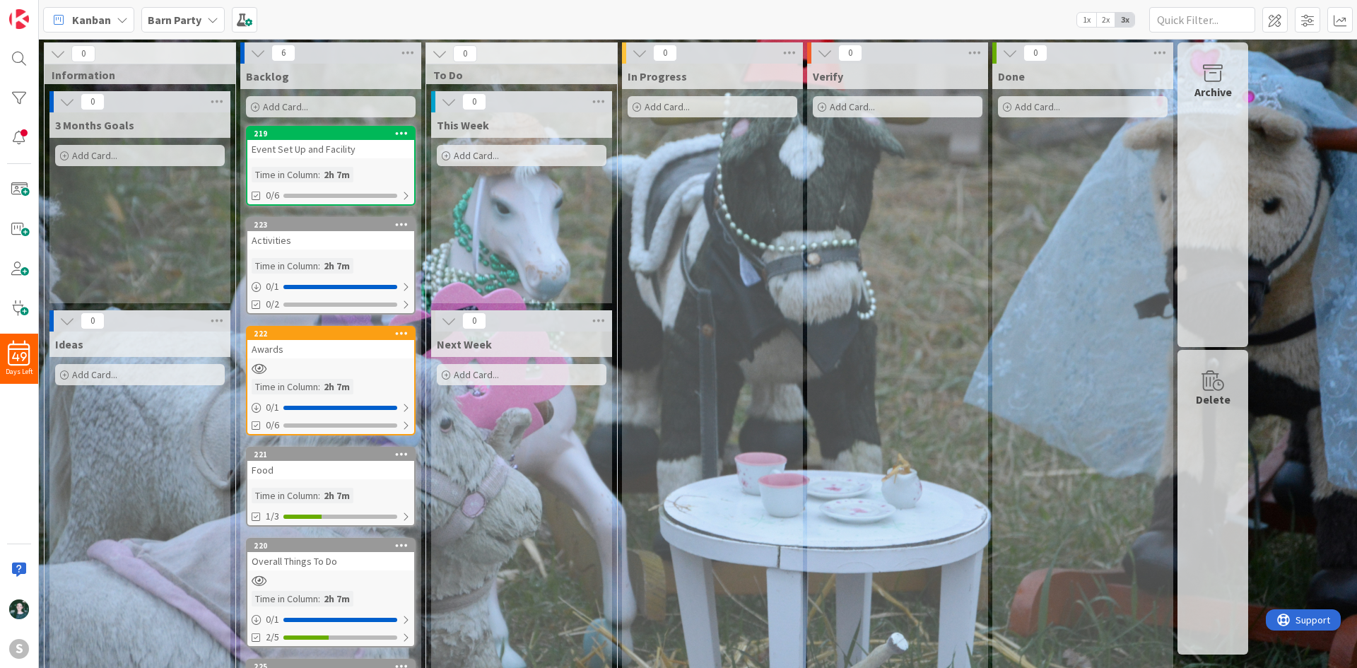
click at [194, 20] on b "Barn Party" at bounding box center [175, 20] width 54 height 14
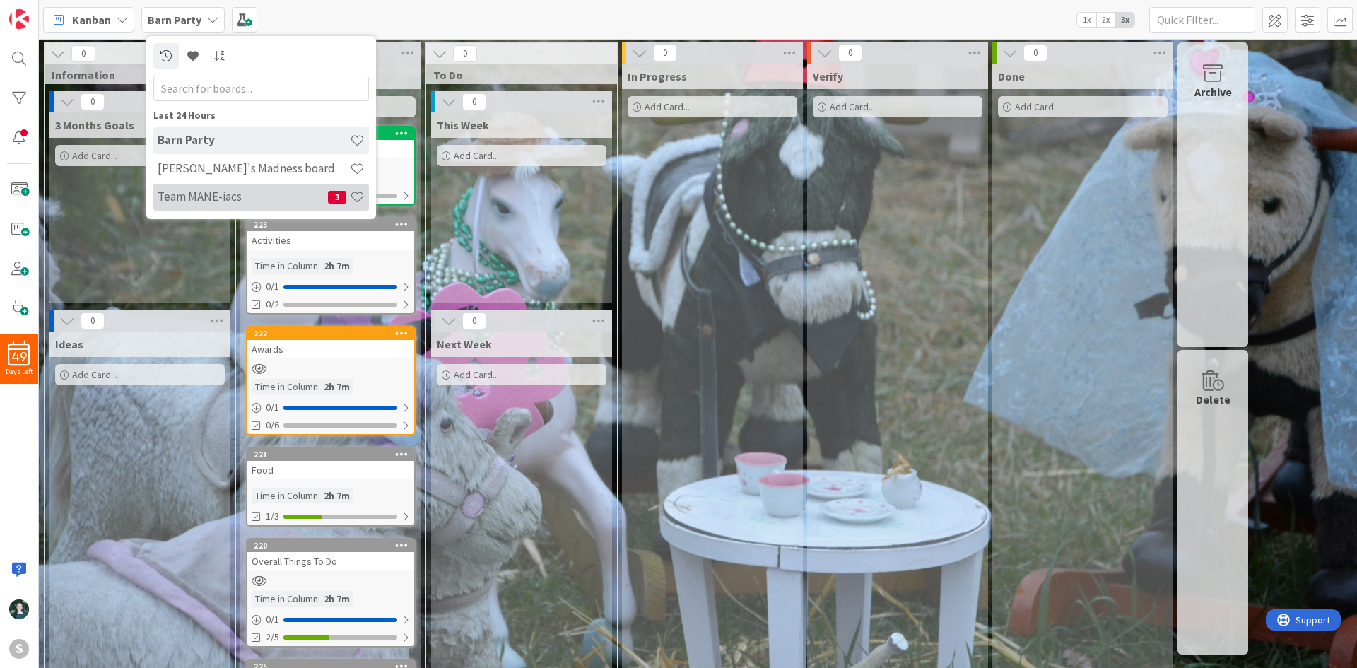
click at [201, 195] on h4 "Team MANE-iacs" at bounding box center [243, 196] width 170 height 14
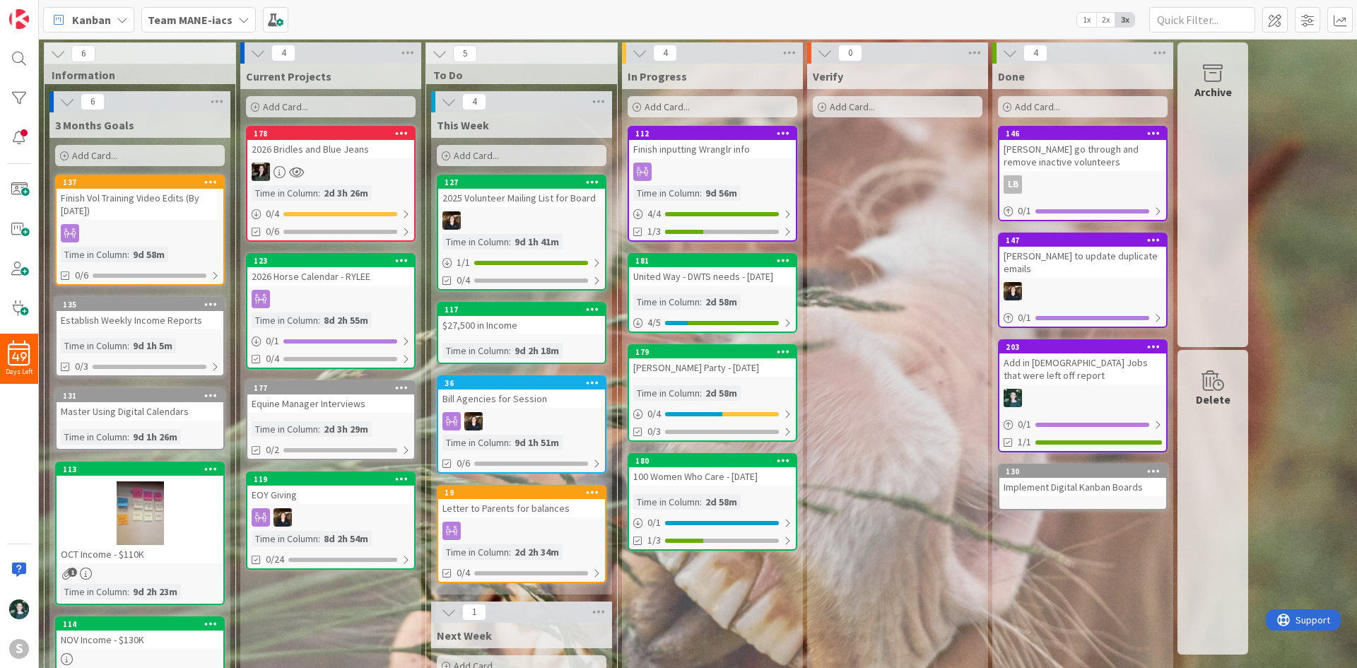
click at [238, 24] on icon at bounding box center [243, 19] width 11 height 11
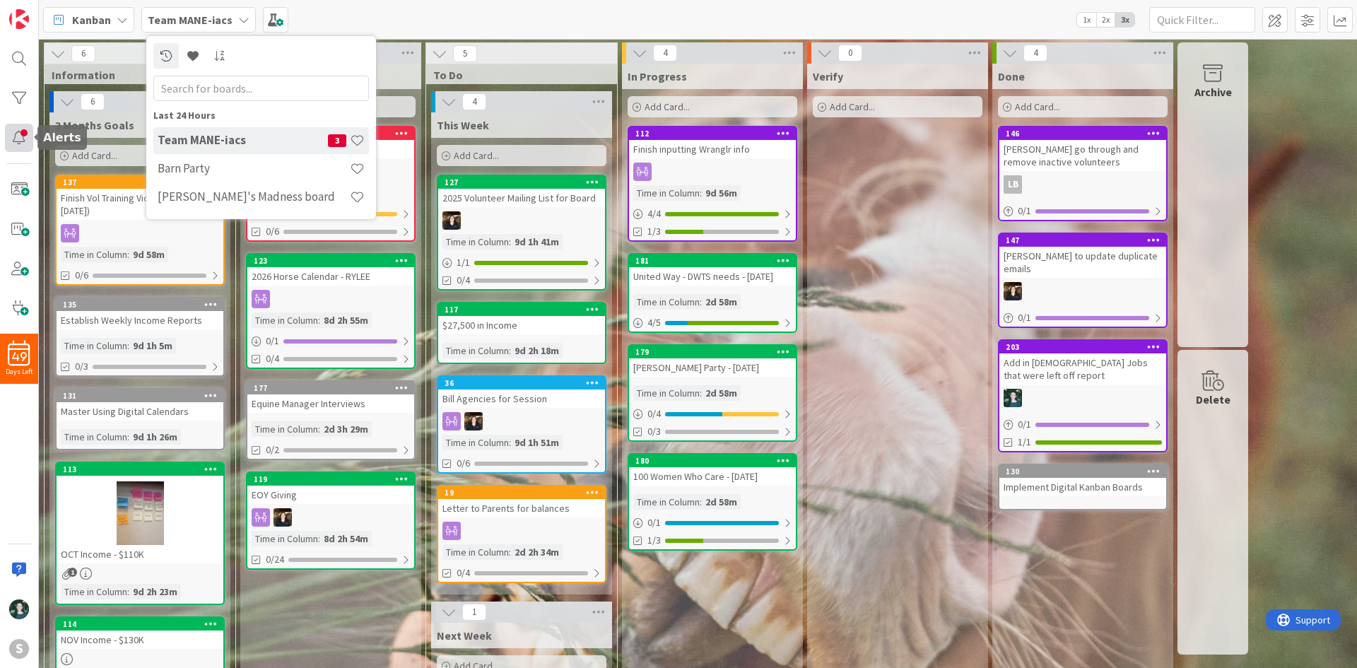
click at [15, 142] on div at bounding box center [19, 138] width 28 height 28
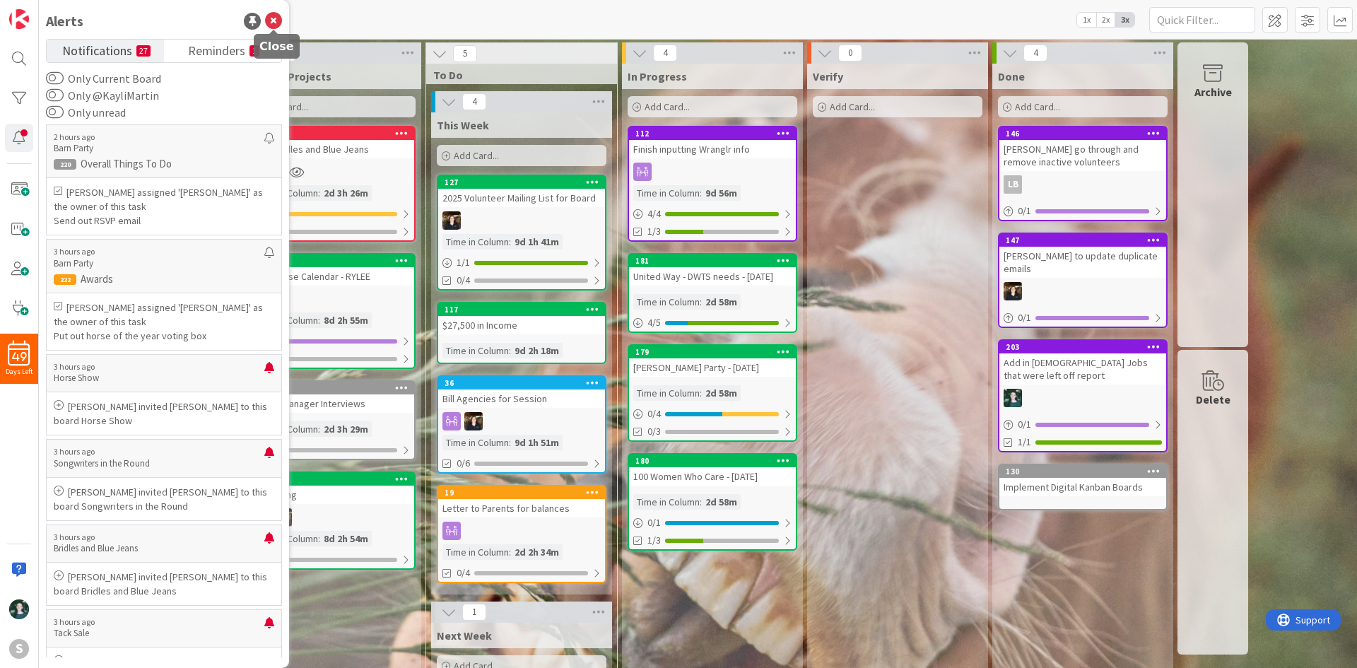
click at [275, 15] on icon at bounding box center [273, 21] width 17 height 17
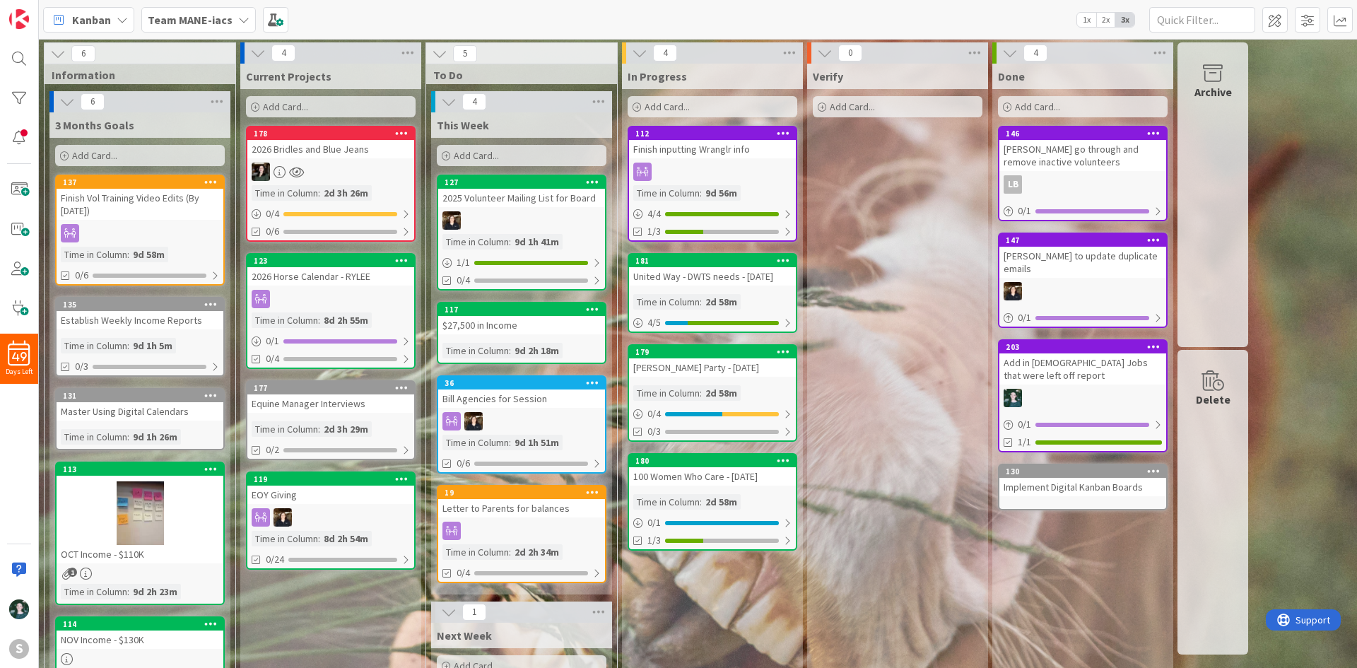
click at [225, 15] on b "Team MANE-iacs" at bounding box center [190, 20] width 85 height 14
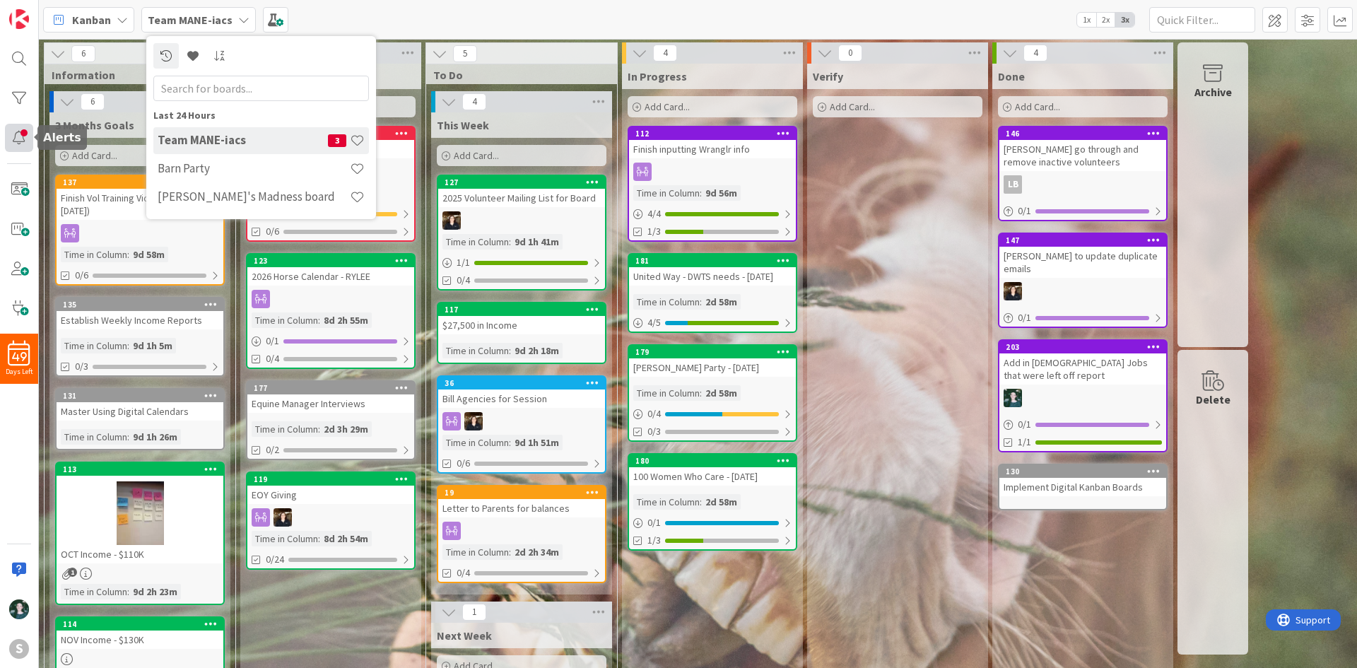
click at [22, 133] on div at bounding box center [19, 138] width 28 height 28
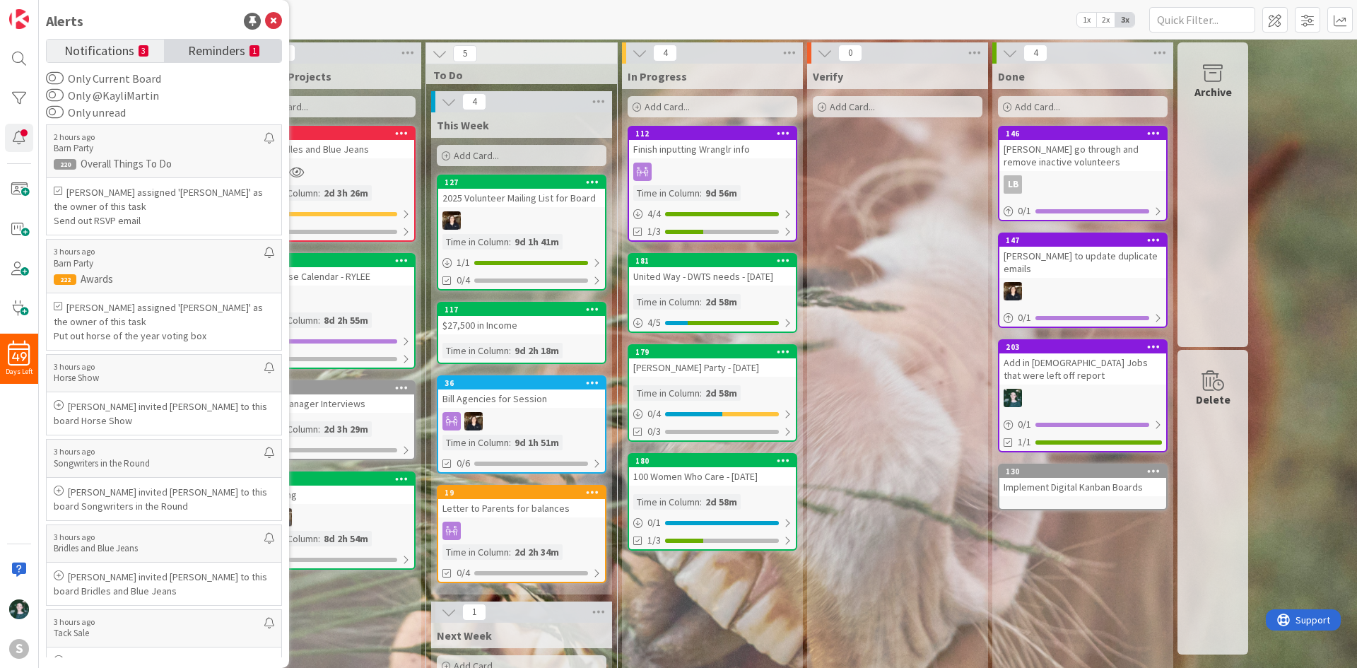
click at [222, 45] on span "Reminders" at bounding box center [216, 50] width 57 height 20
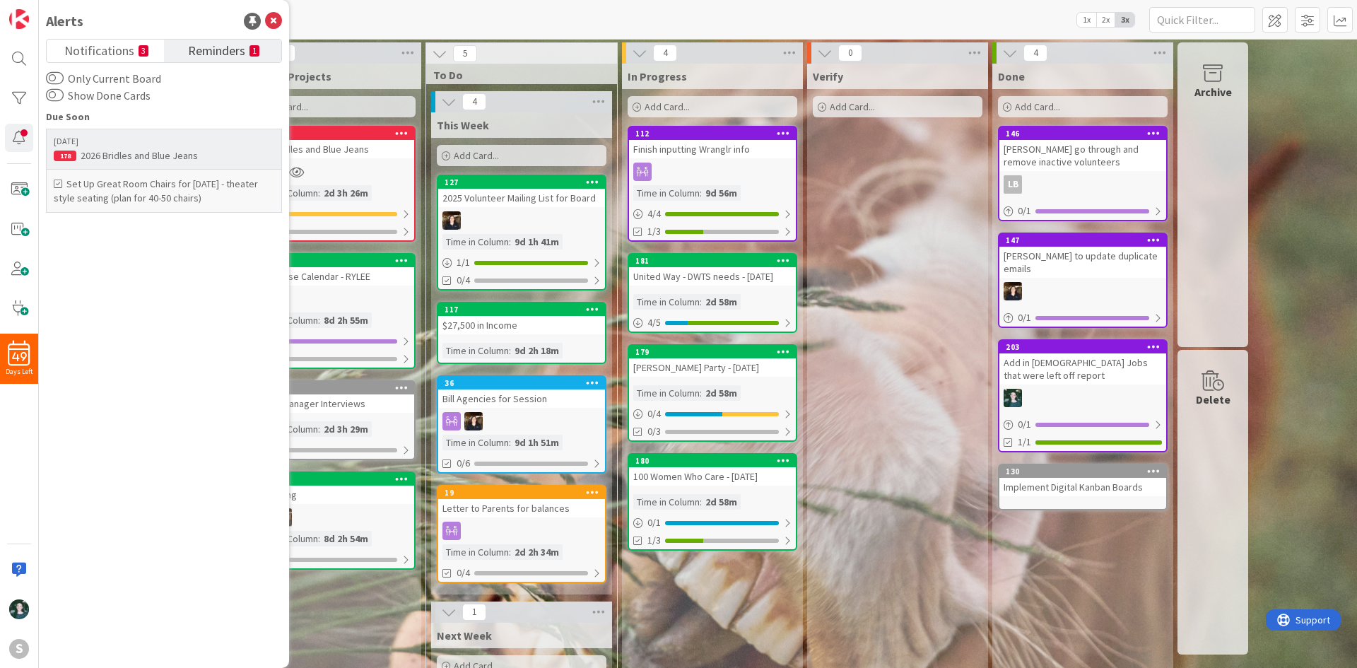
click at [139, 150] on div "2026 Bridles and Blue Jeans" at bounding box center [164, 155] width 221 height 13
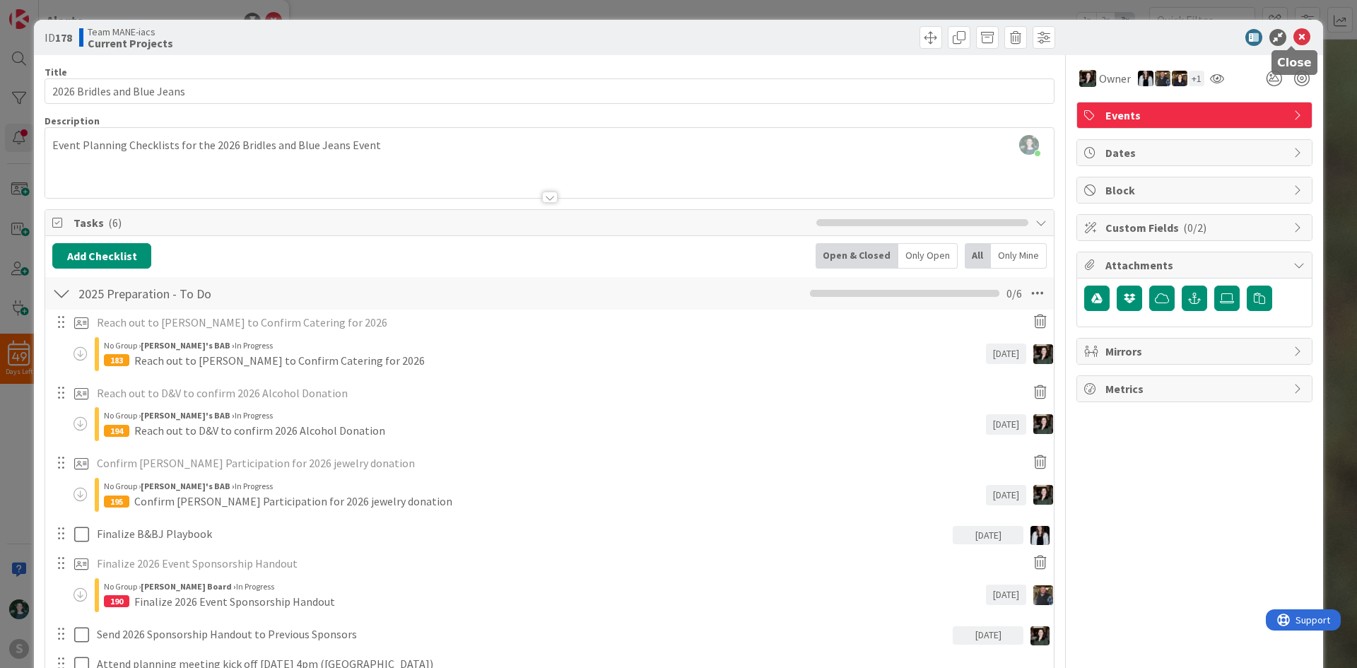
click at [1293, 30] on icon at bounding box center [1301, 37] width 17 height 17
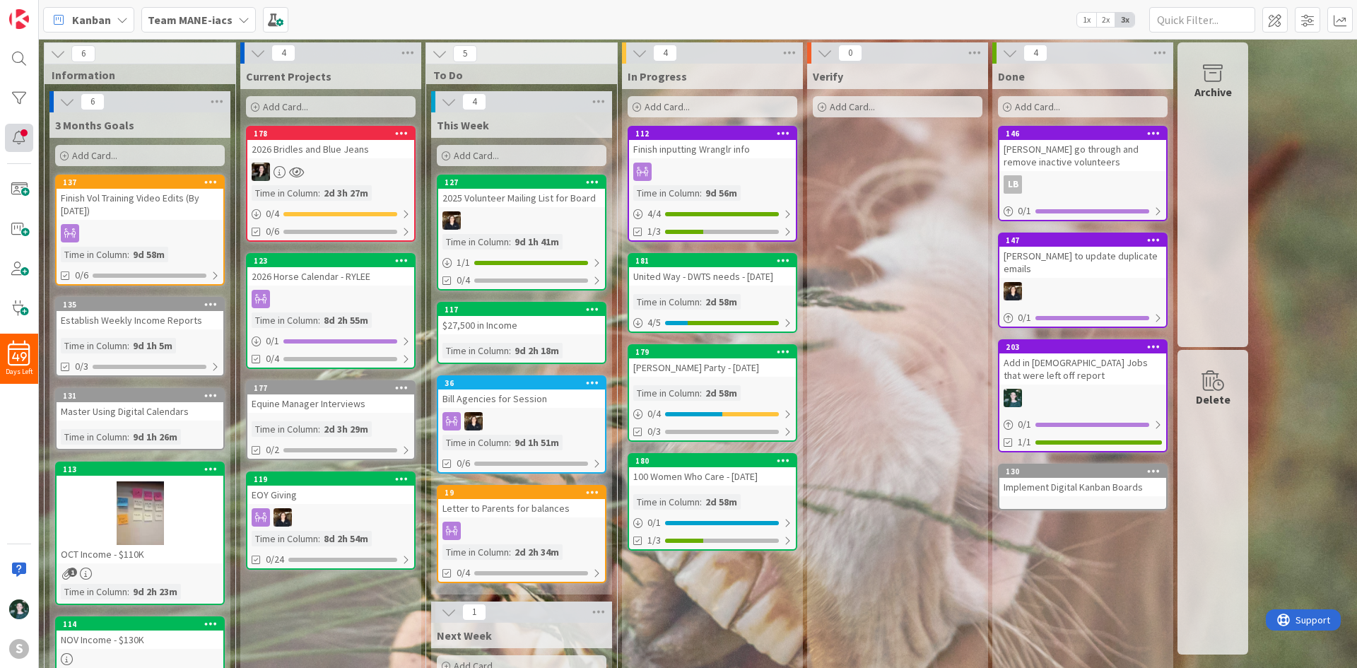
click at [7, 137] on div at bounding box center [19, 138] width 28 height 28
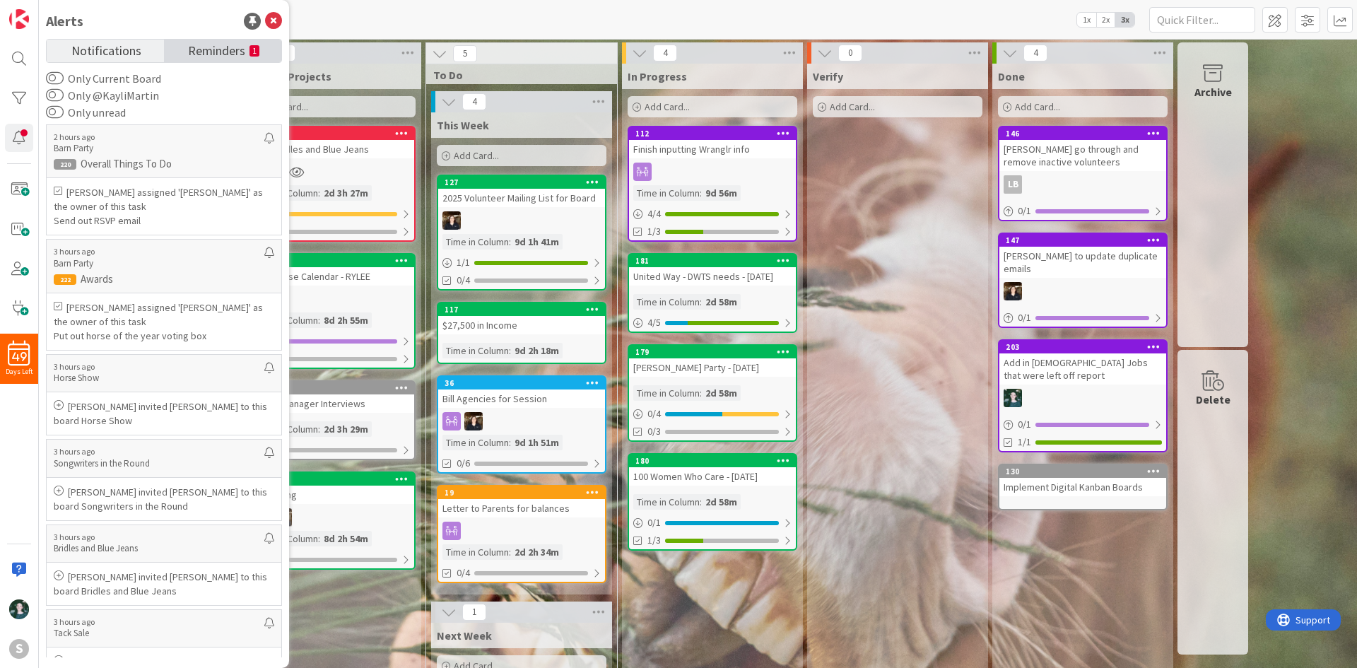
click at [208, 50] on span "Reminders" at bounding box center [216, 50] width 57 height 20
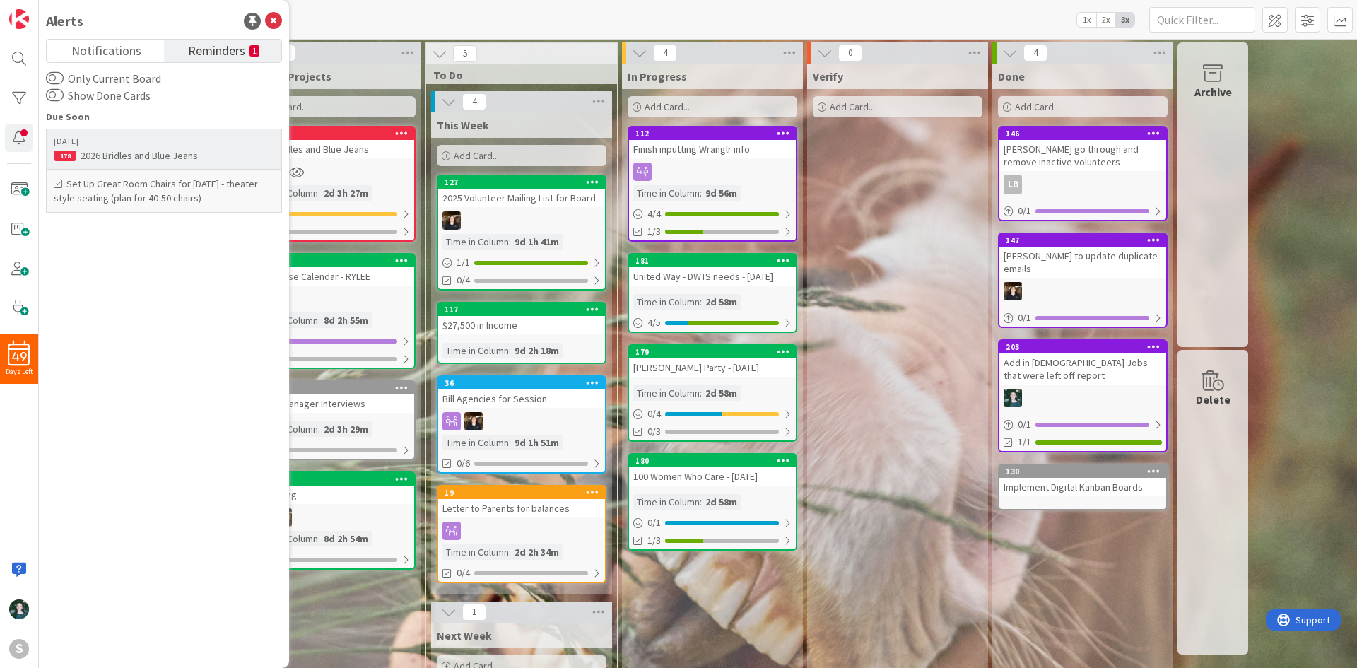
click at [219, 158] on div "2026 Bridles and Blue Jeans" at bounding box center [164, 155] width 221 height 13
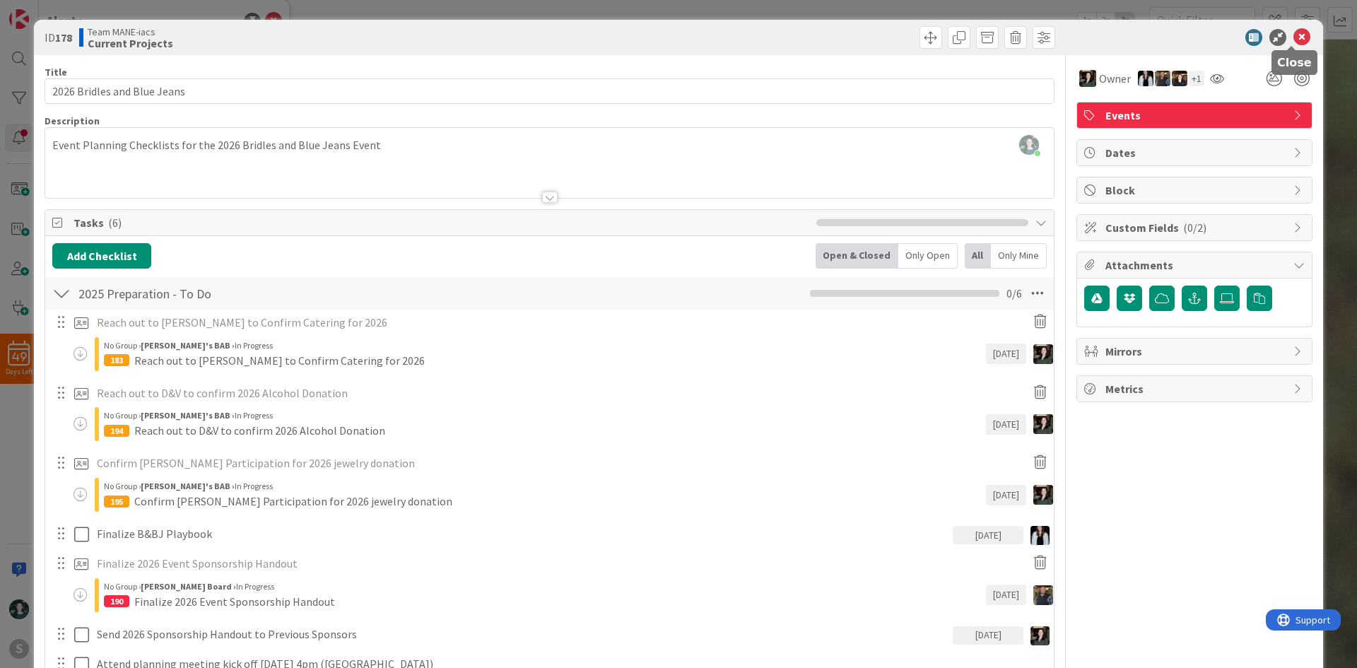
click at [1293, 39] on icon at bounding box center [1301, 37] width 17 height 17
